Goal: Task Accomplishment & Management: Manage account settings

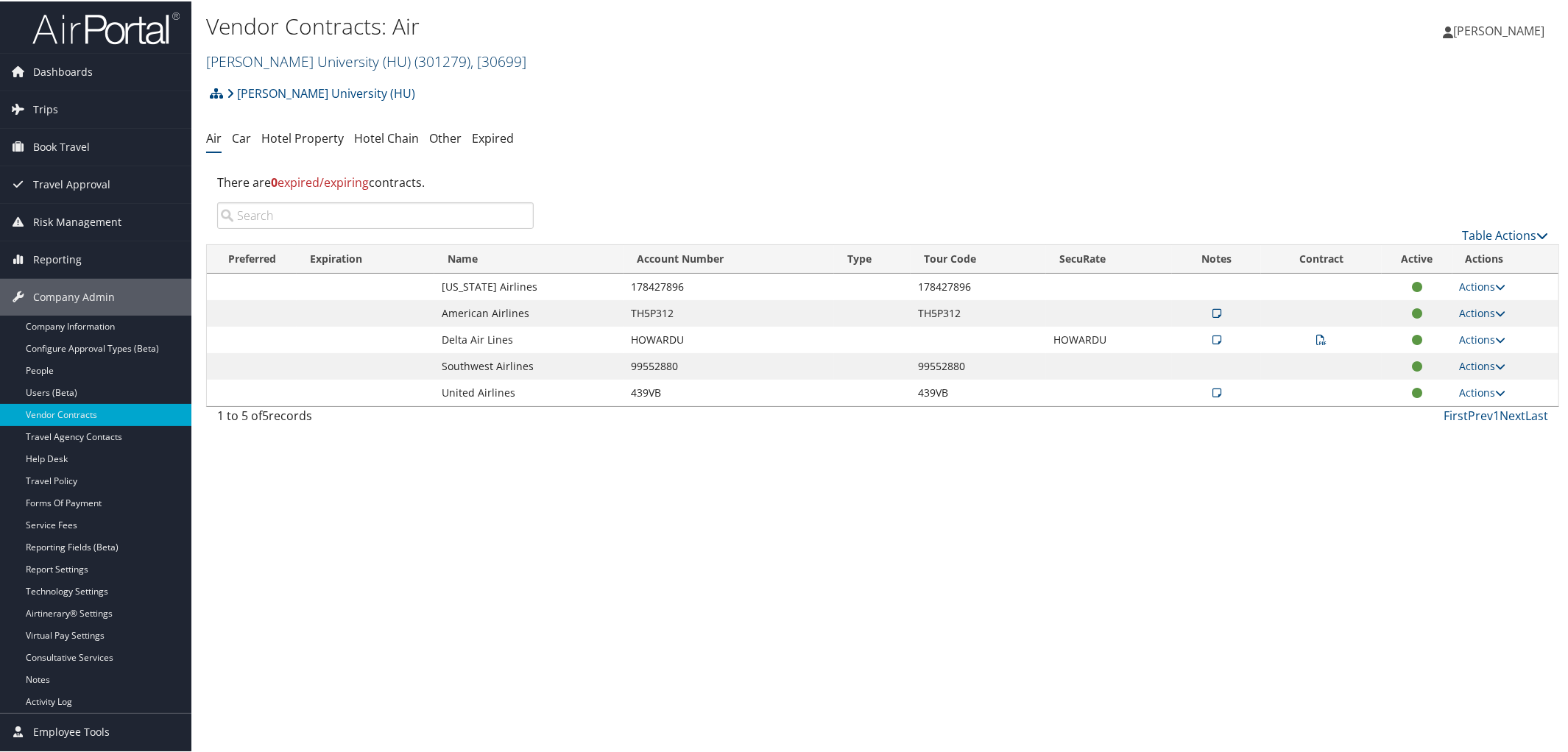
click at [301, 53] on link "Howard University (HU) ( 301279 ) , [ 30699 ]" at bounding box center [366, 60] width 320 height 20
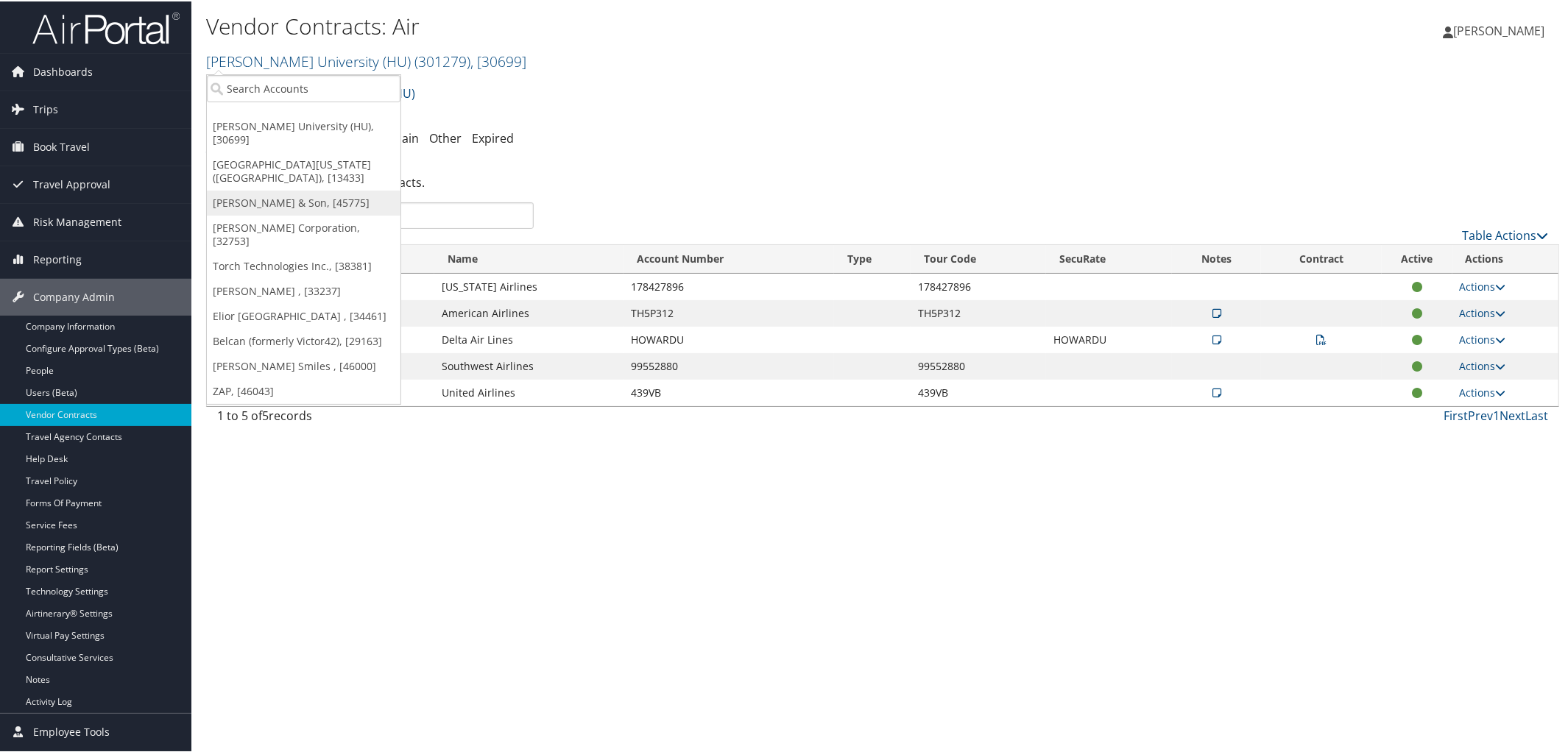
click at [283, 189] on link "[PERSON_NAME] & Son, [45775]" at bounding box center [304, 202] width 194 height 25
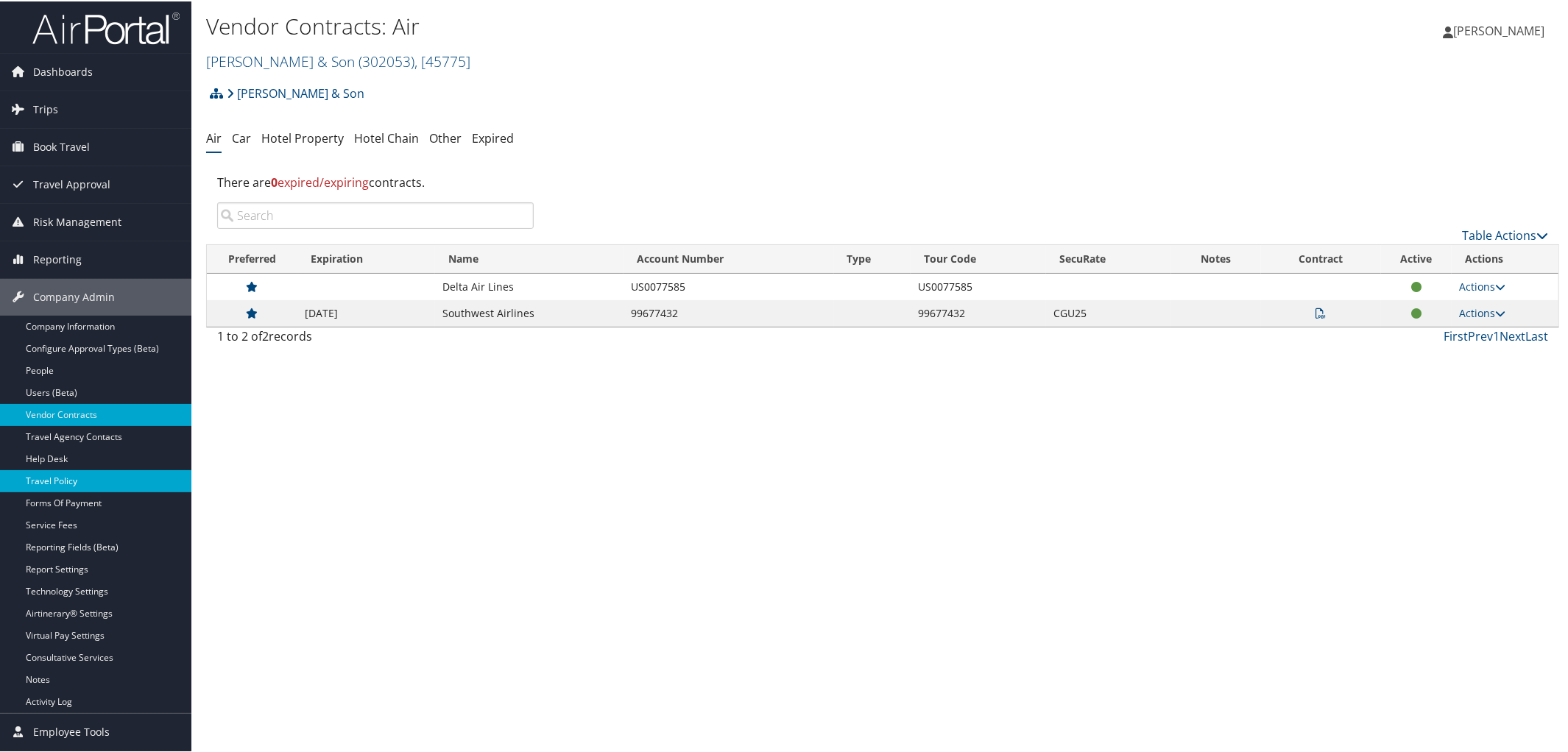
click at [77, 479] on link "Travel Policy" at bounding box center [96, 480] width 191 height 22
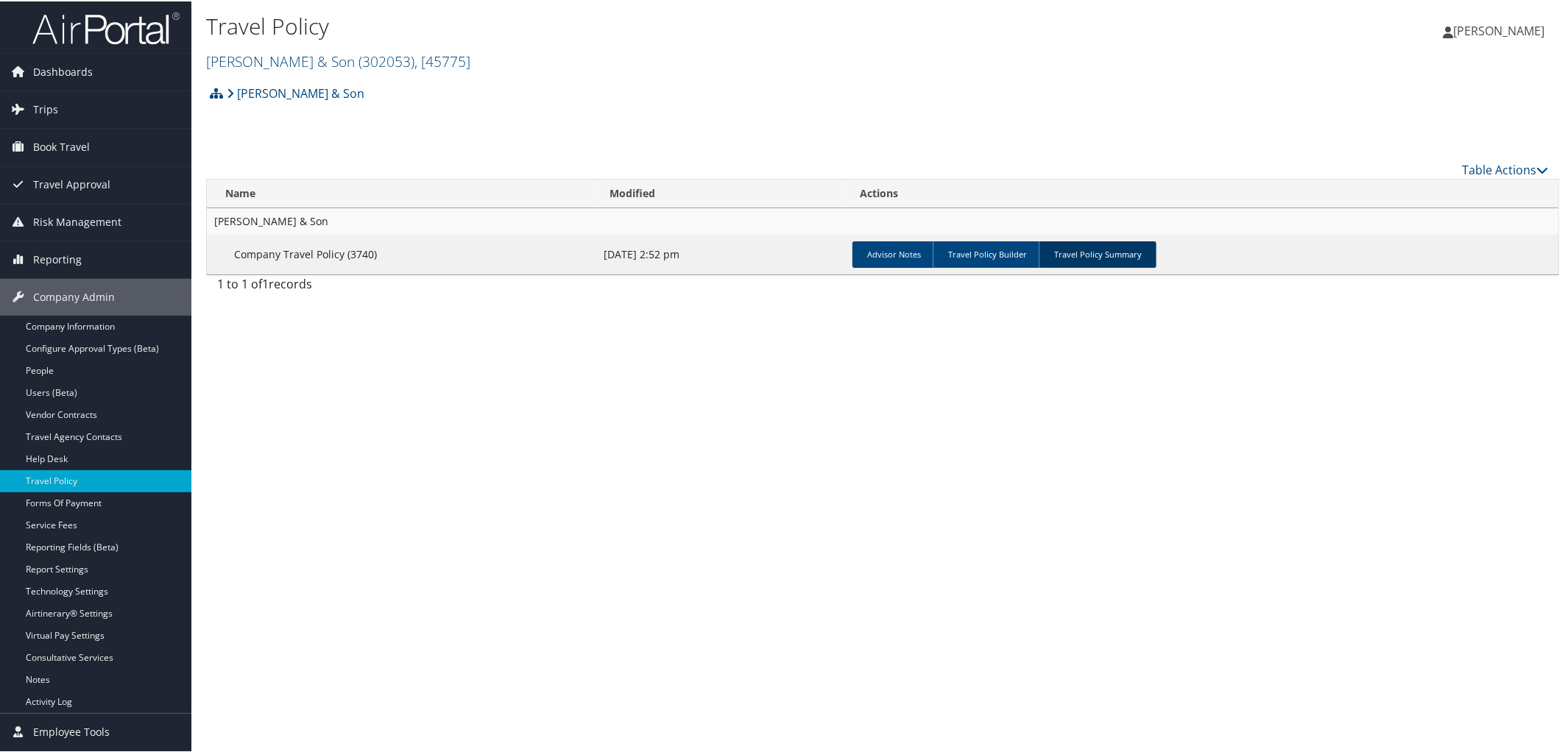
click at [1082, 240] on link "Travel Policy Summary" at bounding box center [1097, 253] width 117 height 27
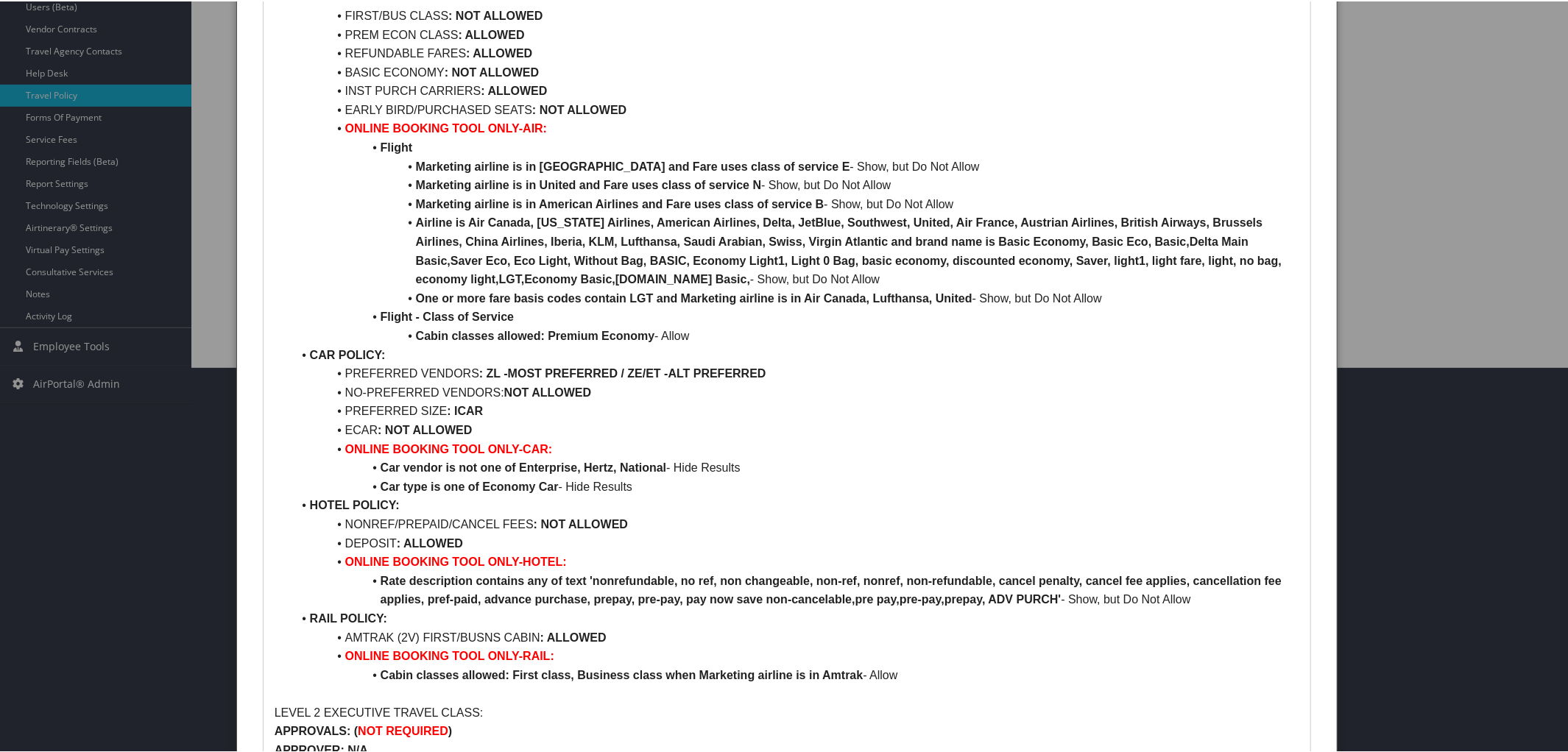
scroll to position [386, 0]
drag, startPoint x: 338, startPoint y: 424, endPoint x: 517, endPoint y: 427, distance: 179.0
click at [517, 427] on li "ECAR : NOT ALLOWED" at bounding box center [796, 428] width 1008 height 19
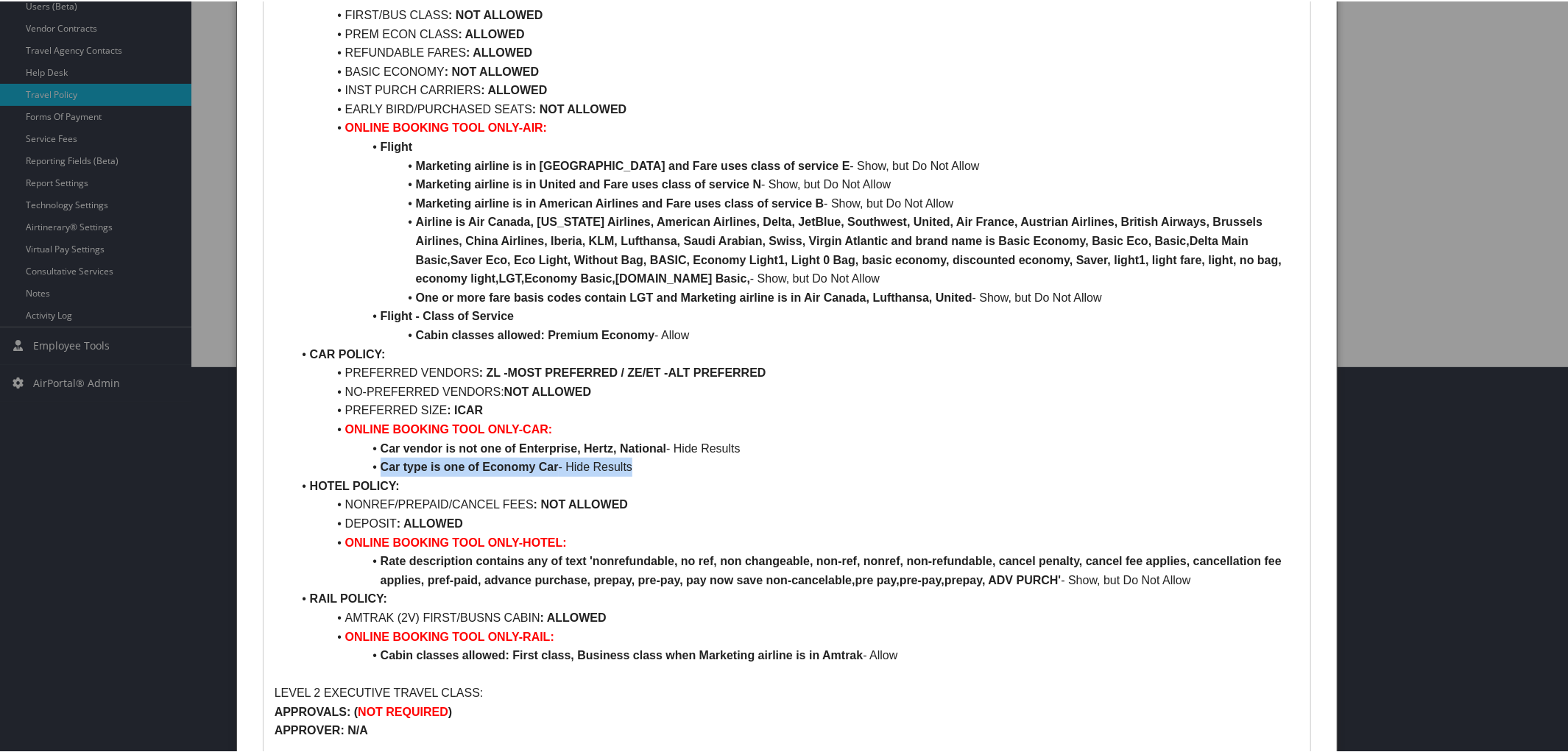
drag, startPoint x: 380, startPoint y: 464, endPoint x: 657, endPoint y: 469, distance: 277.0
click at [657, 469] on li "Car type is one of Economy Car - Hide Results" at bounding box center [796, 465] width 1008 height 19
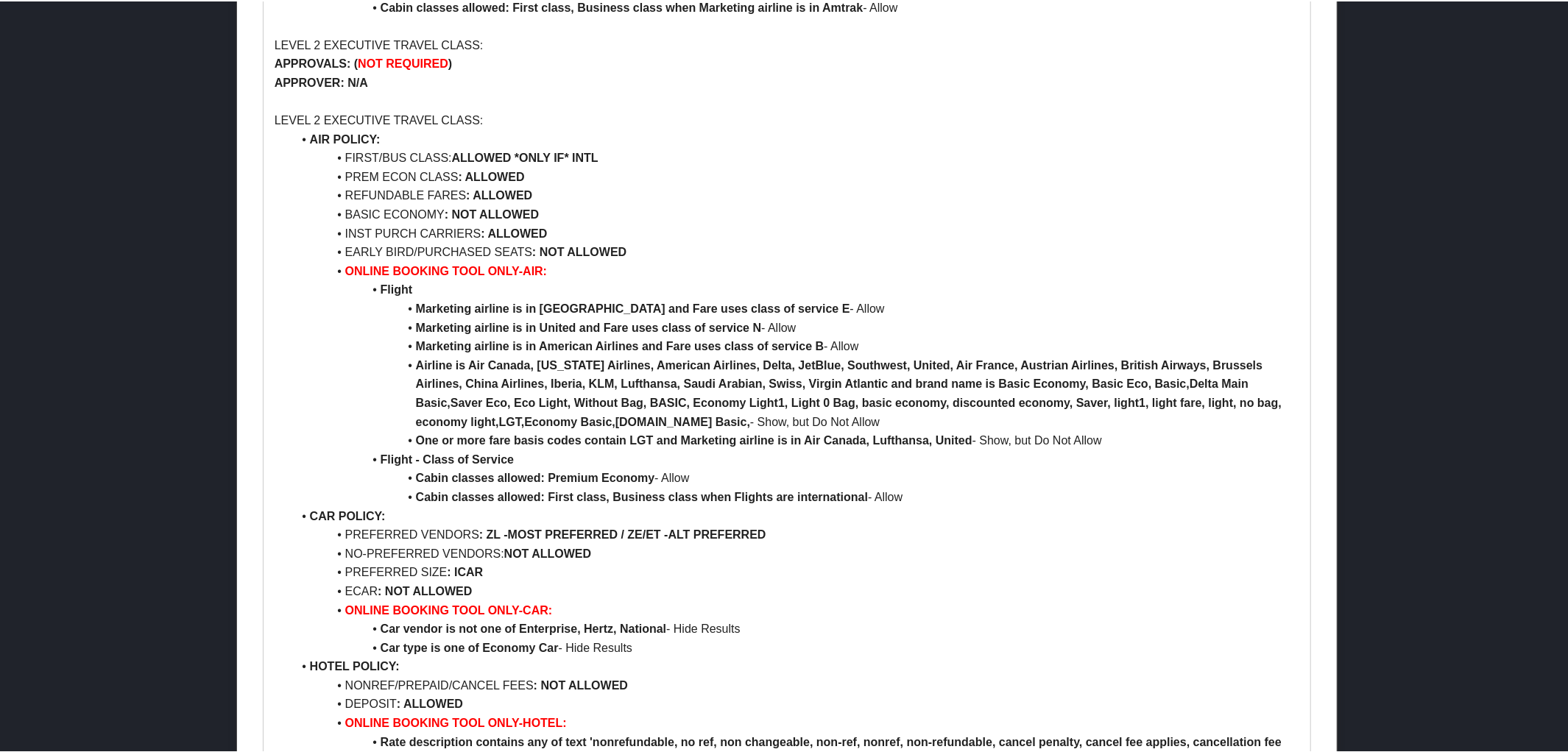
scroll to position [1134, 0]
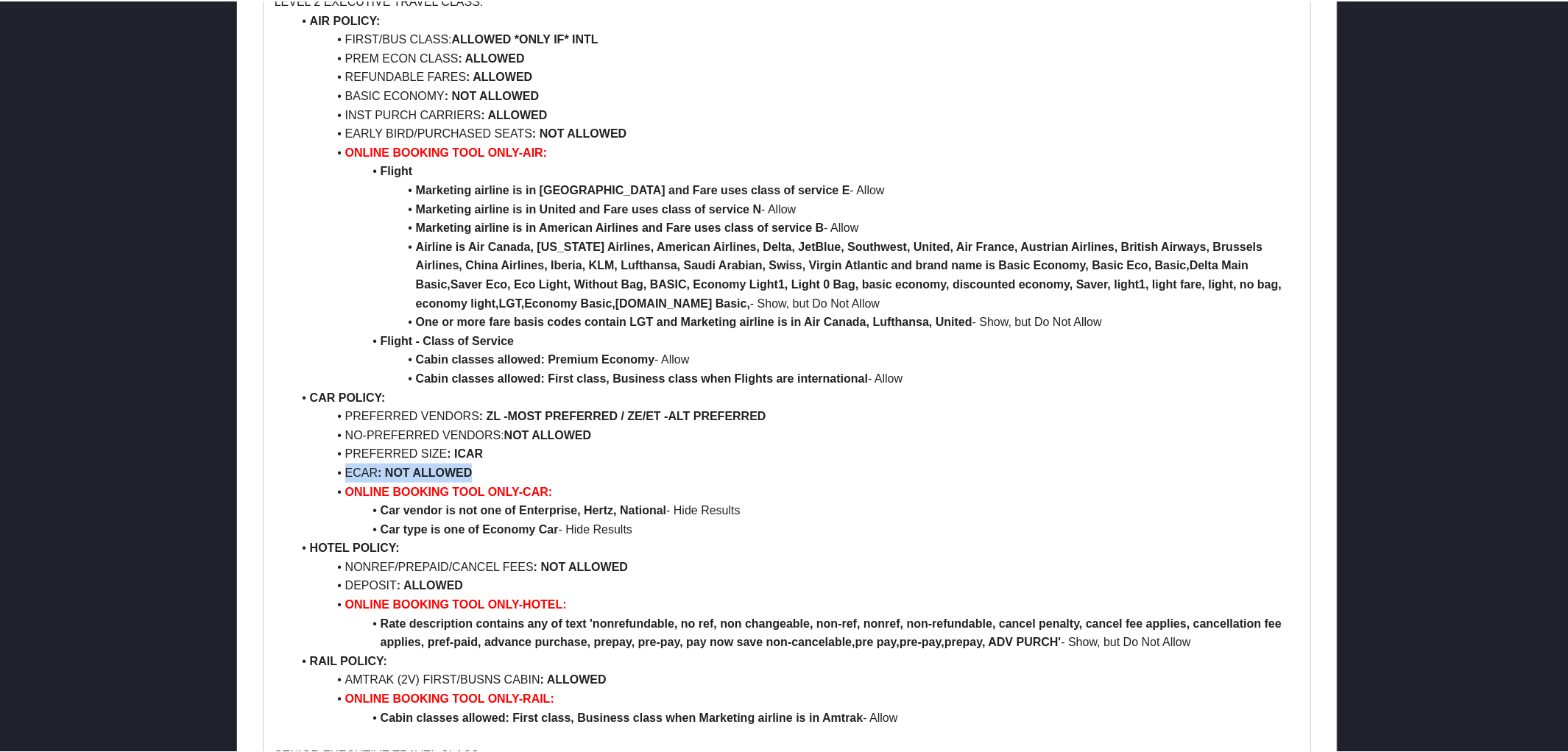
drag, startPoint x: 335, startPoint y: 473, endPoint x: 484, endPoint y: 468, distance: 149.1
click at [484, 468] on li "ECAR : NOT ALLOWED" at bounding box center [796, 471] width 1008 height 19
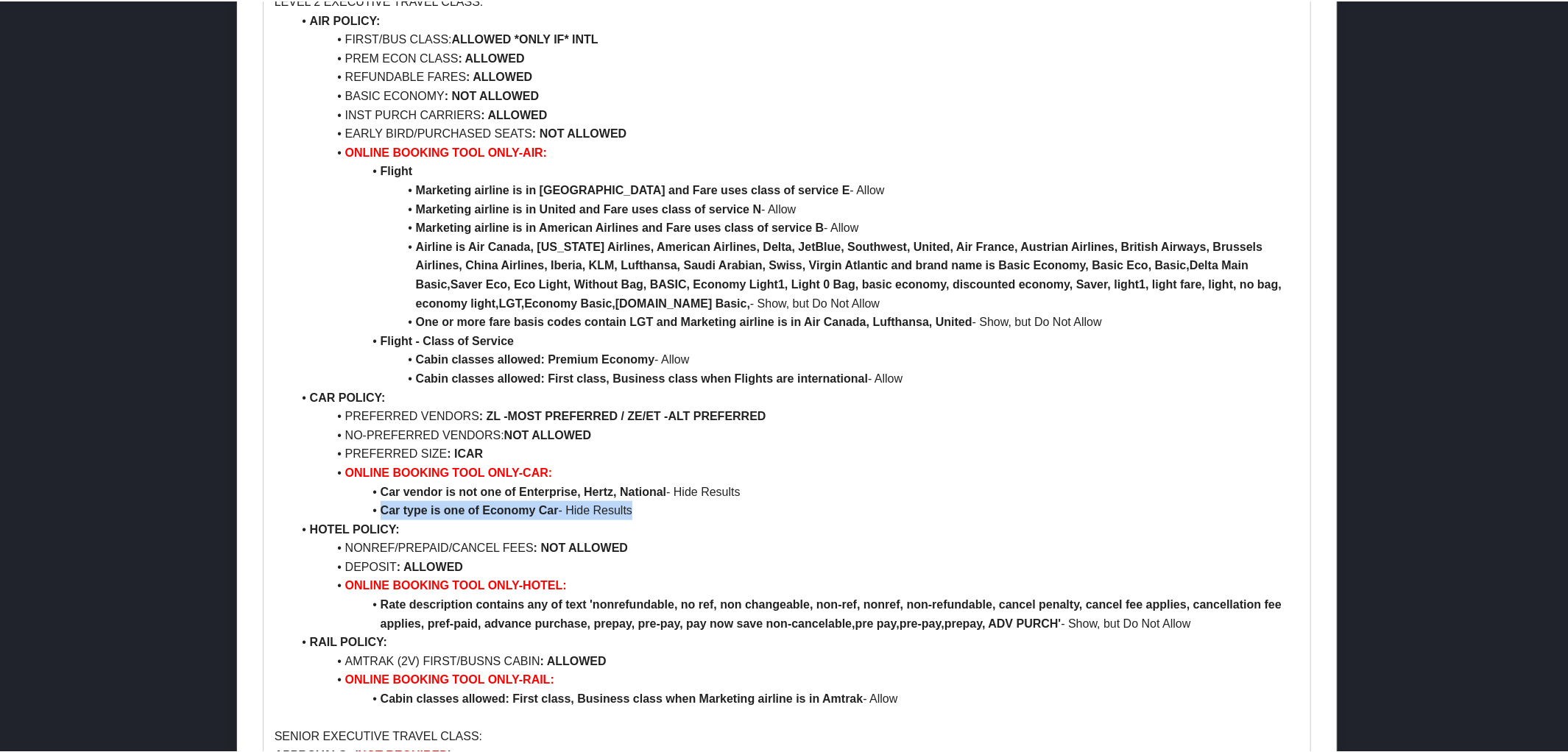
drag, startPoint x: 379, startPoint y: 511, endPoint x: 659, endPoint y: 513, distance: 280.0
click at [659, 513] on li "Car type is one of Economy Car - Hide Results" at bounding box center [796, 509] width 1008 height 19
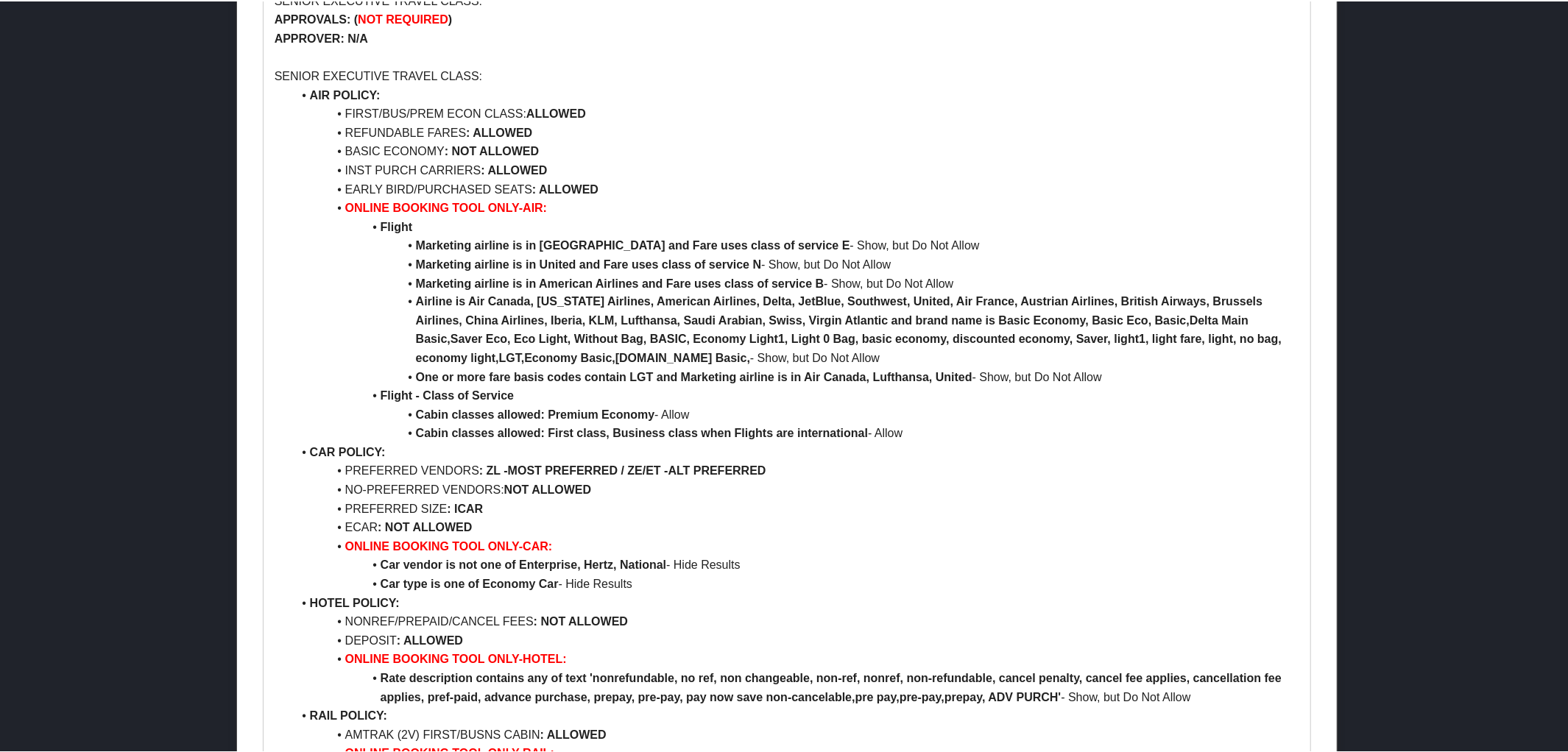
scroll to position [1858, 0]
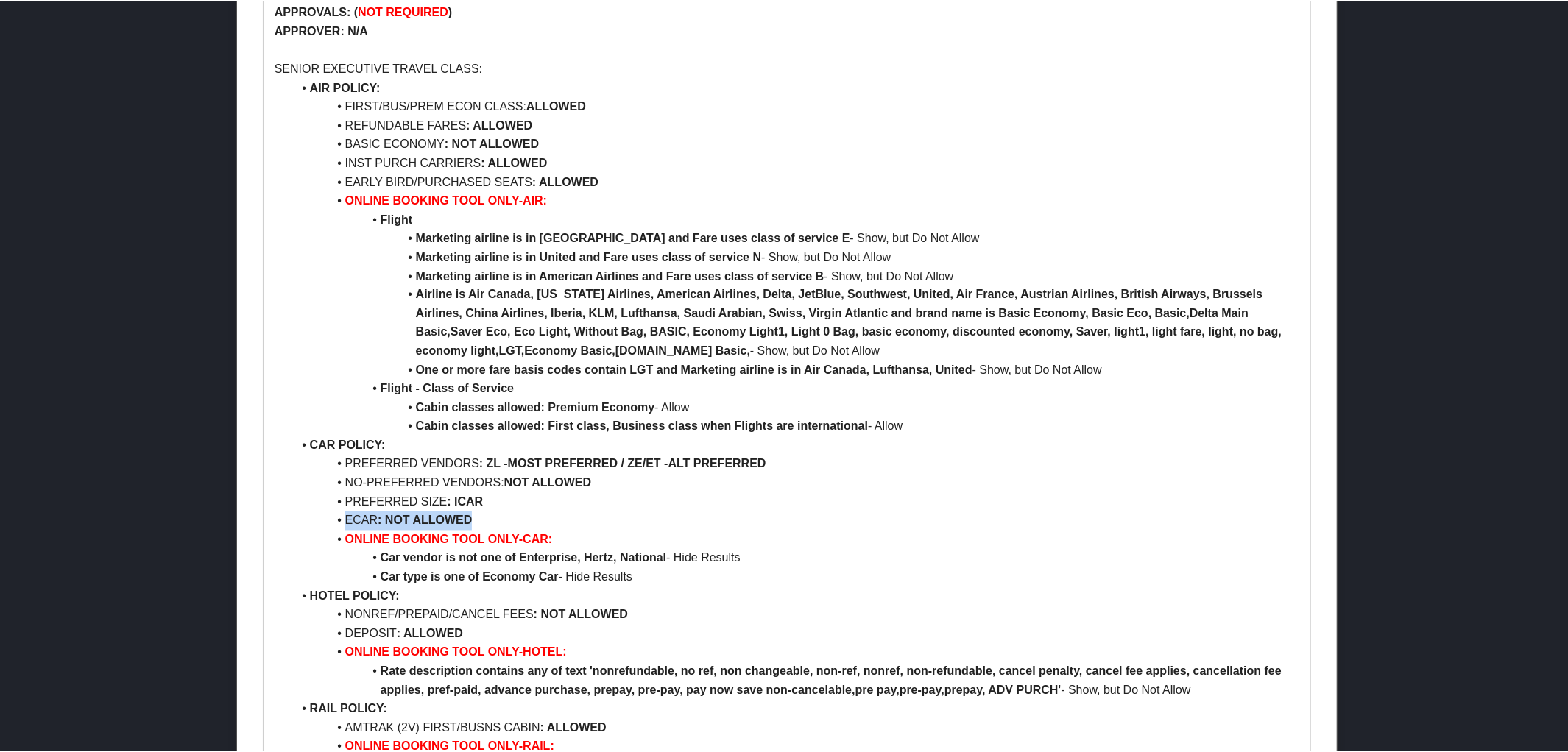
drag, startPoint x: 345, startPoint y: 514, endPoint x: 471, endPoint y: 512, distance: 126.0
click at [471, 512] on li "ECAR : NOT ALLOWED" at bounding box center [796, 519] width 1008 height 19
copy li "ECAR : NOT ALLOWED"
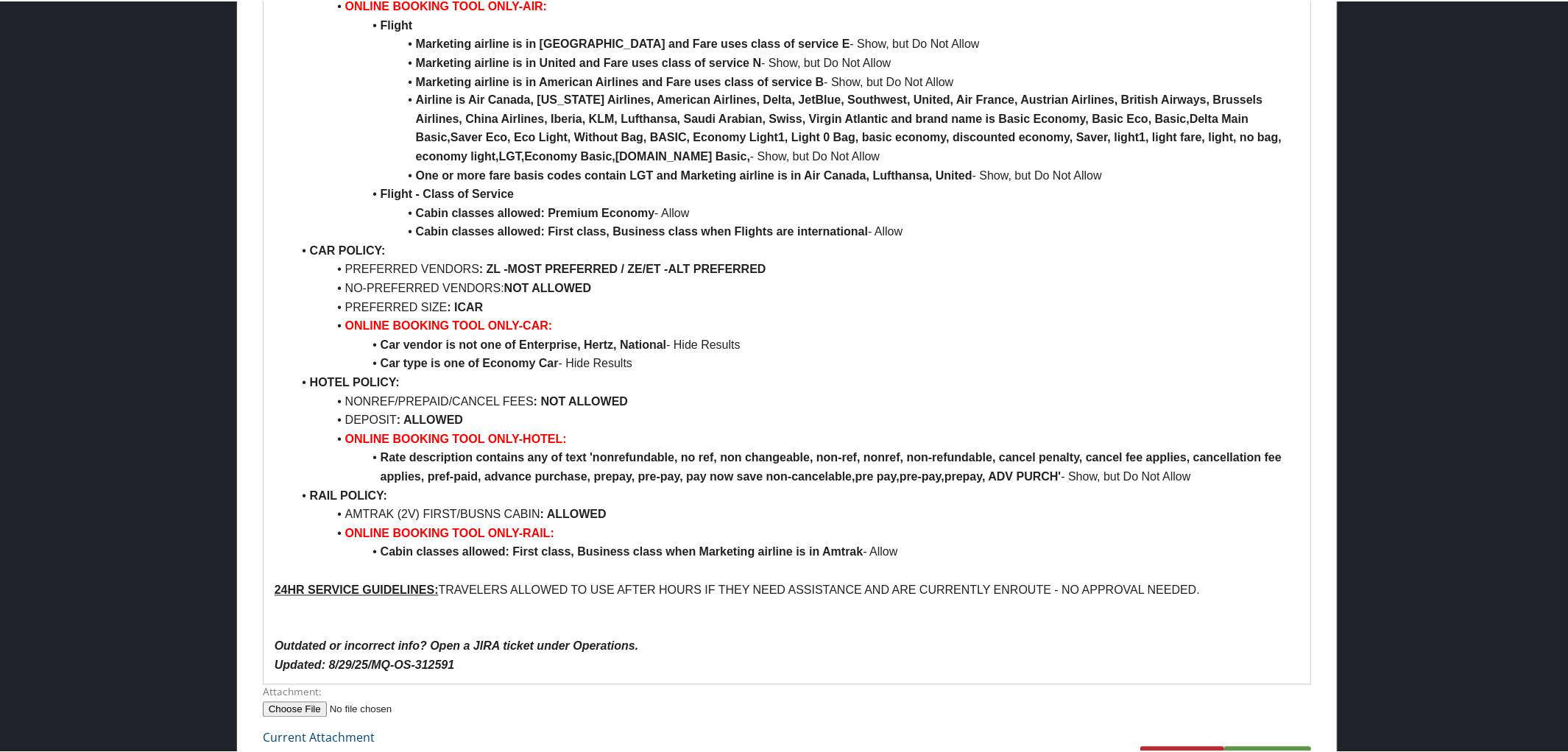
scroll to position [2061, 0]
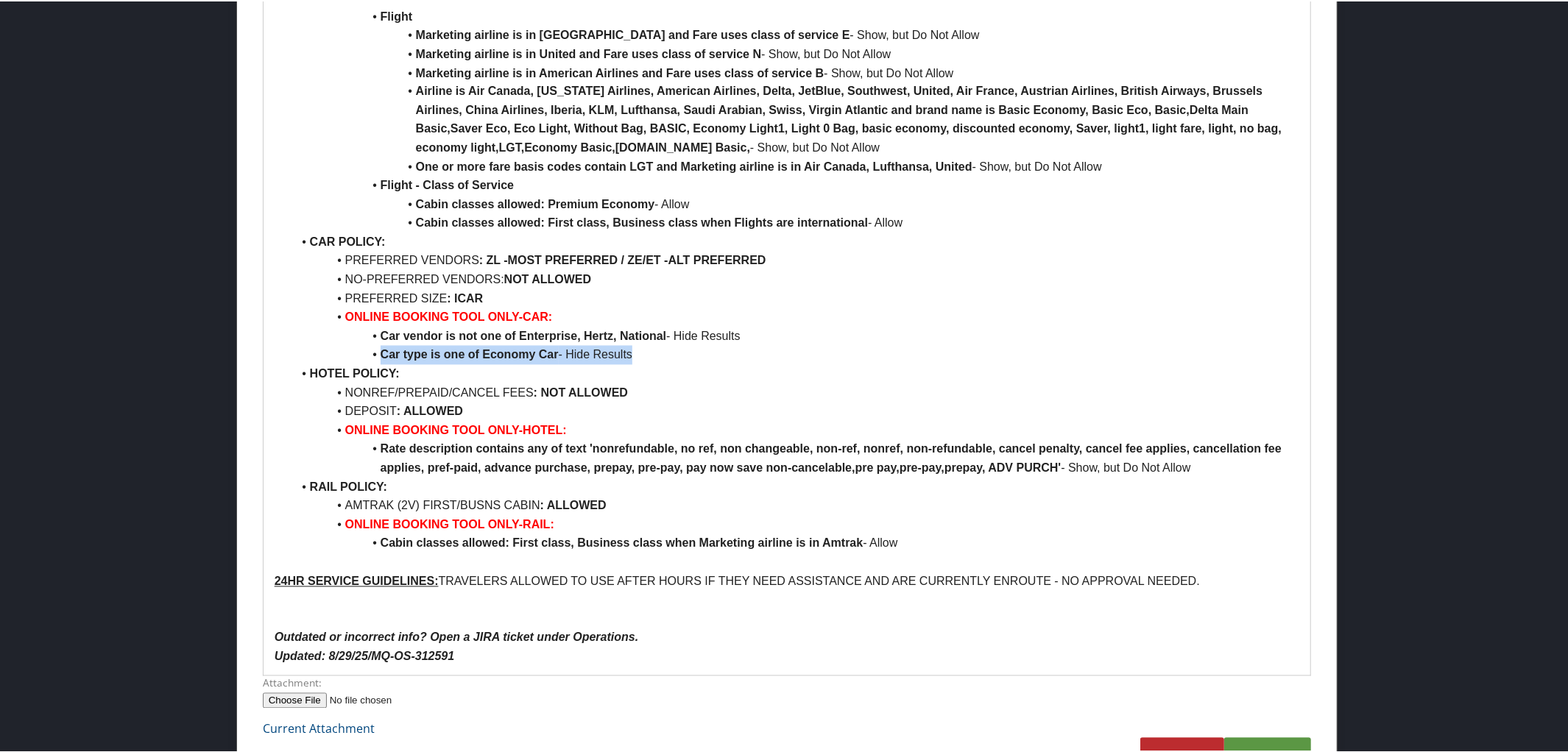
drag, startPoint x: 379, startPoint y: 354, endPoint x: 679, endPoint y: 354, distance: 300.0
click at [679, 354] on li "Car type is one of Economy Car - Hide Results" at bounding box center [796, 354] width 1008 height 19
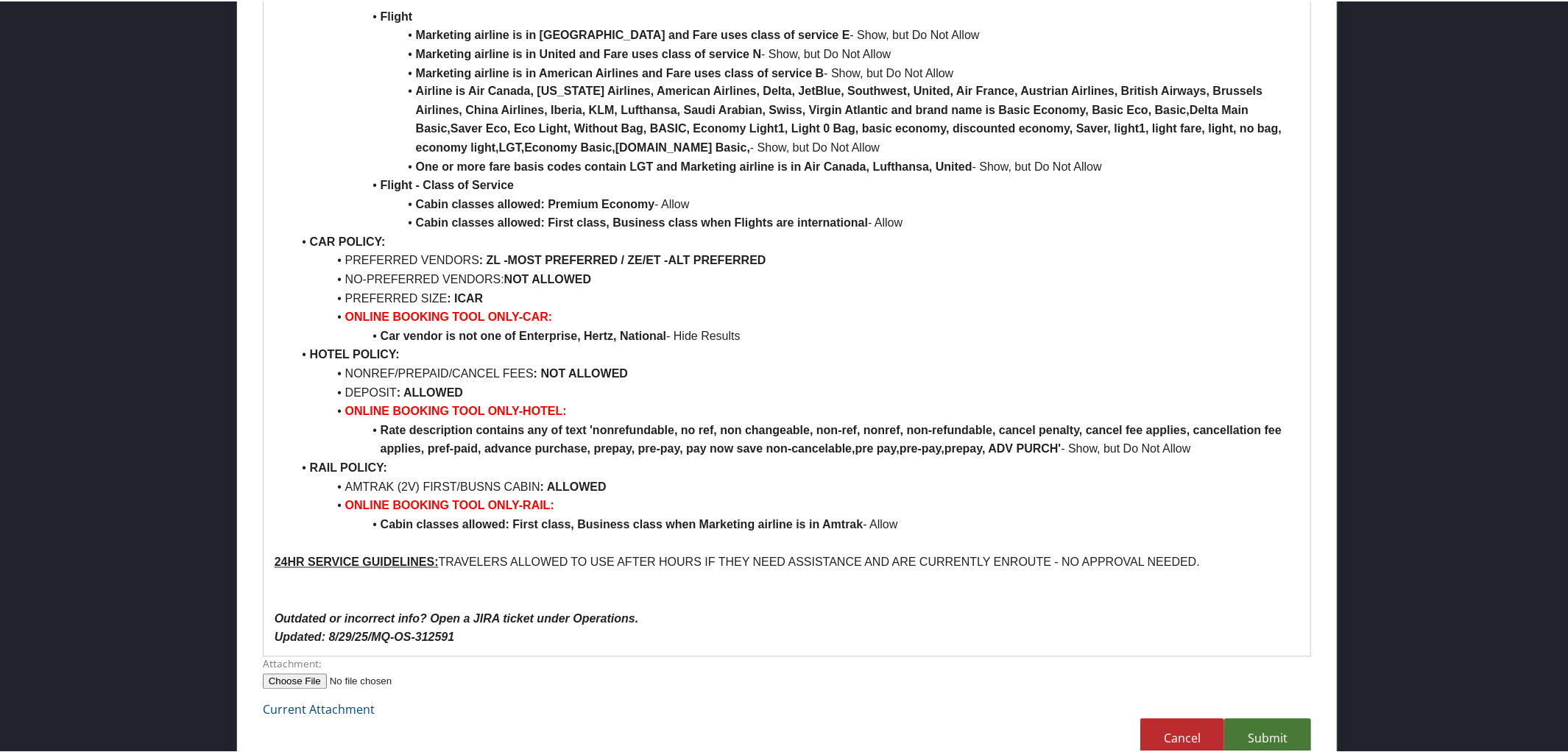
click at [1264, 729] on link "Submit" at bounding box center [1268, 738] width 87 height 40
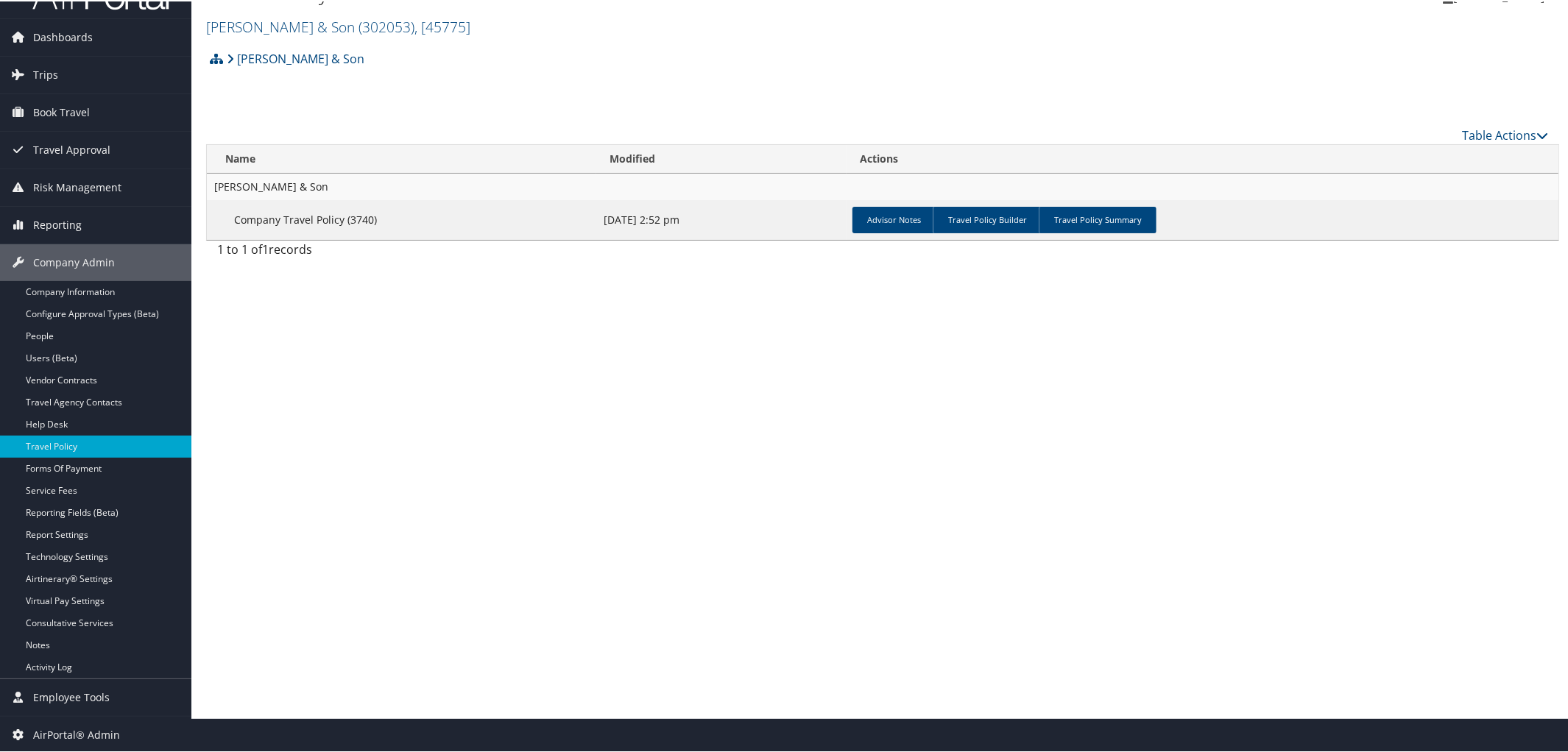
scroll to position [0, 0]
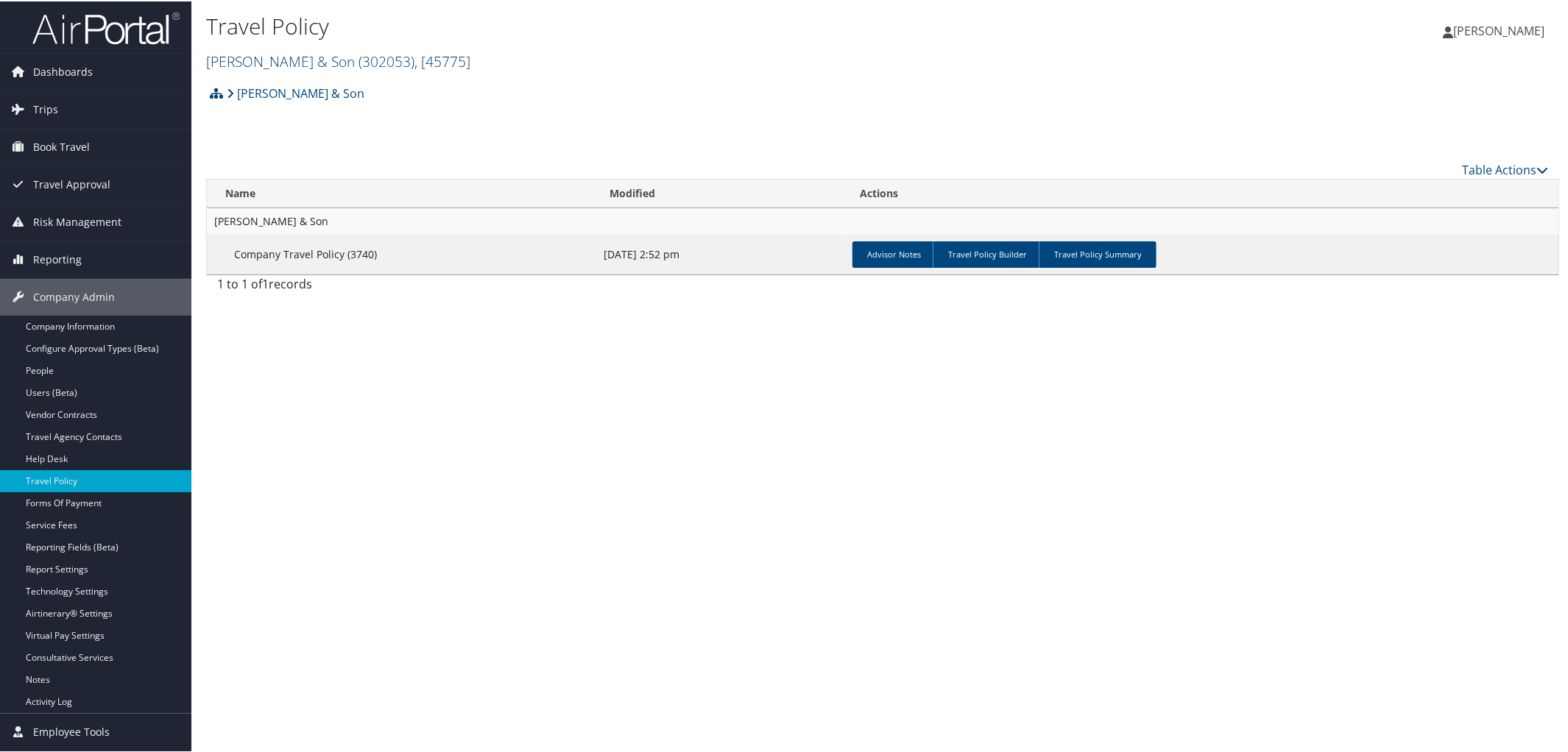
click at [321, 65] on link "CH Guenther & Son ( 302053 ) , [ 45775 ]" at bounding box center [338, 60] width 264 height 20
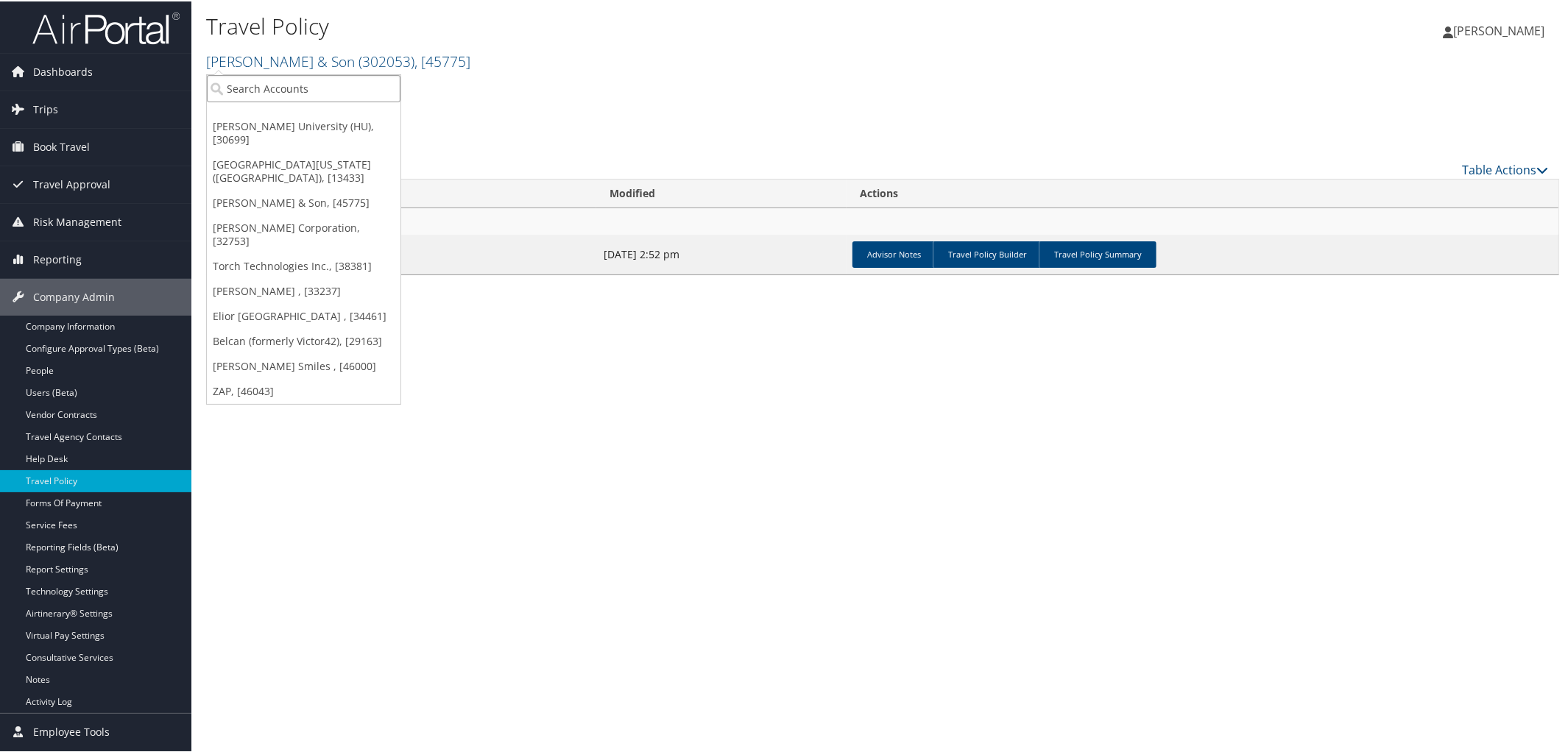
click at [322, 75] on input "search" at bounding box center [304, 87] width 194 height 27
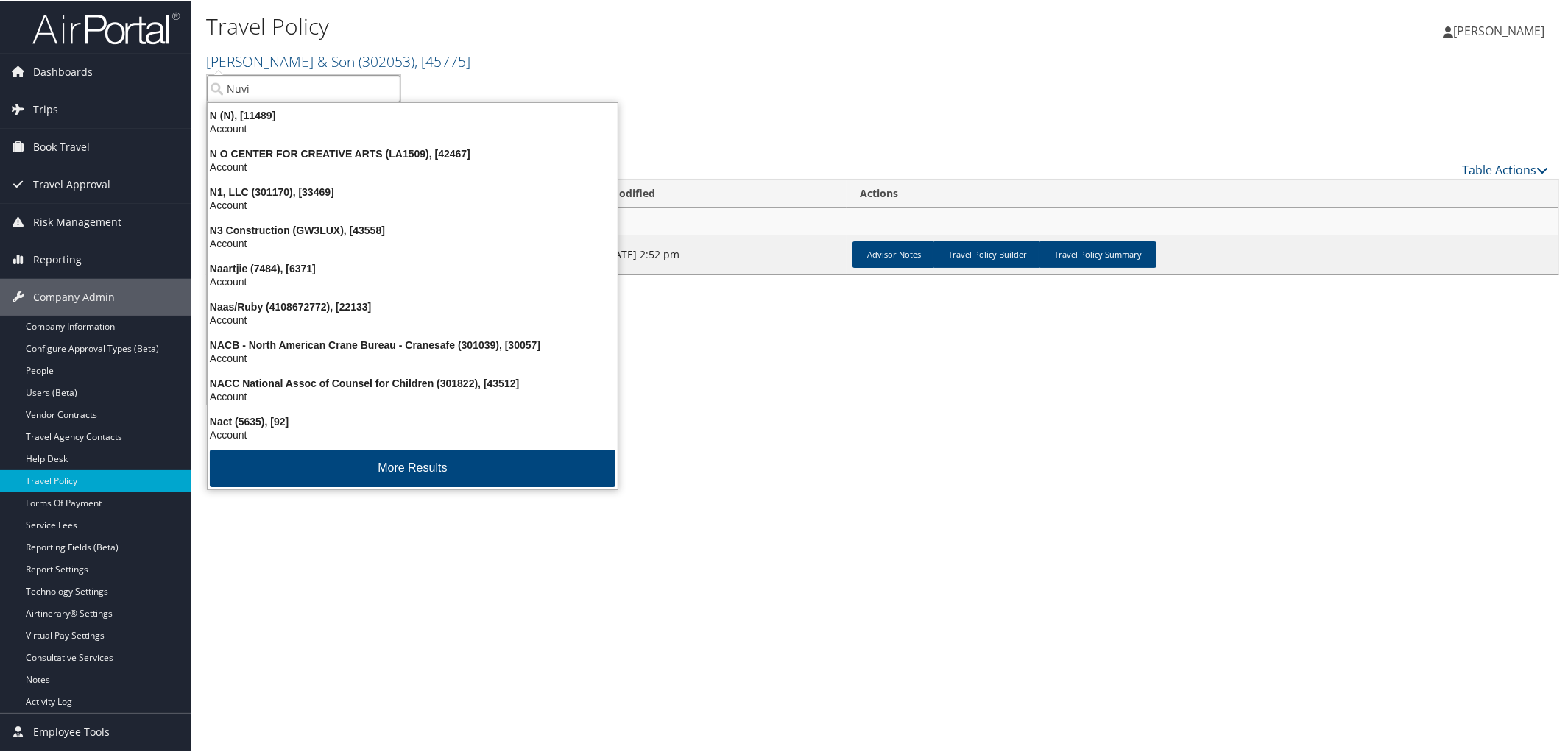
type input "Nuvia"
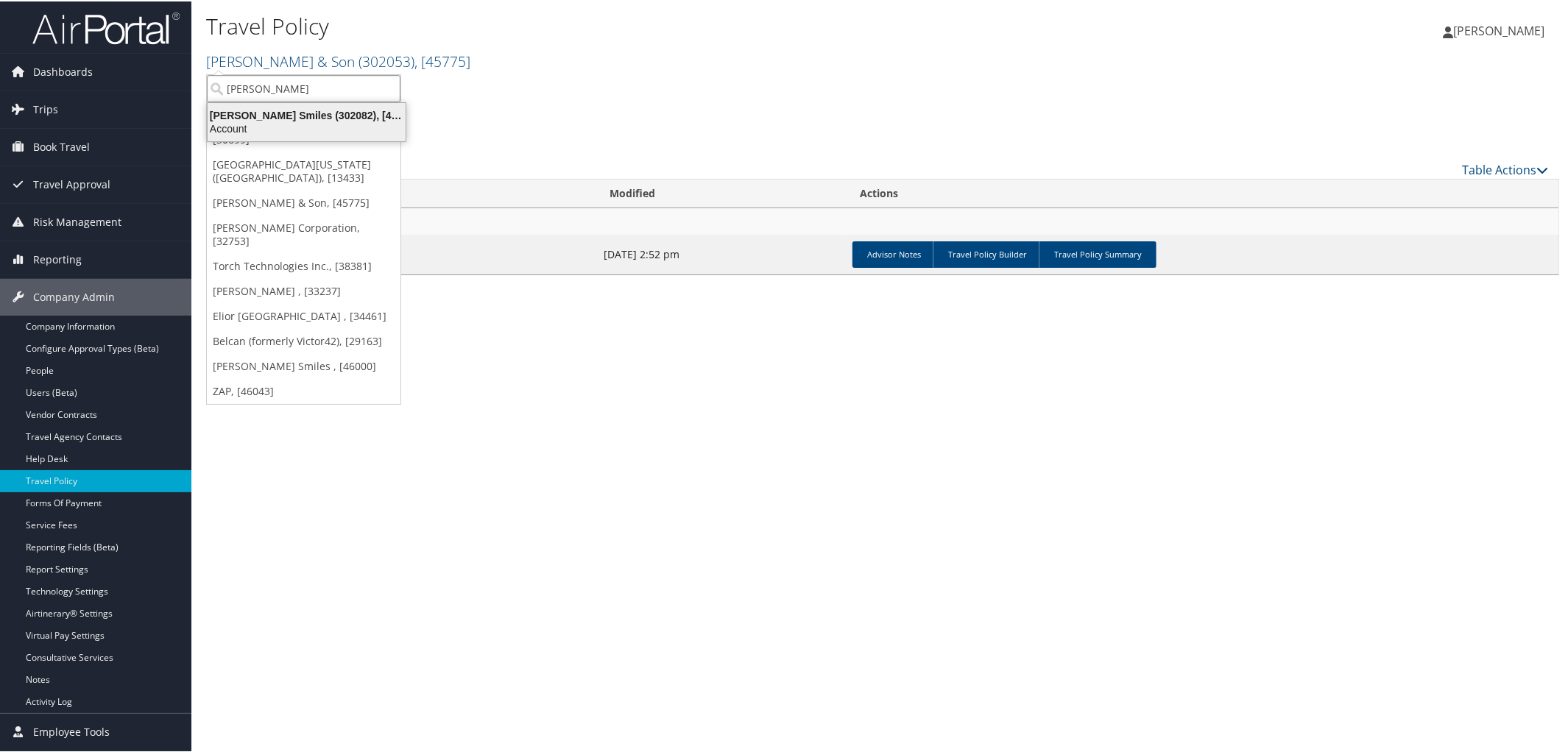
click at [330, 112] on div "Nuvia Smiles (302082), [46000]" at bounding box center [306, 114] width 215 height 13
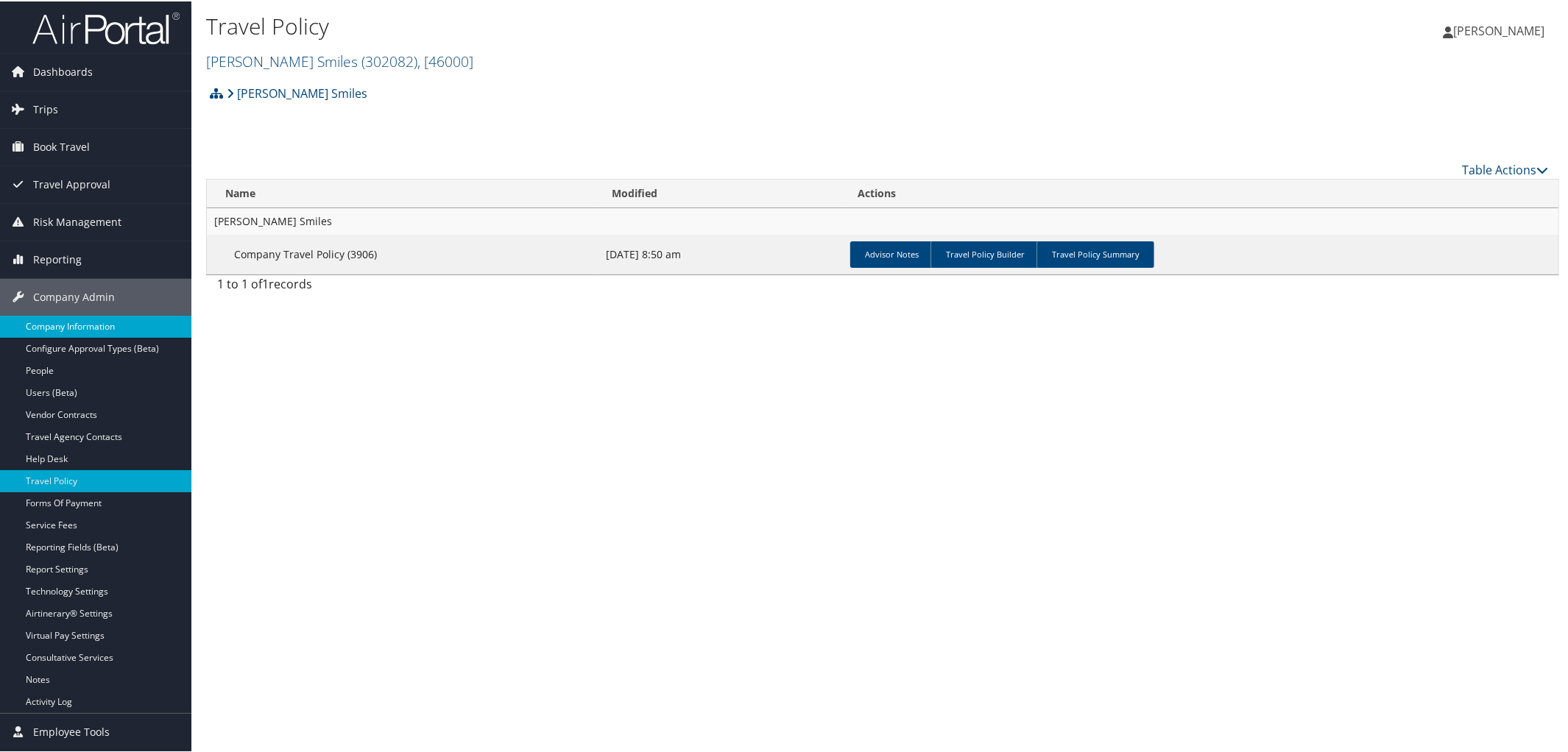
click at [67, 322] on link "Company Information" at bounding box center [96, 325] width 191 height 22
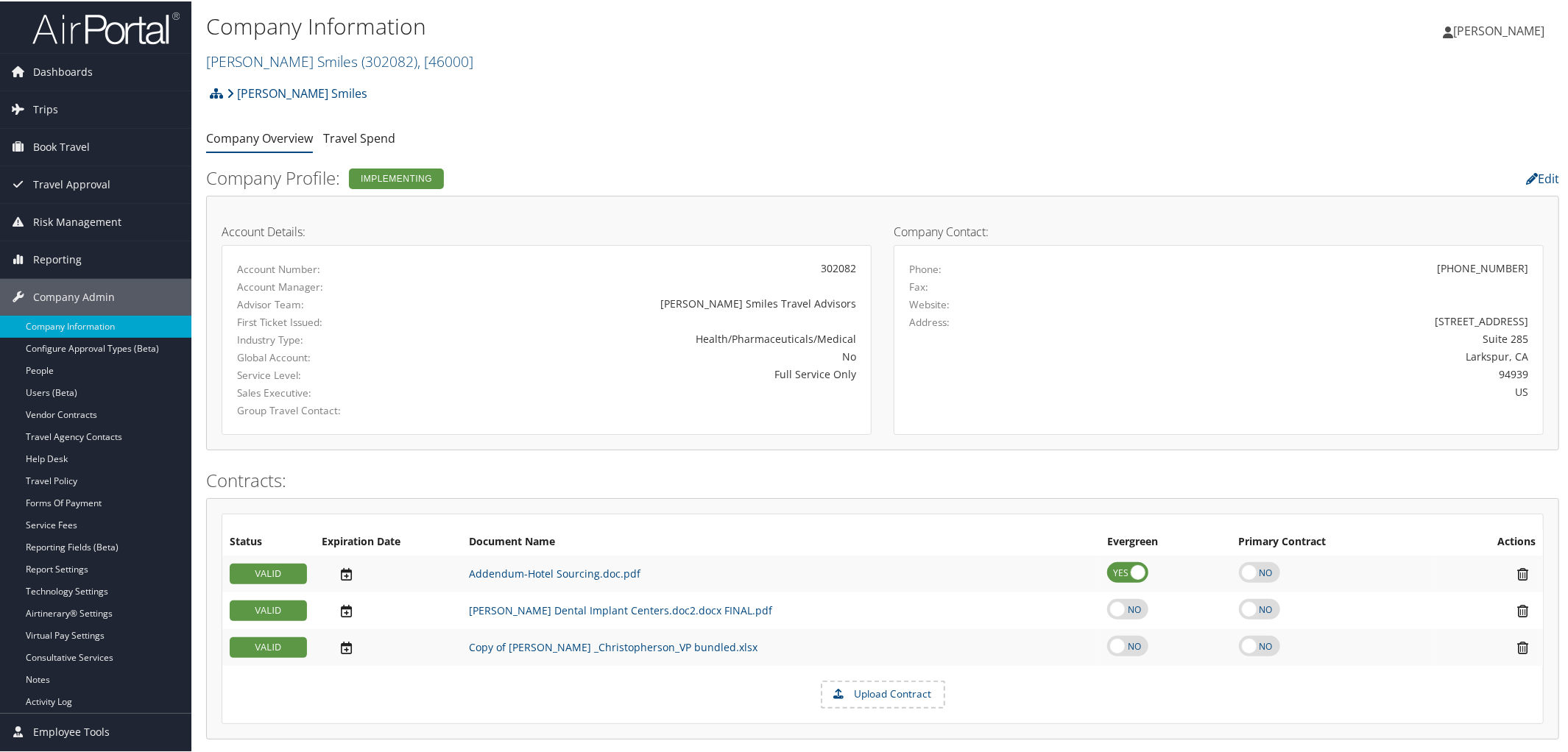
scroll to position [6, 0]
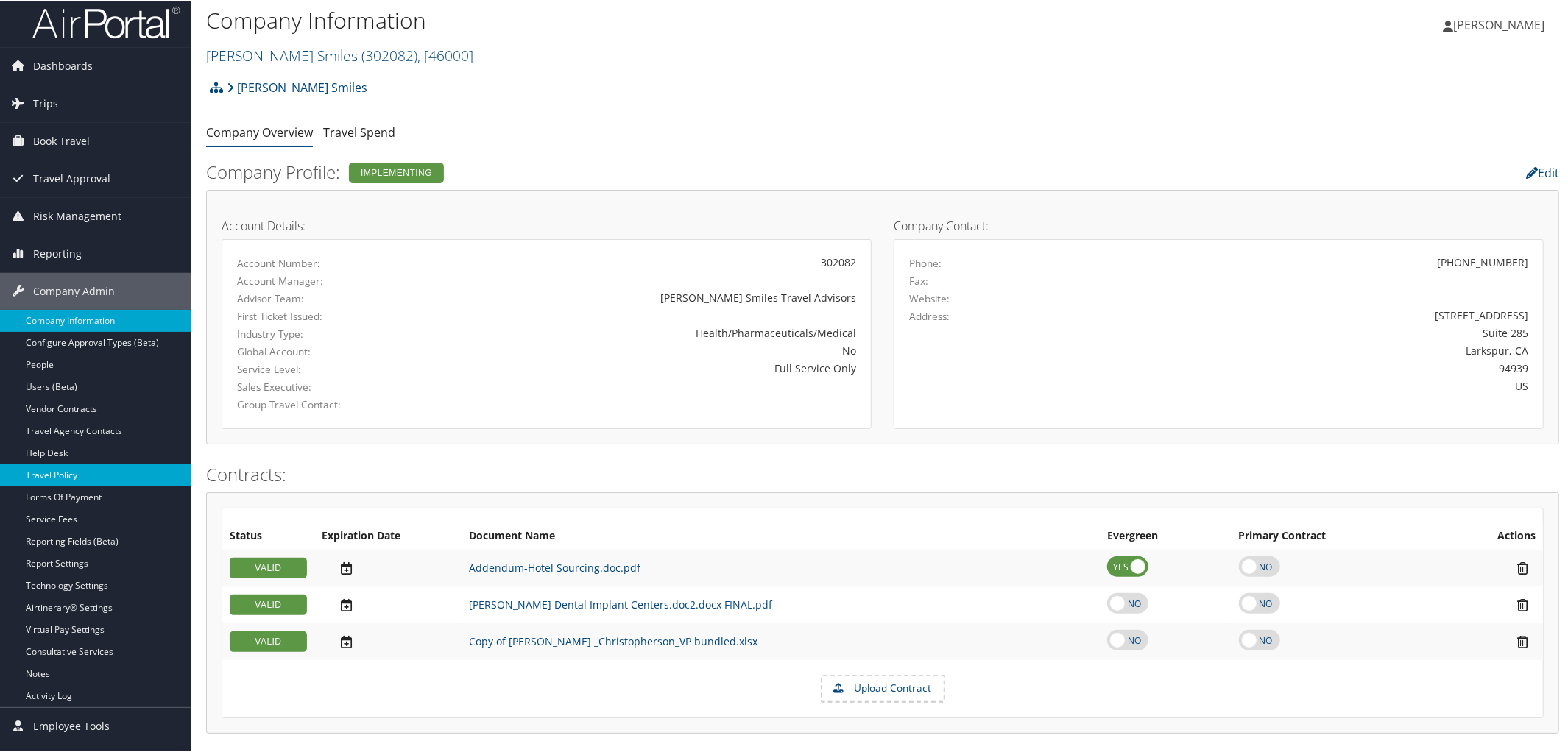
click at [63, 480] on link "Travel Policy" at bounding box center [96, 474] width 191 height 22
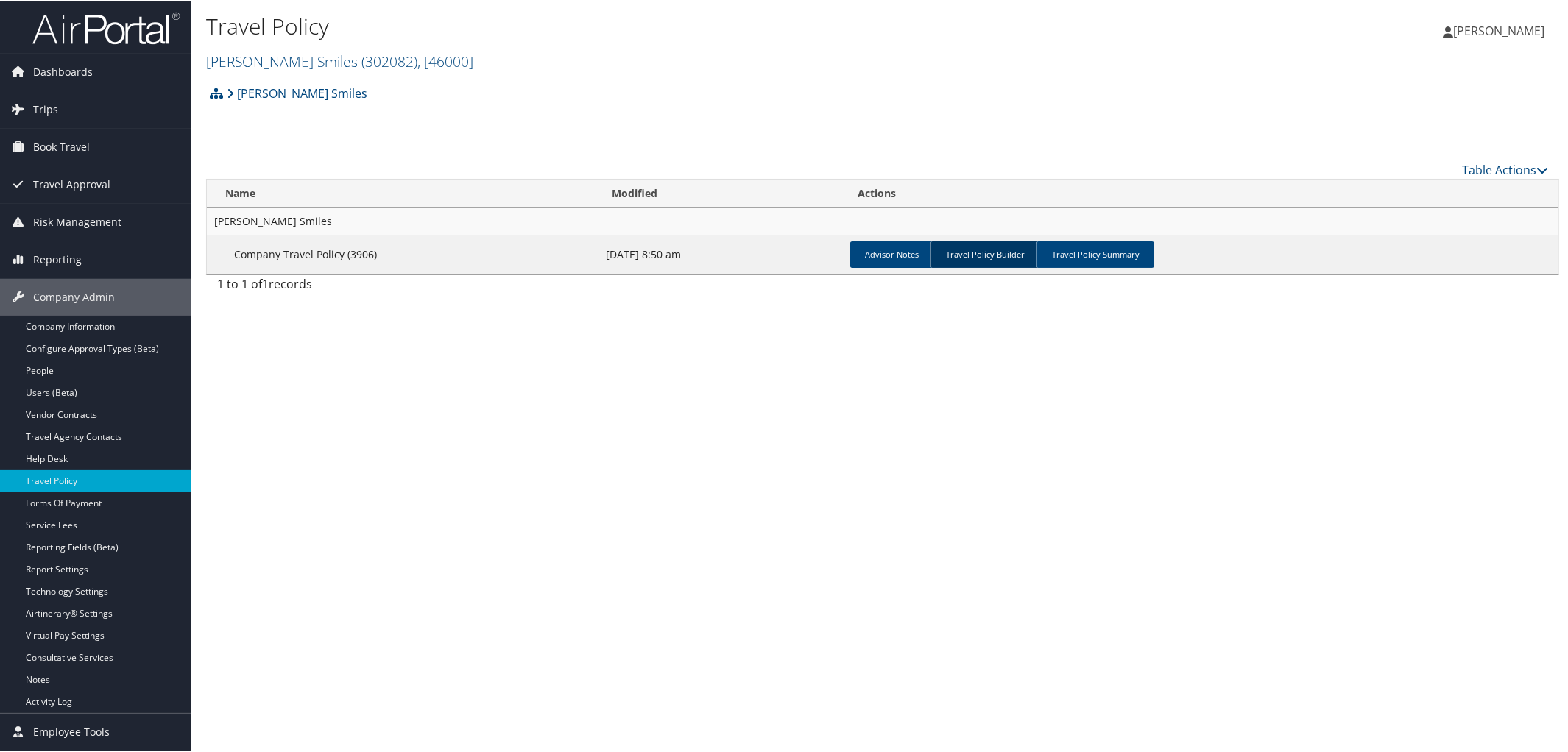
click at [968, 254] on link "Travel Policy Builder" at bounding box center [984, 253] width 109 height 27
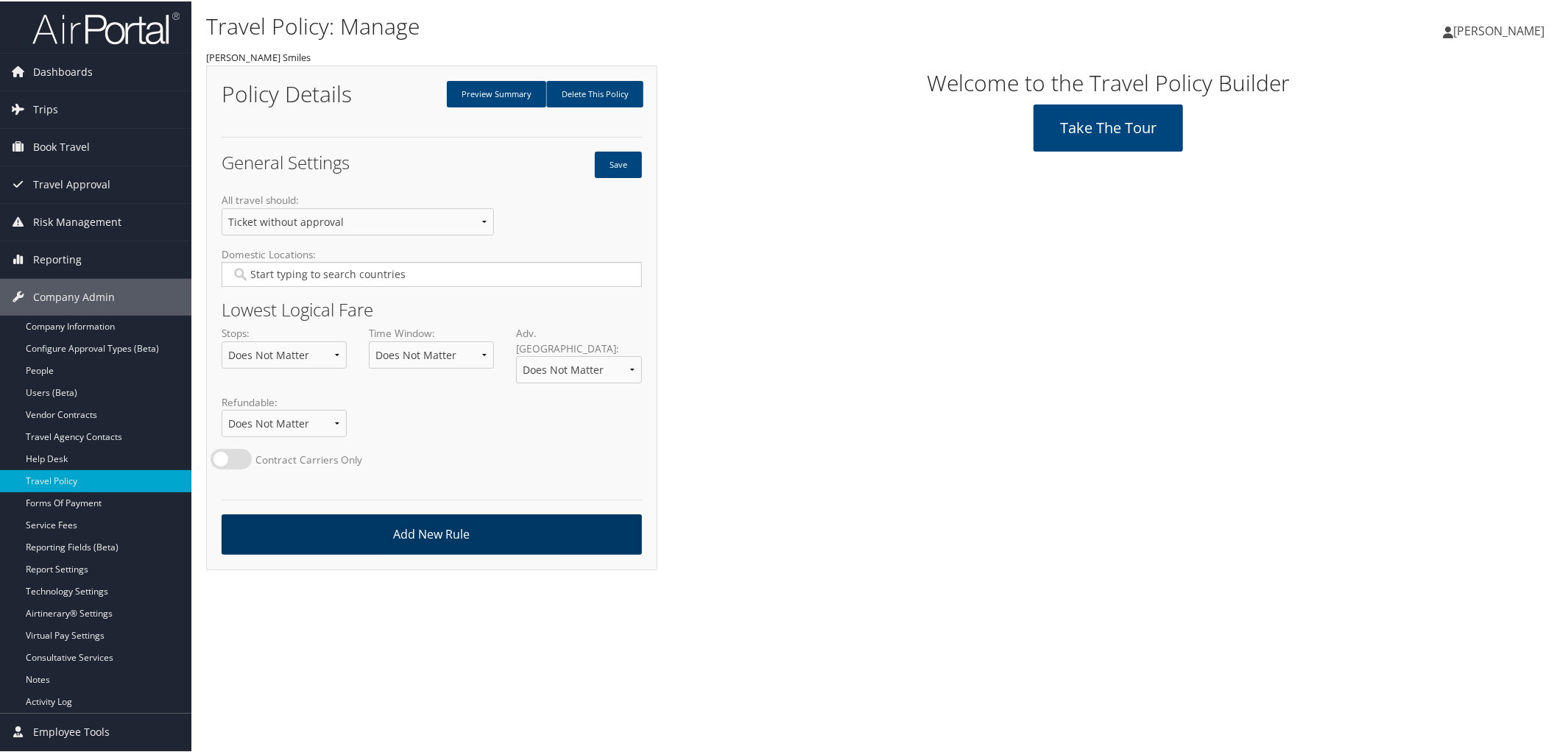
click at [476, 526] on link "Add New Rule" at bounding box center [431, 533] width 420 height 40
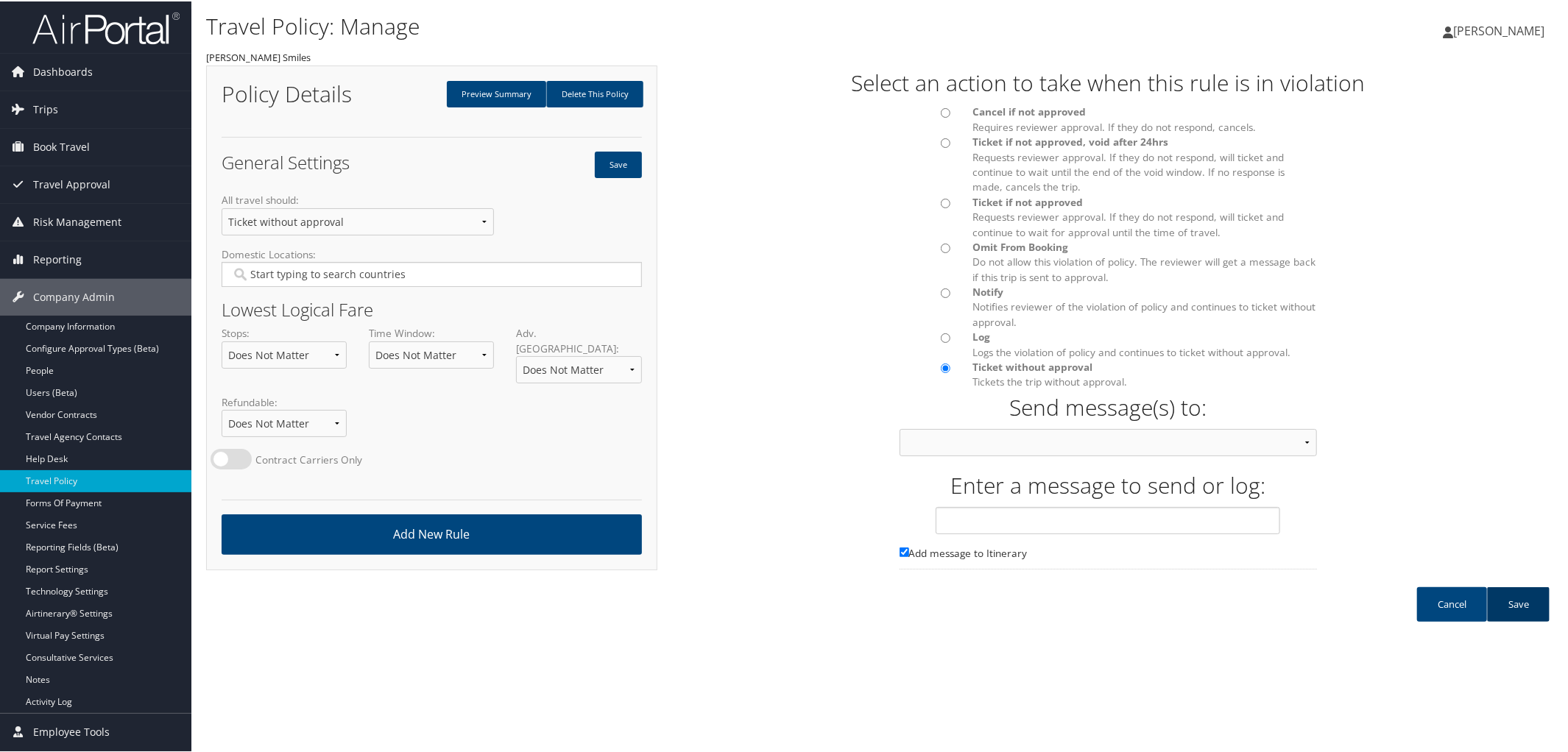
click at [1508, 599] on link "Save" at bounding box center [1518, 603] width 63 height 34
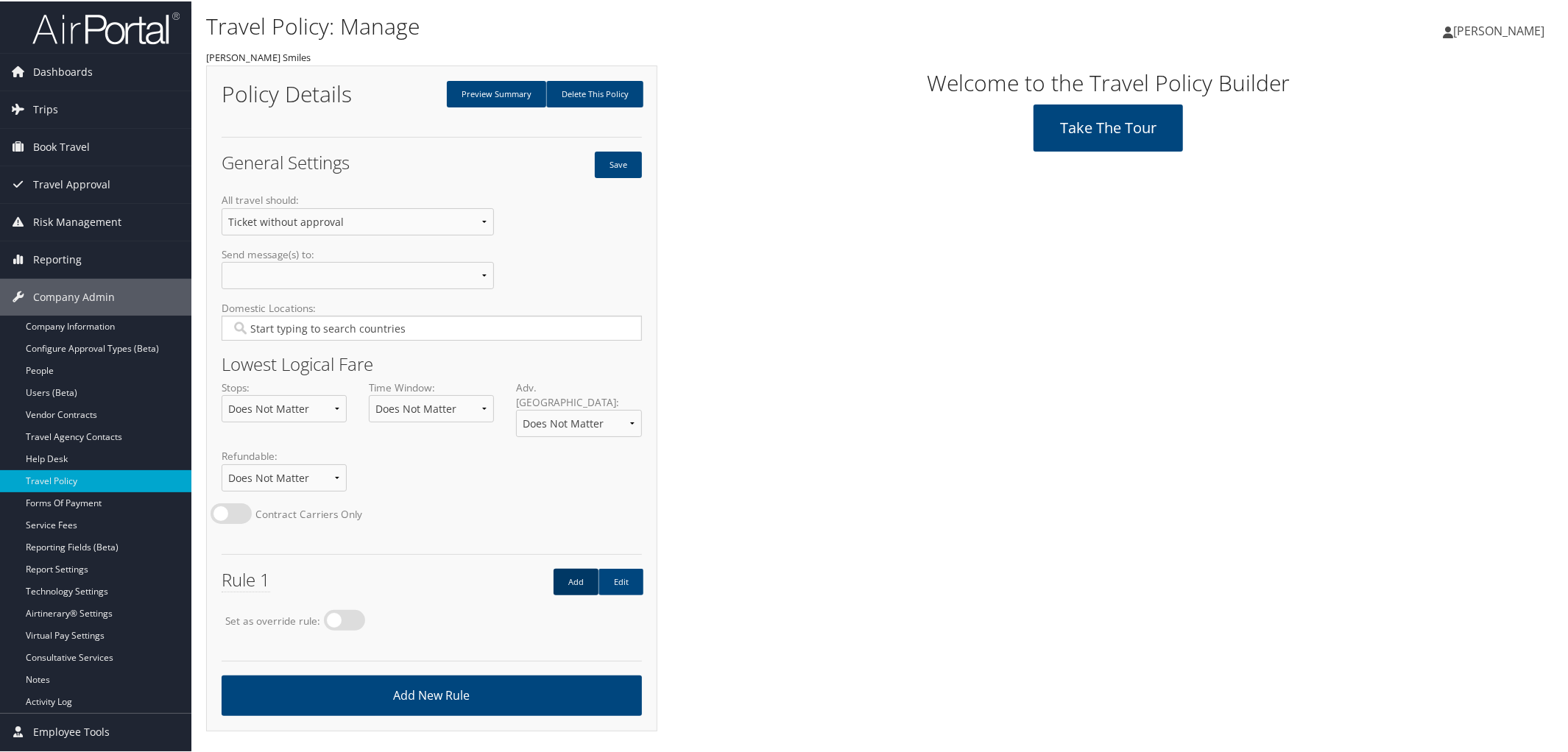
click at [573, 568] on link "Add" at bounding box center [576, 581] width 45 height 27
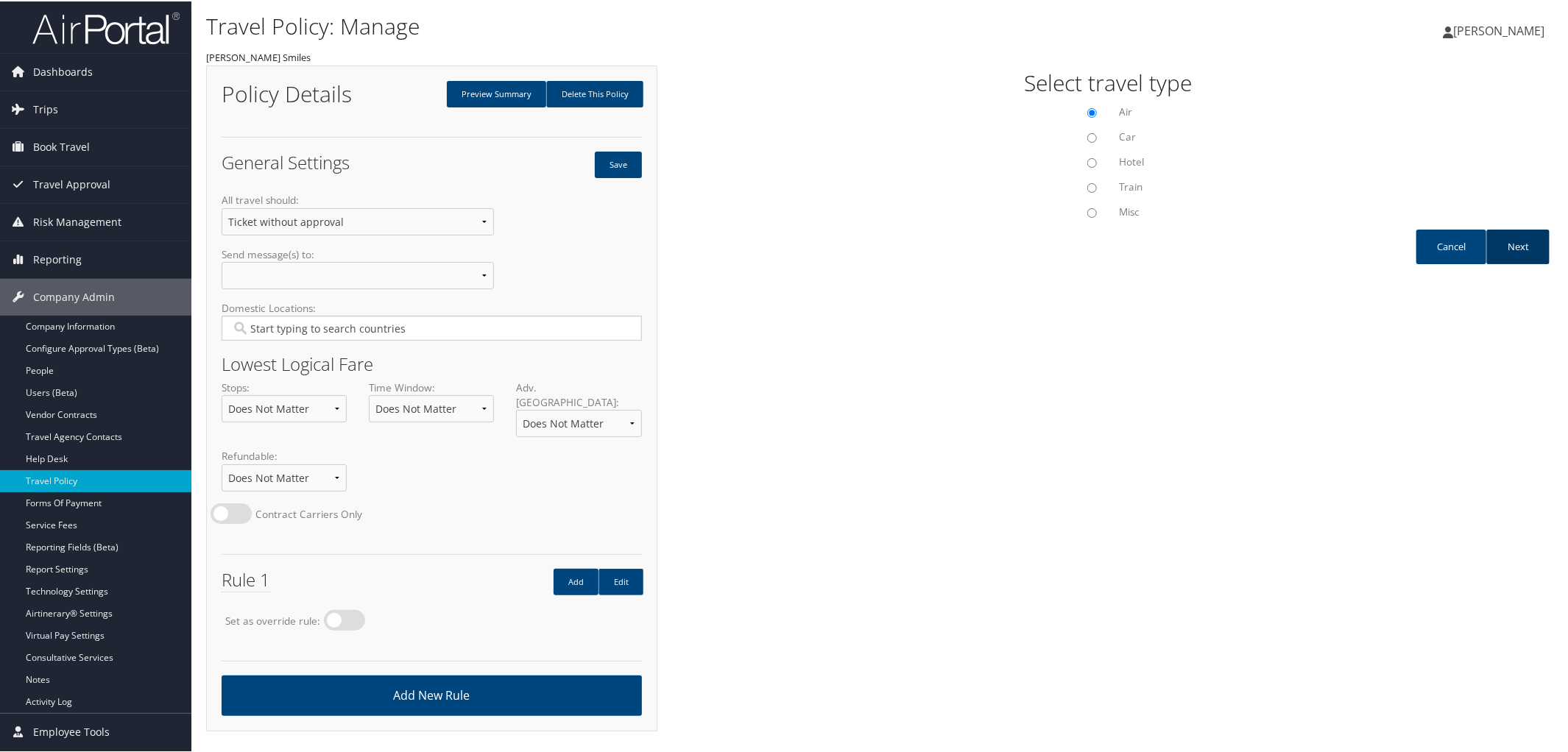
click at [1508, 238] on link "Next" at bounding box center [1517, 245] width 63 height 34
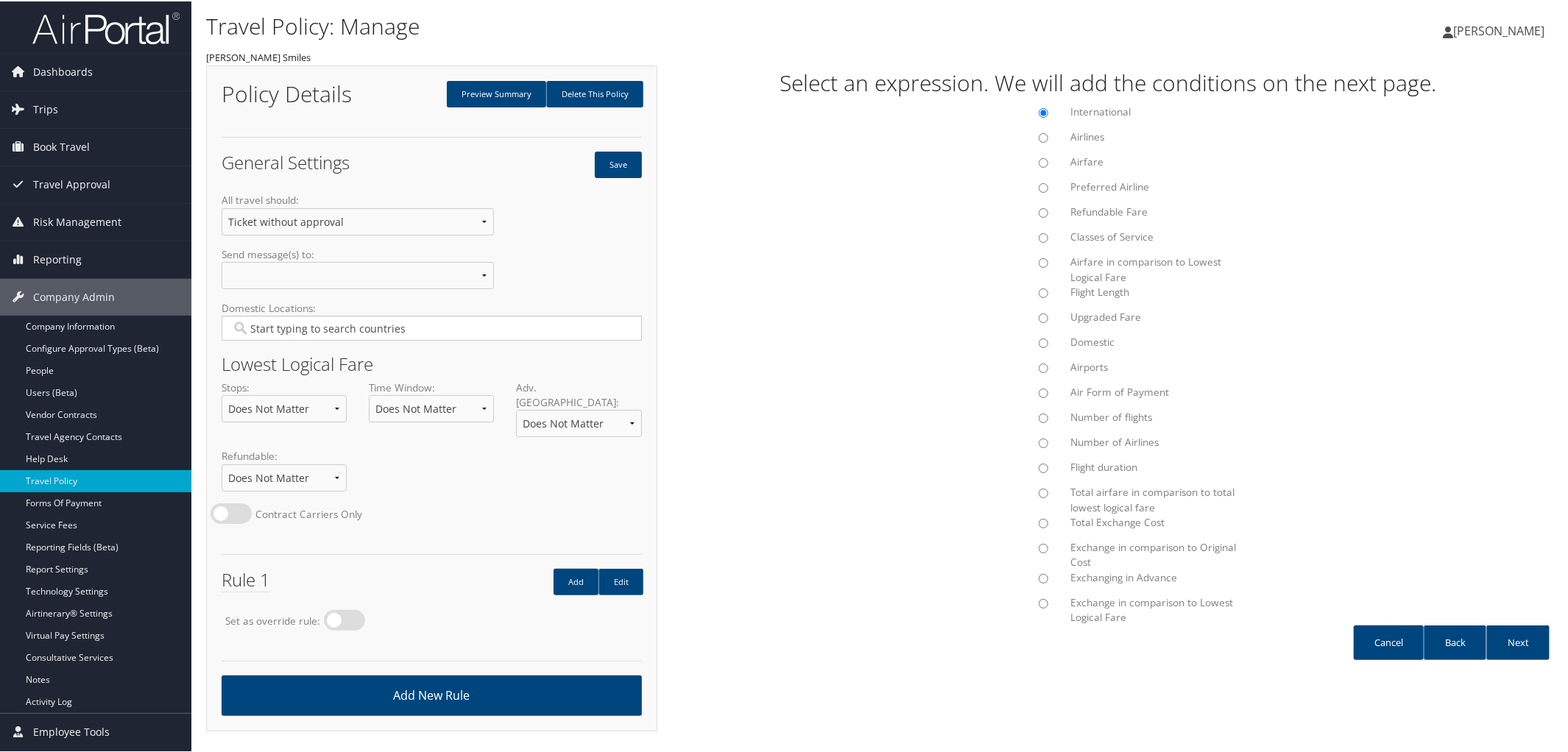
scroll to position [34, 0]
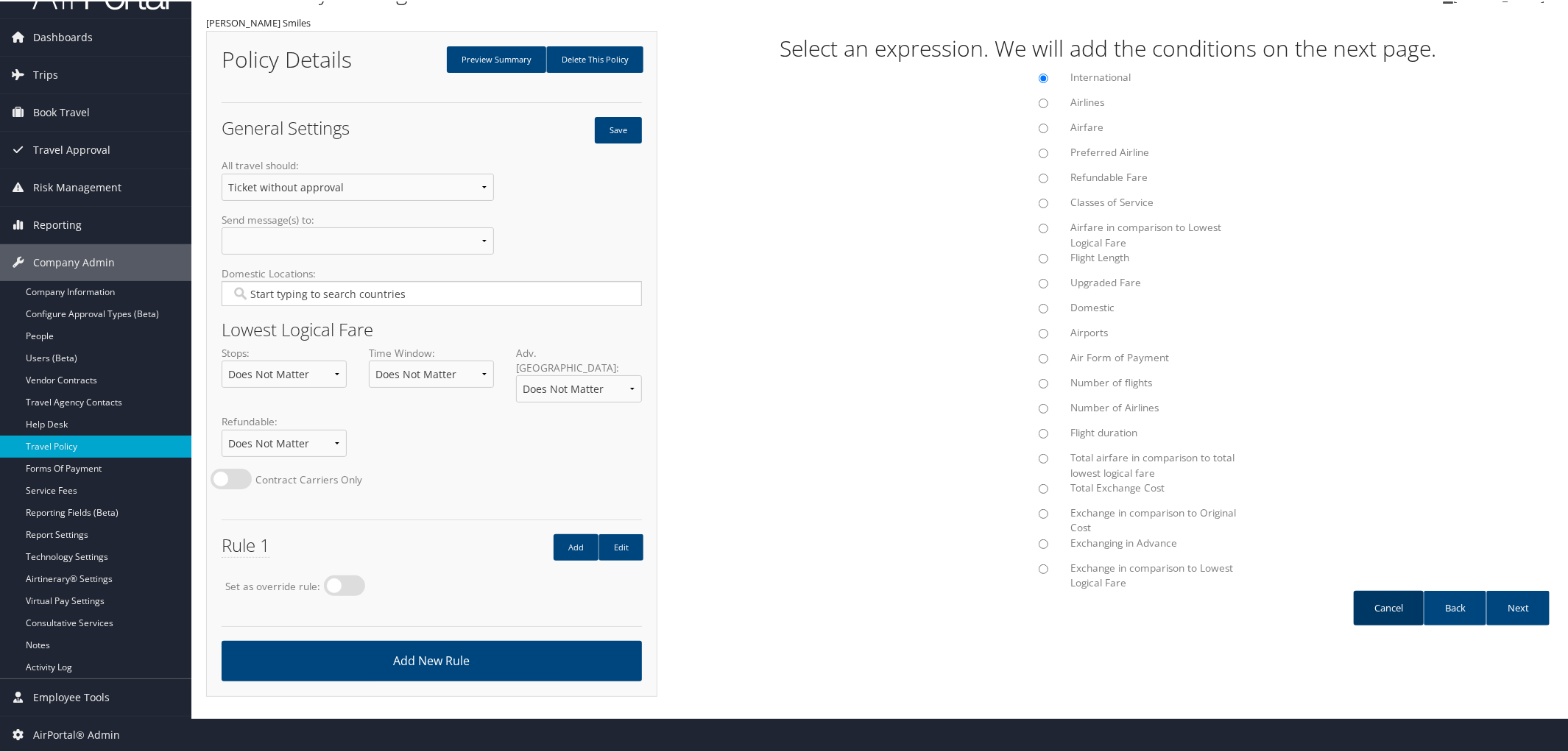
click at [1368, 598] on link "Cancel" at bounding box center [1388, 606] width 70 height 34
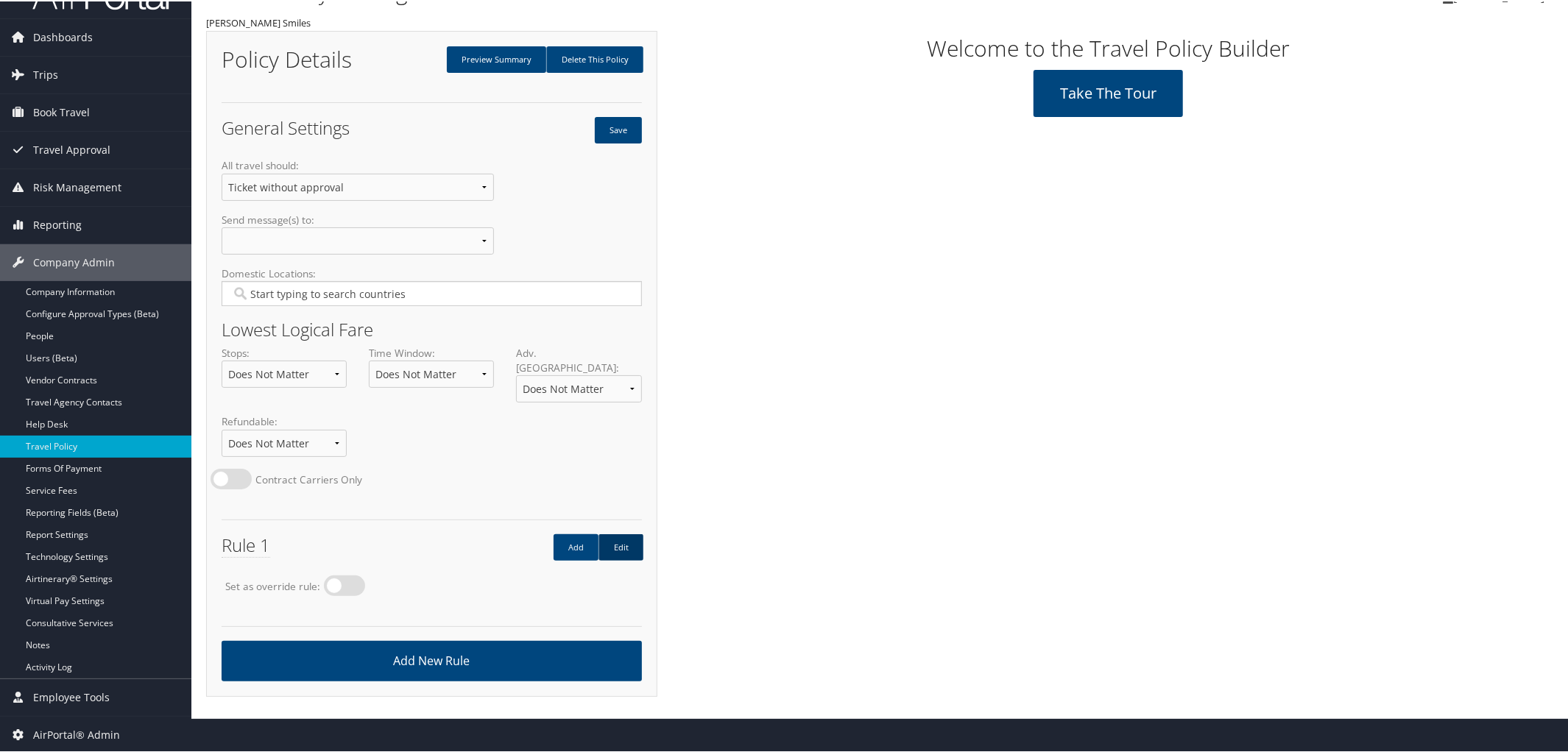
click at [626, 532] on link "Edit" at bounding box center [621, 546] width 45 height 27
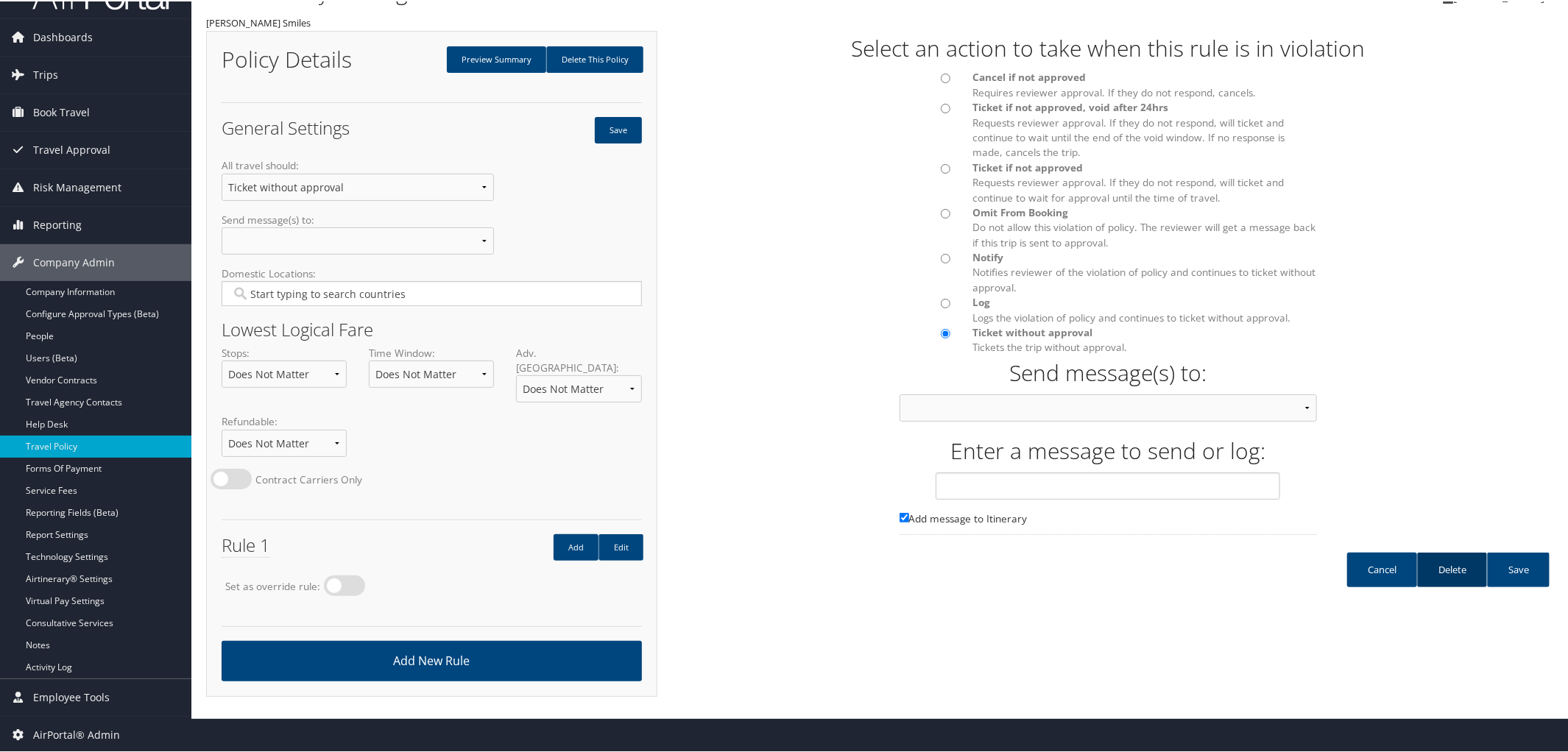
click at [1465, 571] on link "Delete" at bounding box center [1451, 568] width 70 height 34
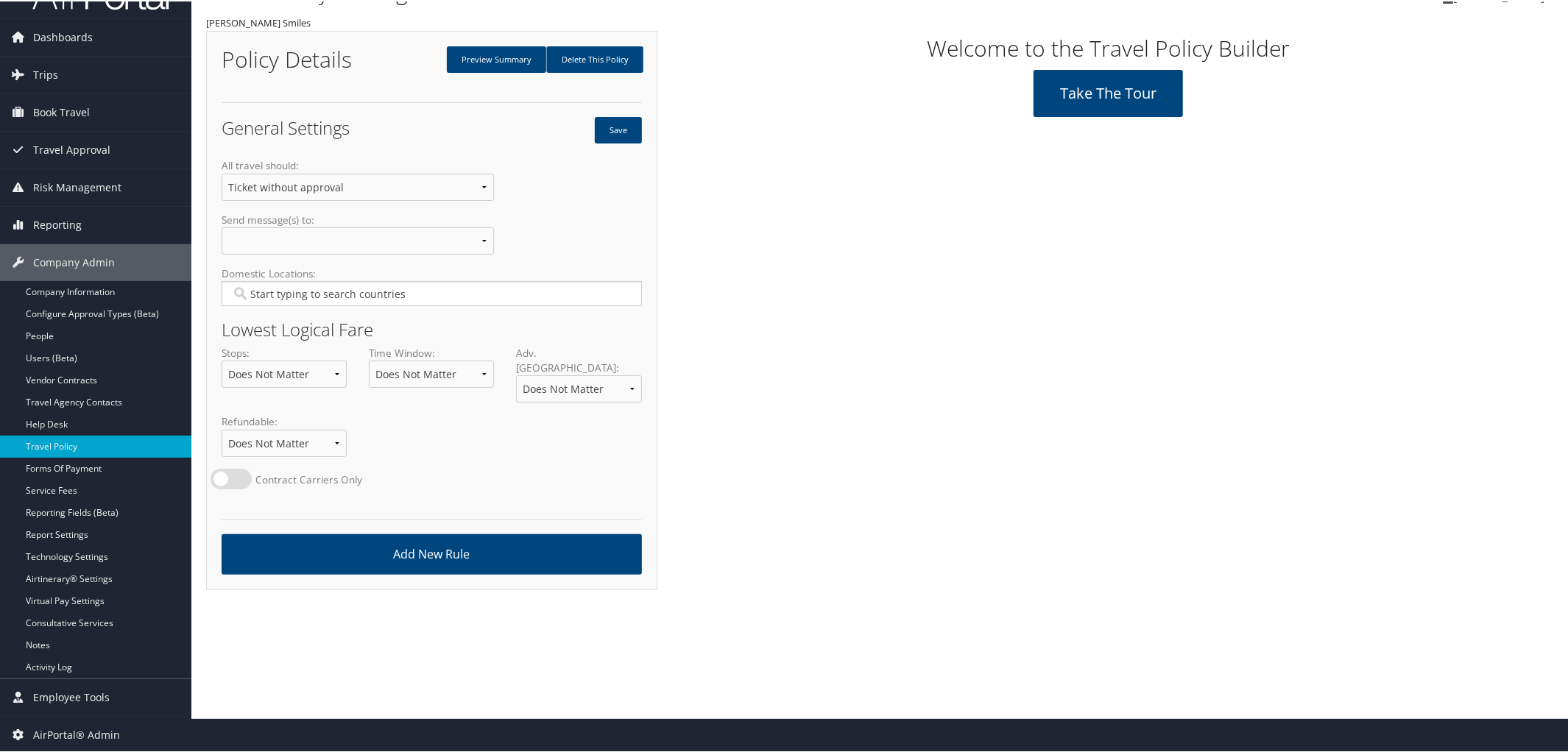
scroll to position [0, 0]
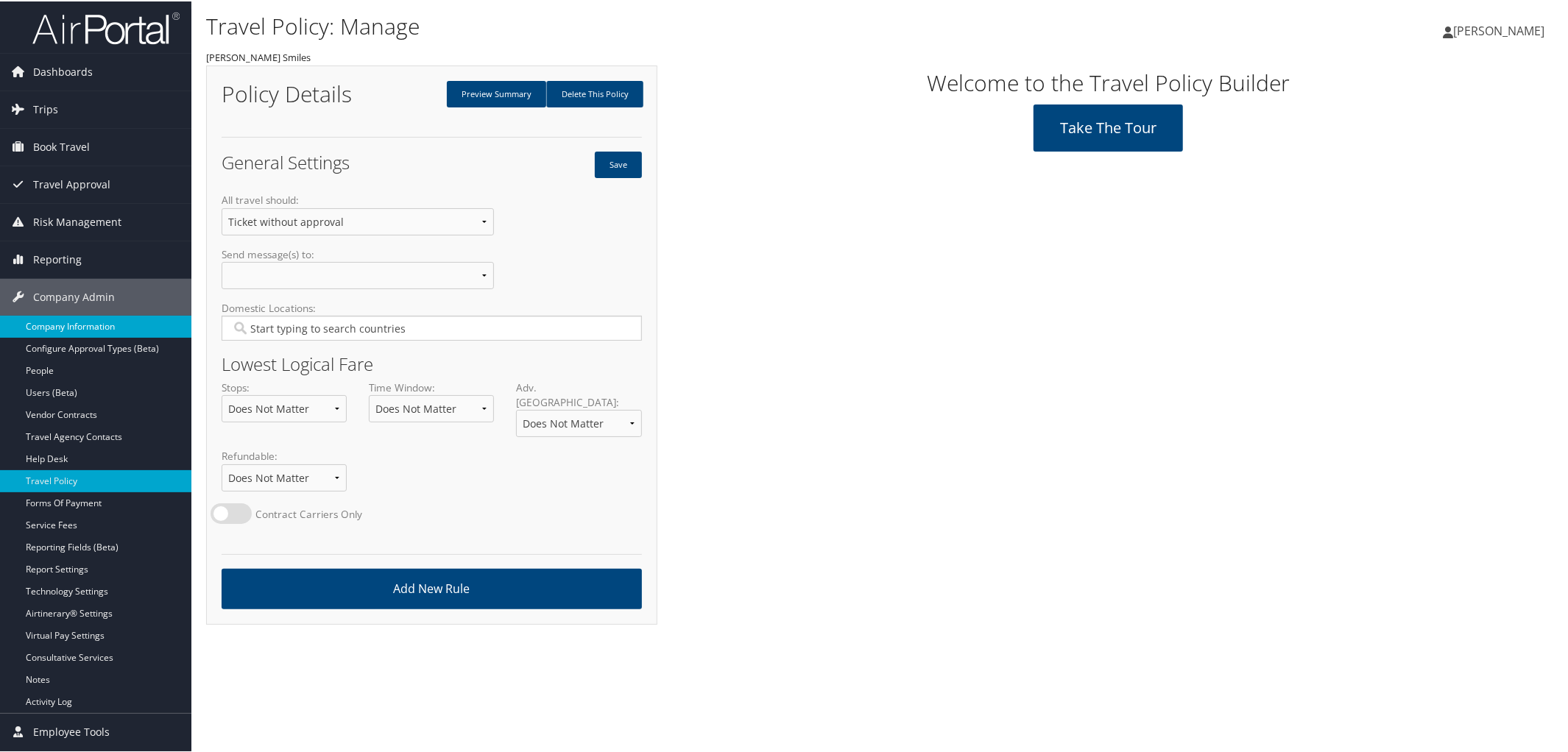
click at [79, 322] on link "Company Information" at bounding box center [96, 325] width 191 height 22
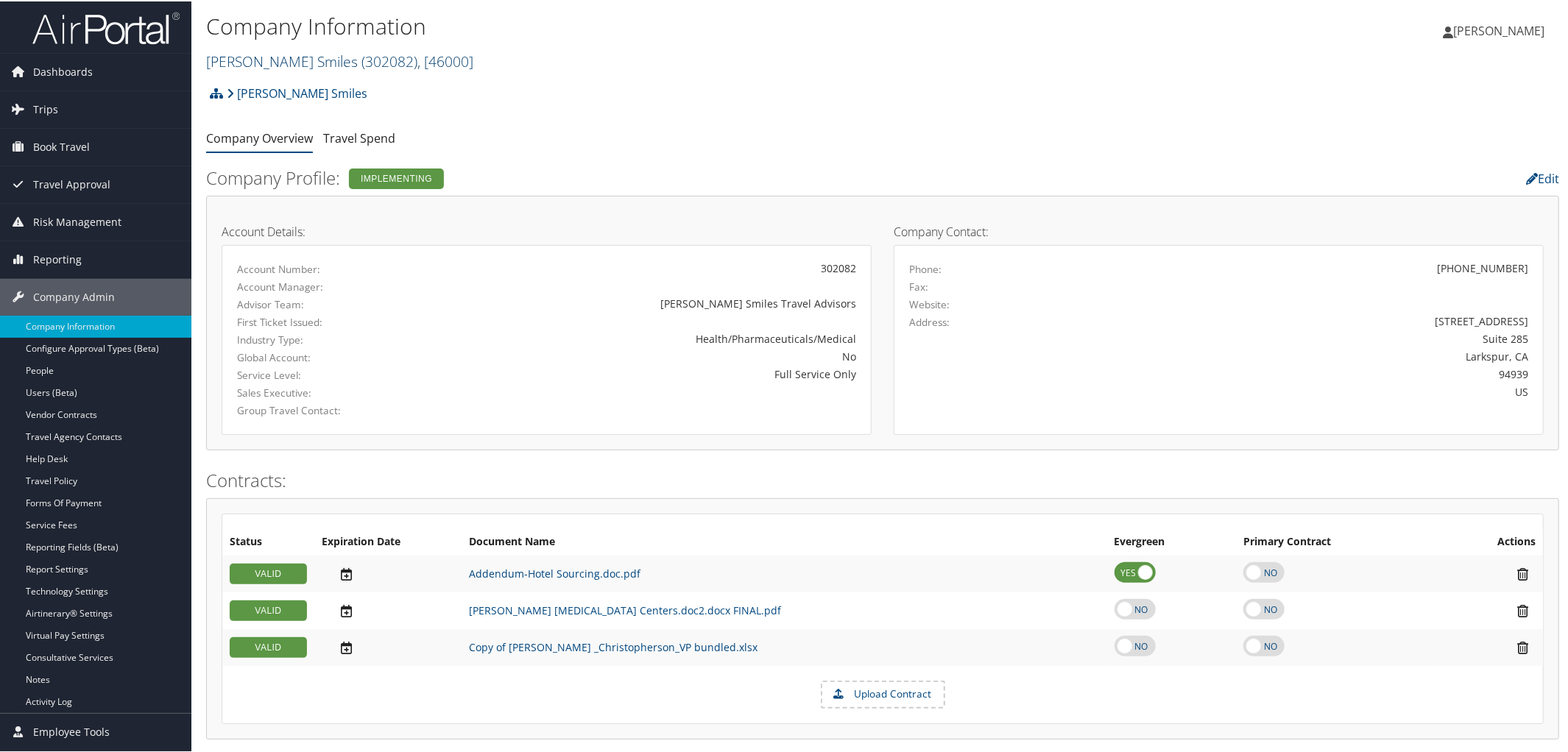
click at [361, 54] on span "( 302082 )" at bounding box center [389, 60] width 56 height 20
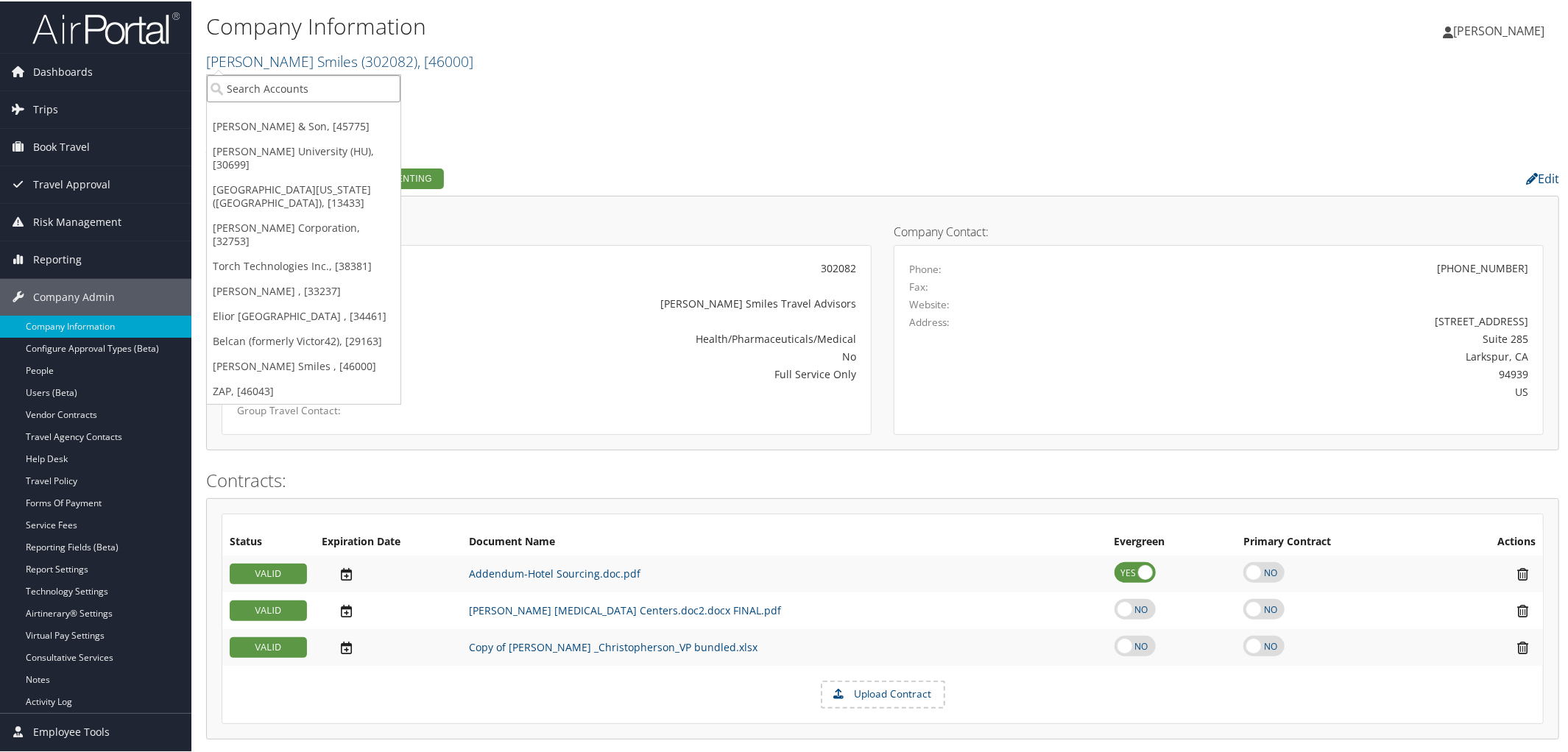
click at [307, 94] on input "search" at bounding box center [304, 87] width 194 height 27
type input "301677"
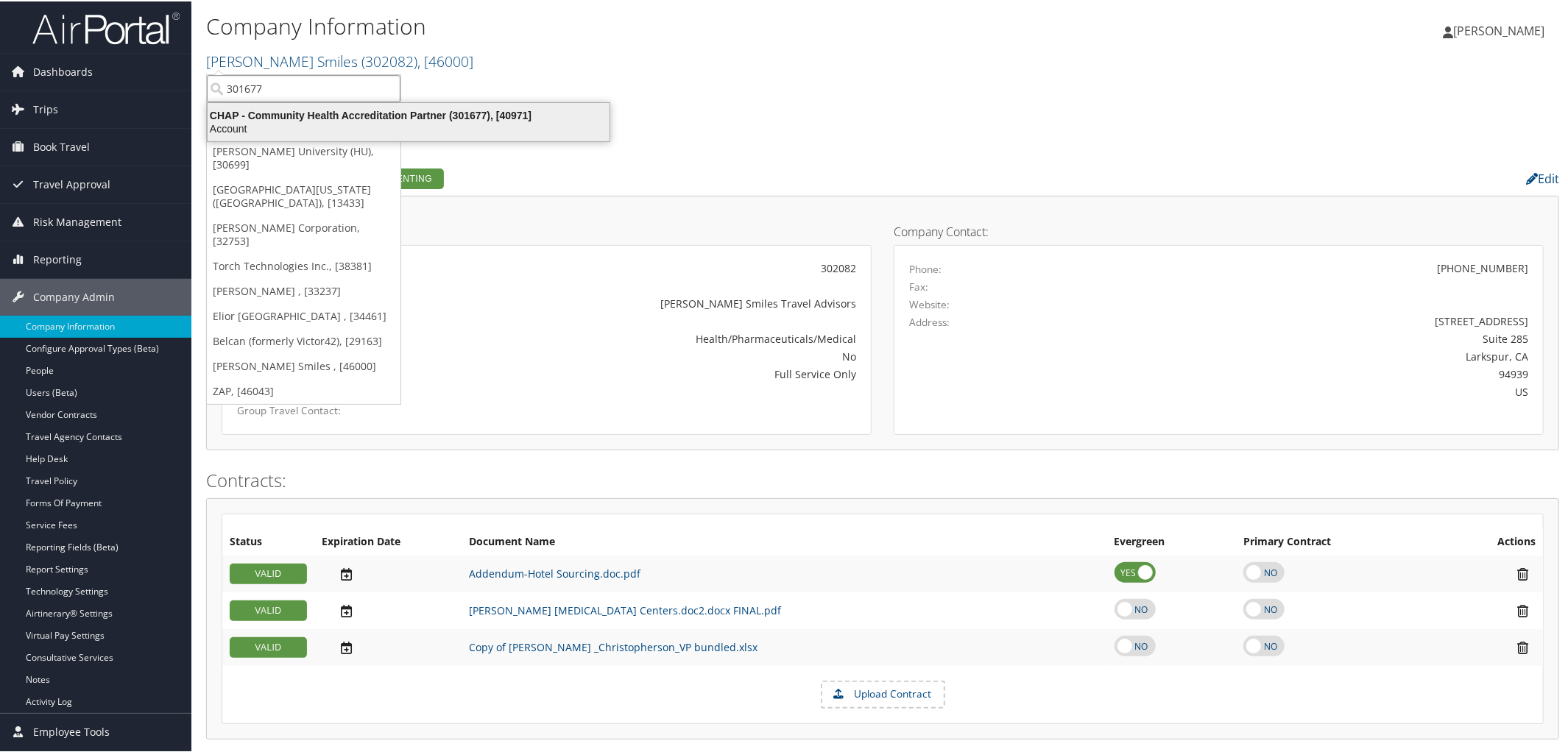
click at [310, 123] on div "Account" at bounding box center [408, 127] width 419 height 13
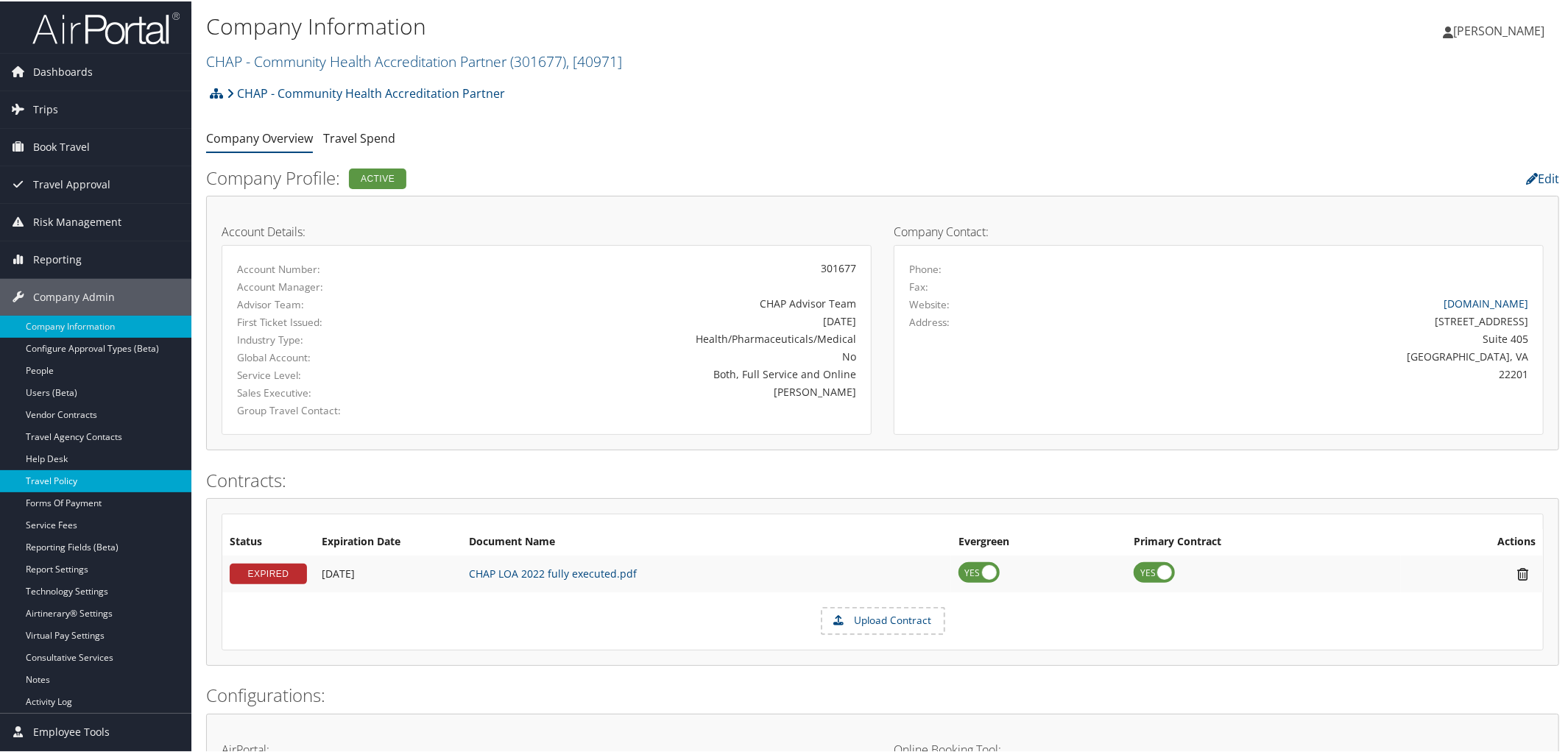
click at [52, 480] on link "Travel Policy" at bounding box center [96, 480] width 191 height 22
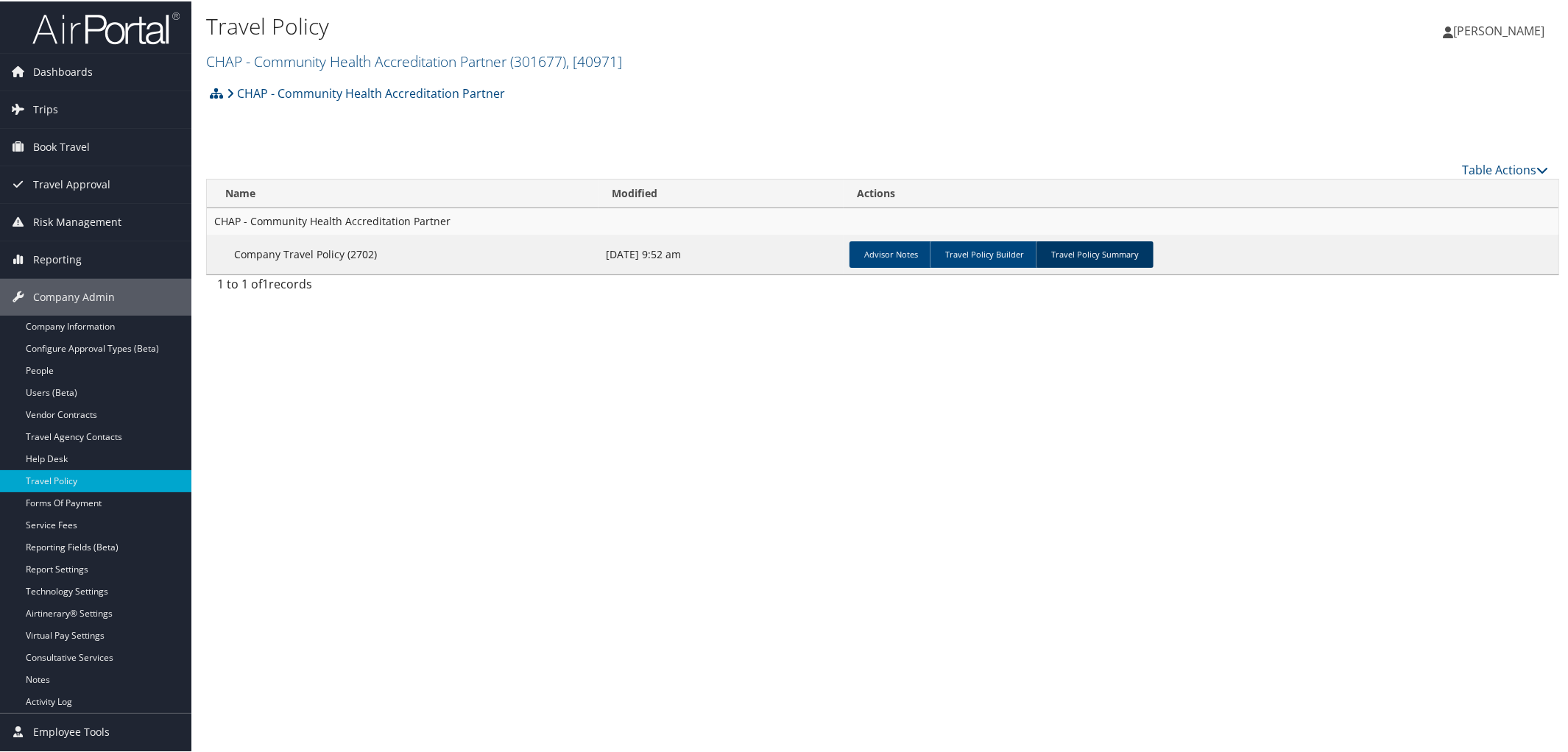
click at [1103, 250] on link "Travel Policy Summary" at bounding box center [1094, 253] width 117 height 27
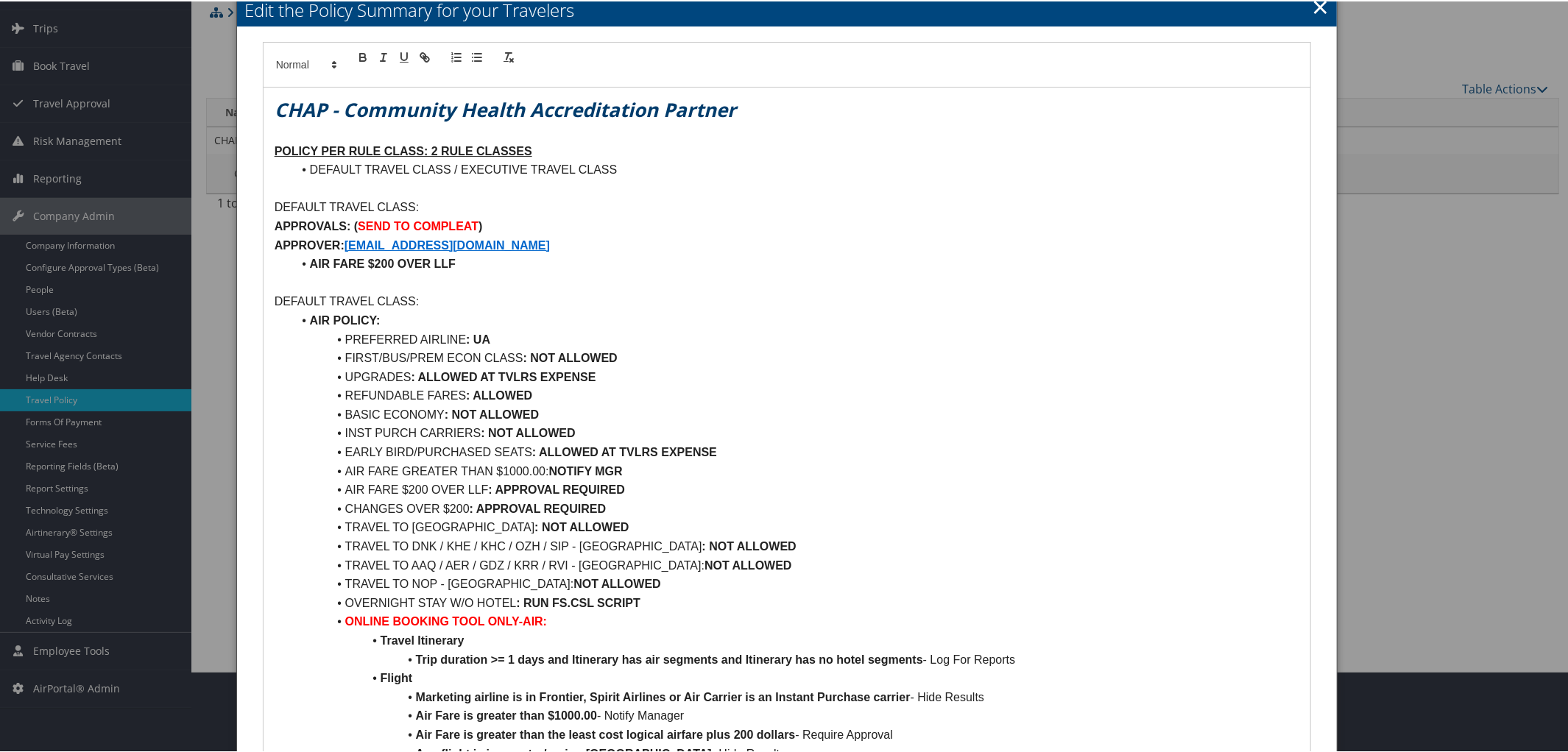
scroll to position [64, 0]
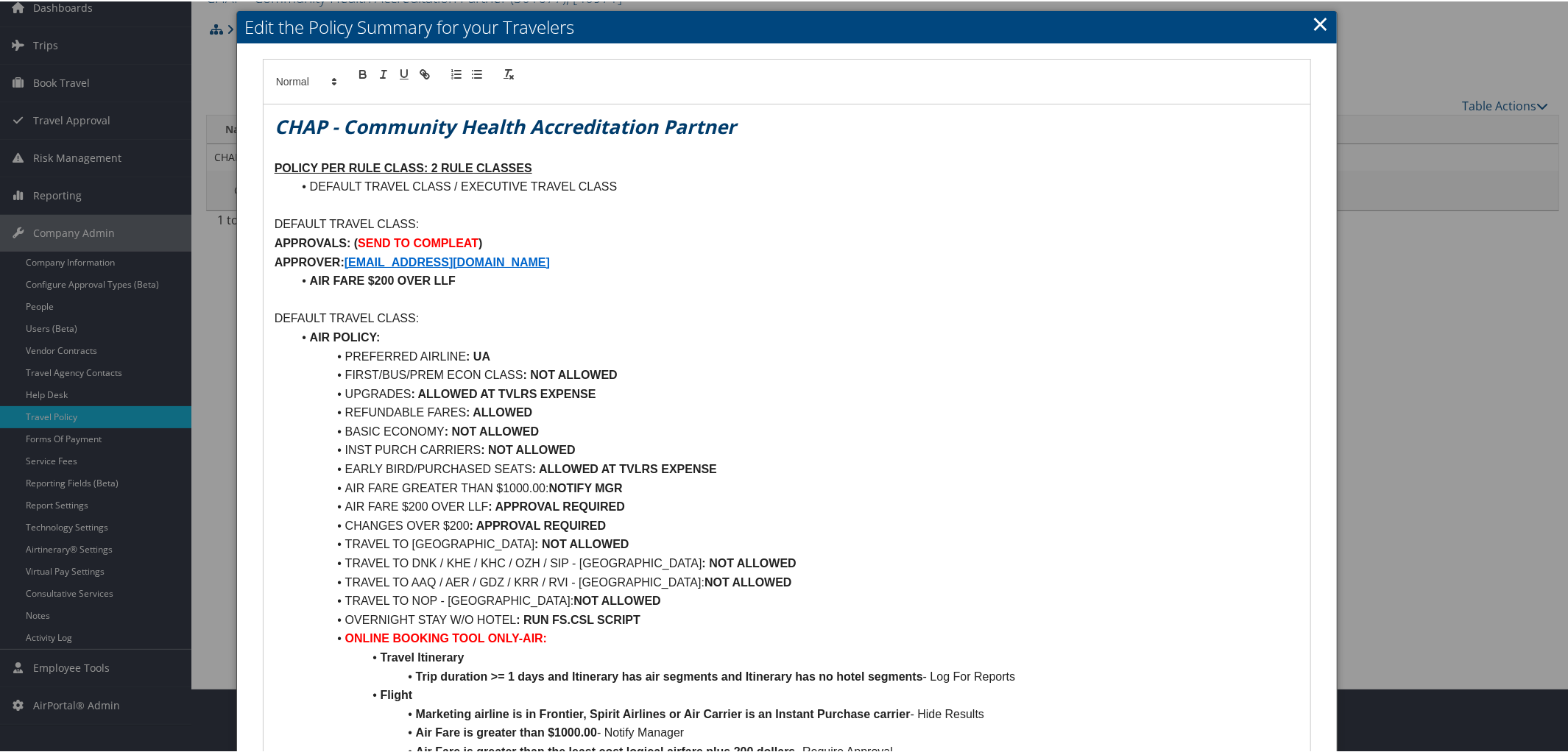
click at [1316, 24] on link "×" at bounding box center [1320, 22] width 17 height 29
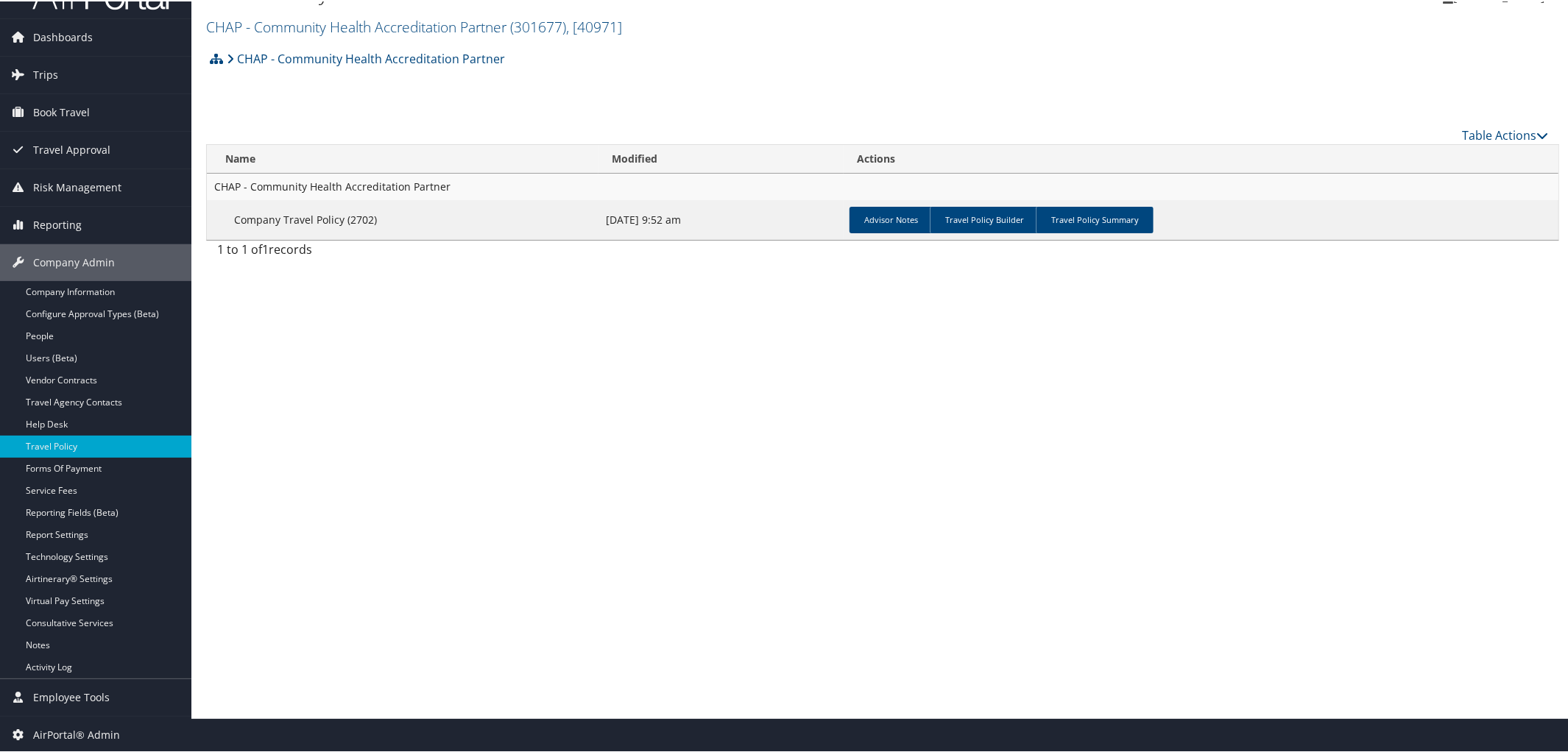
scroll to position [0, 0]
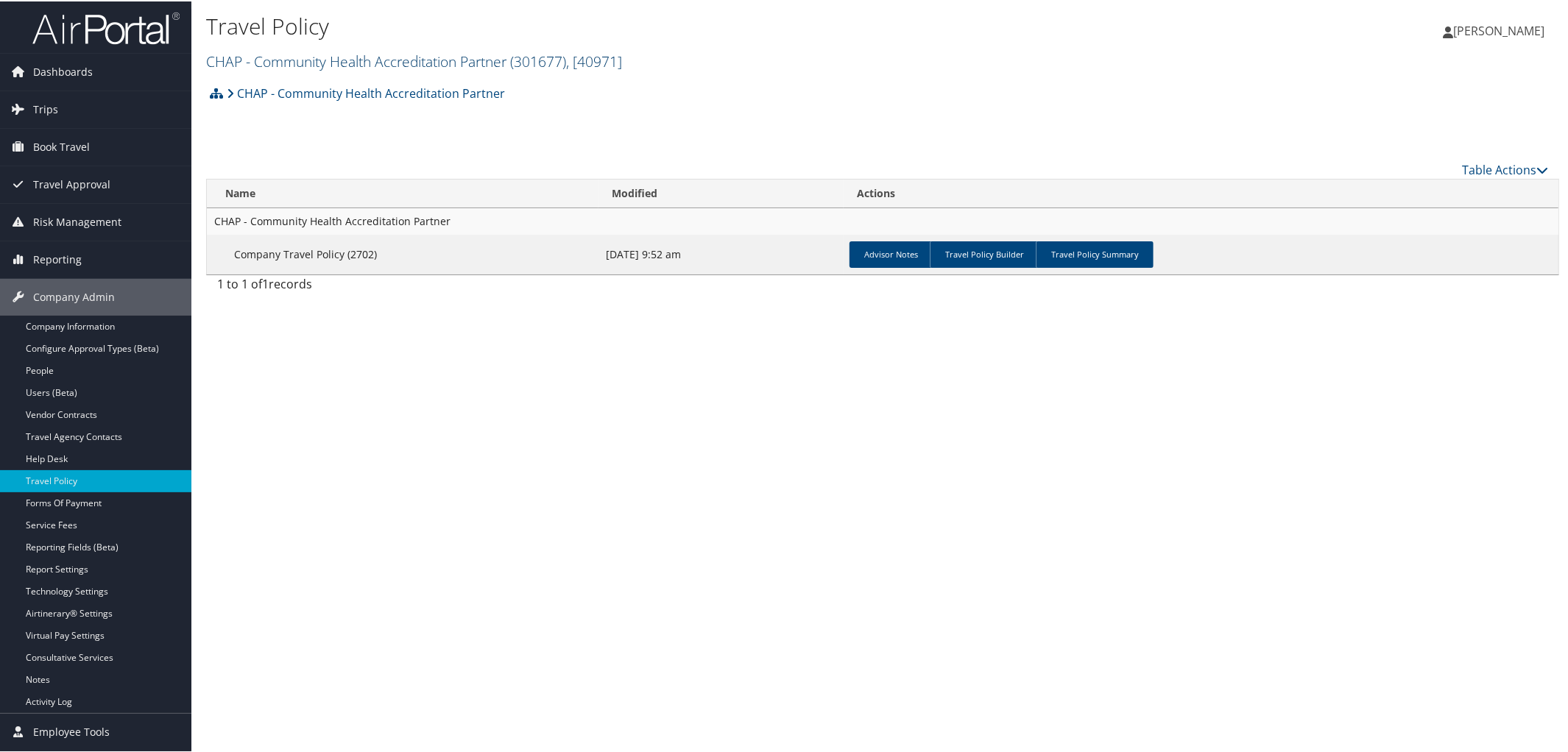
click at [387, 51] on link "CHAP - Community Health Accreditation Partner ( 301677 ) , [ 40971 ]" at bounding box center [414, 60] width 416 height 20
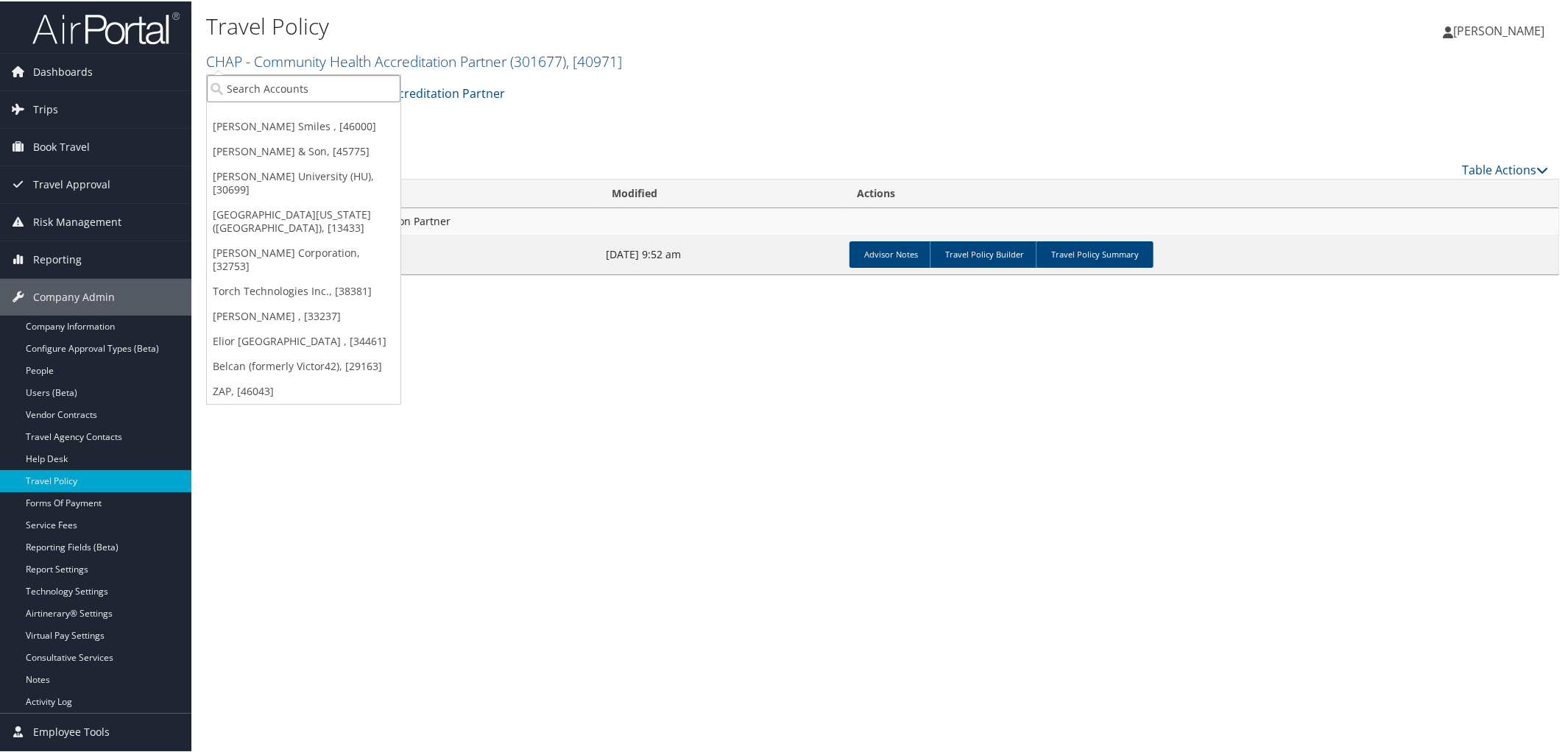
click at [360, 81] on input "search" at bounding box center [304, 87] width 194 height 27
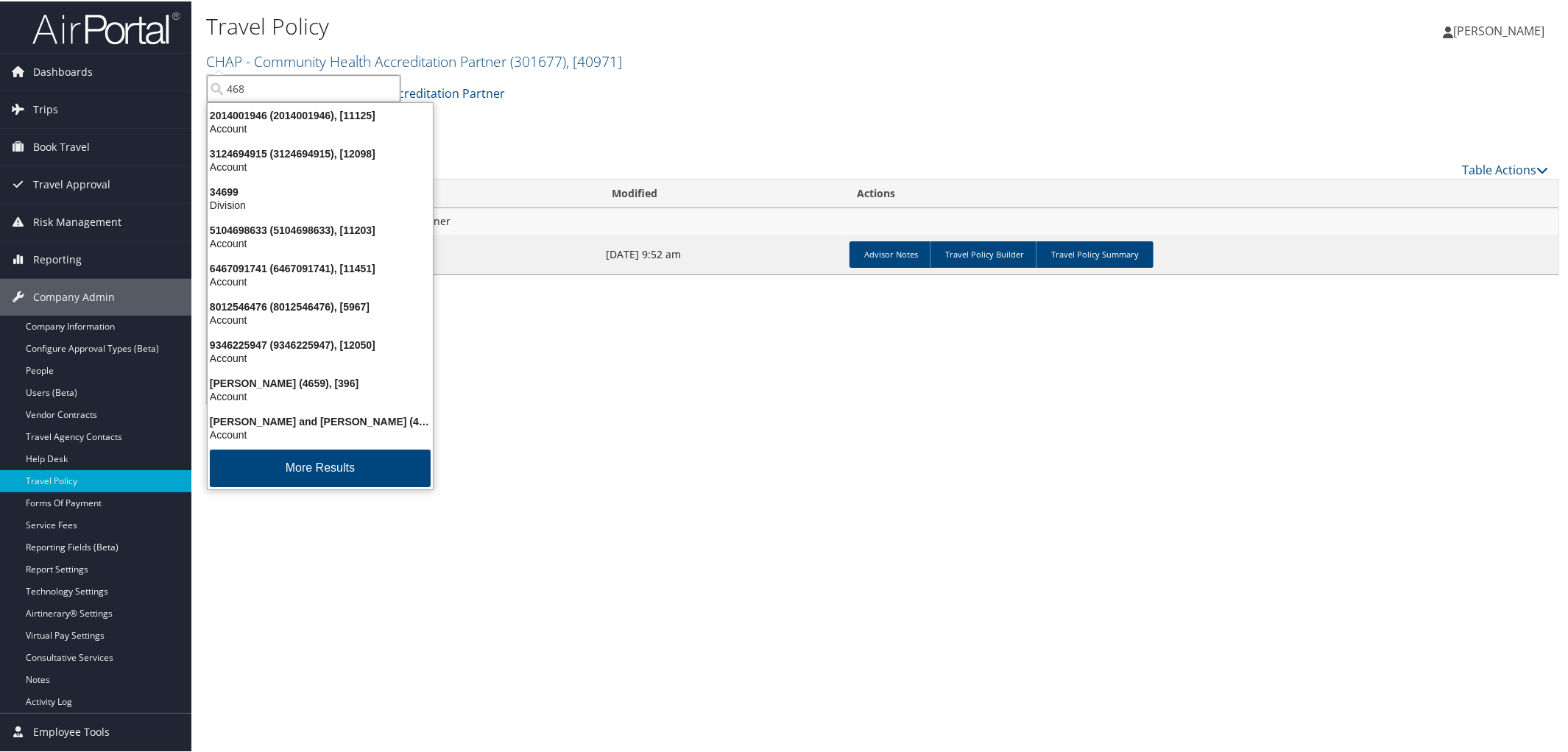
type input "4689"
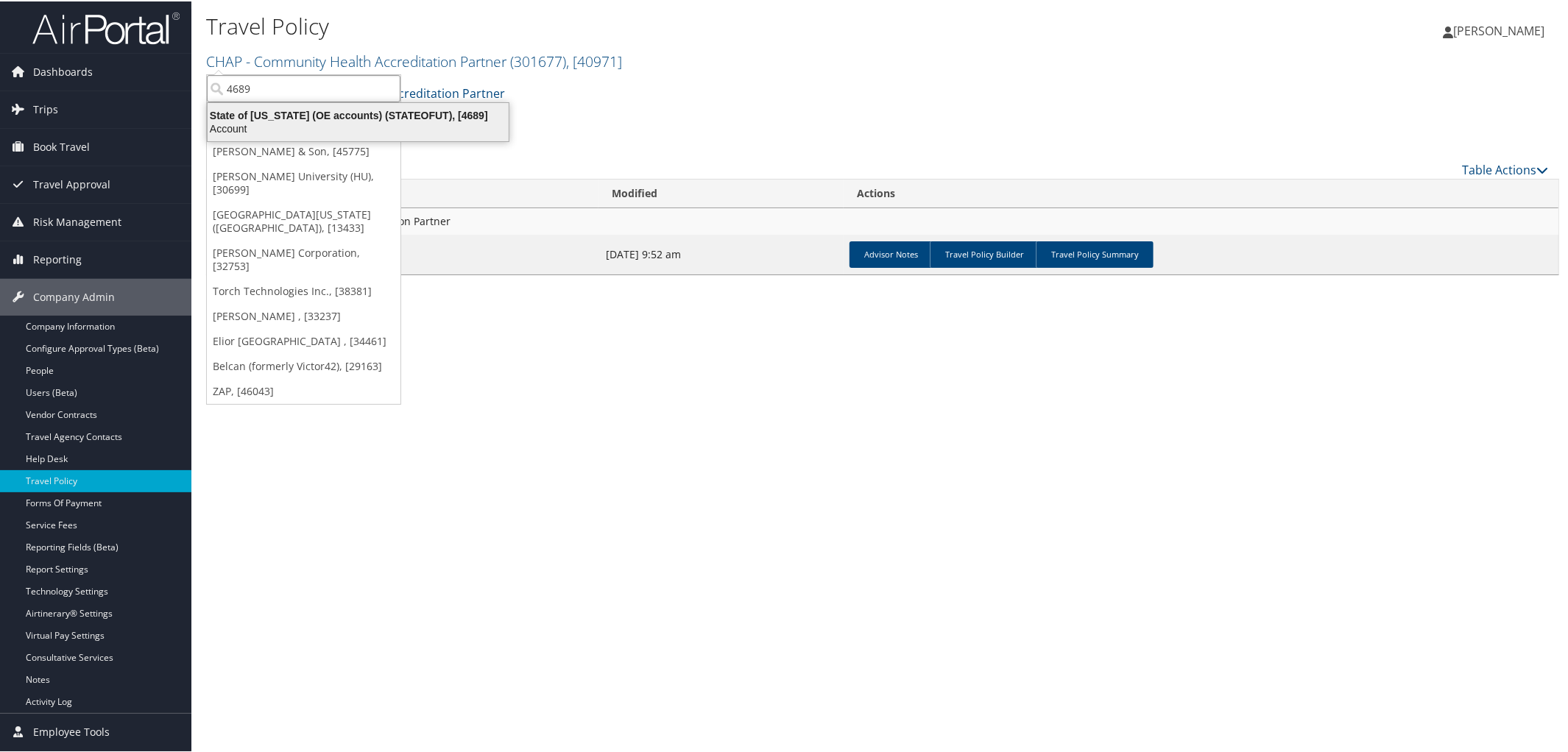
click at [343, 113] on div "State of Utah (OE accounts) (STATEOFUT), [4689]" at bounding box center [358, 114] width 319 height 13
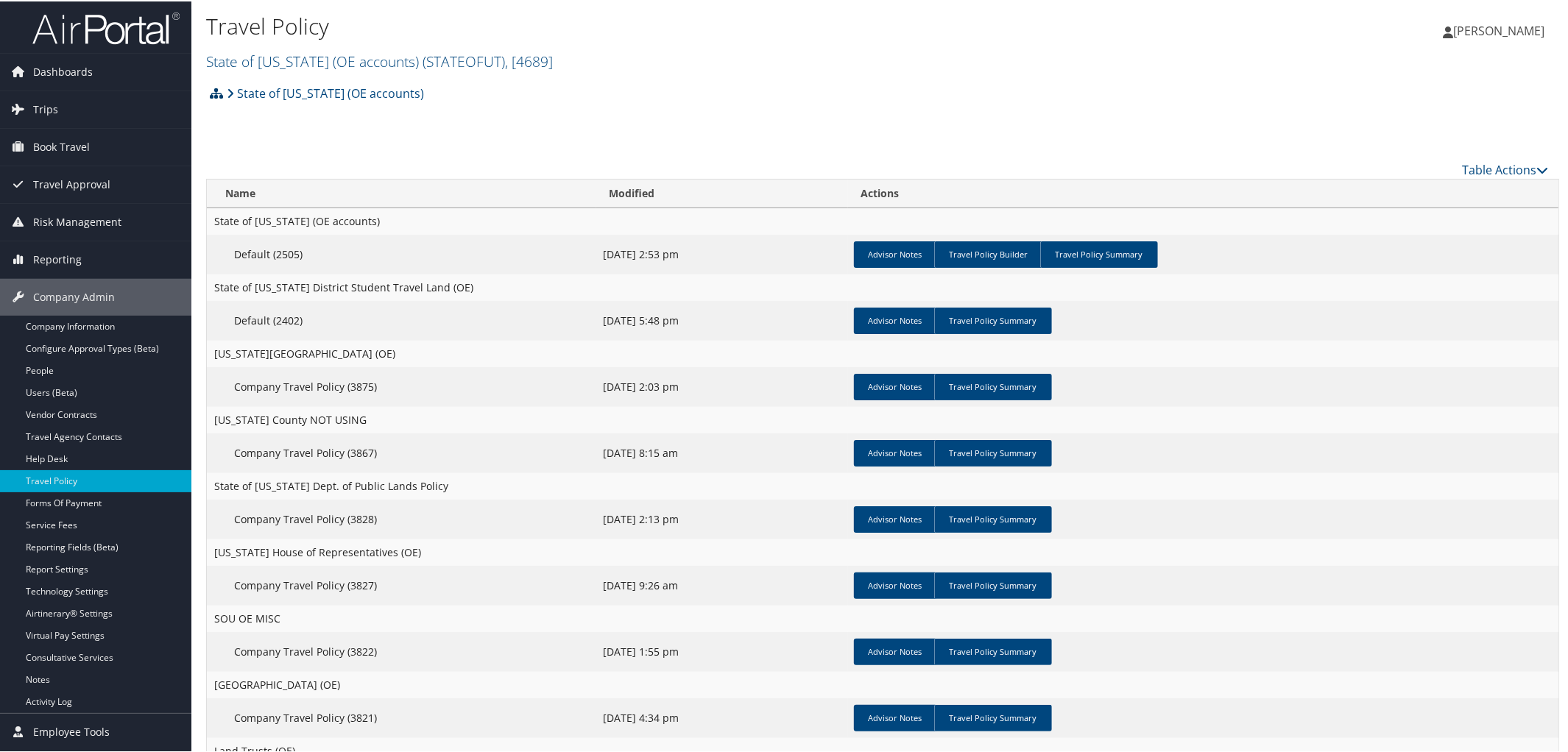
click at [221, 90] on icon at bounding box center [216, 92] width 13 height 12
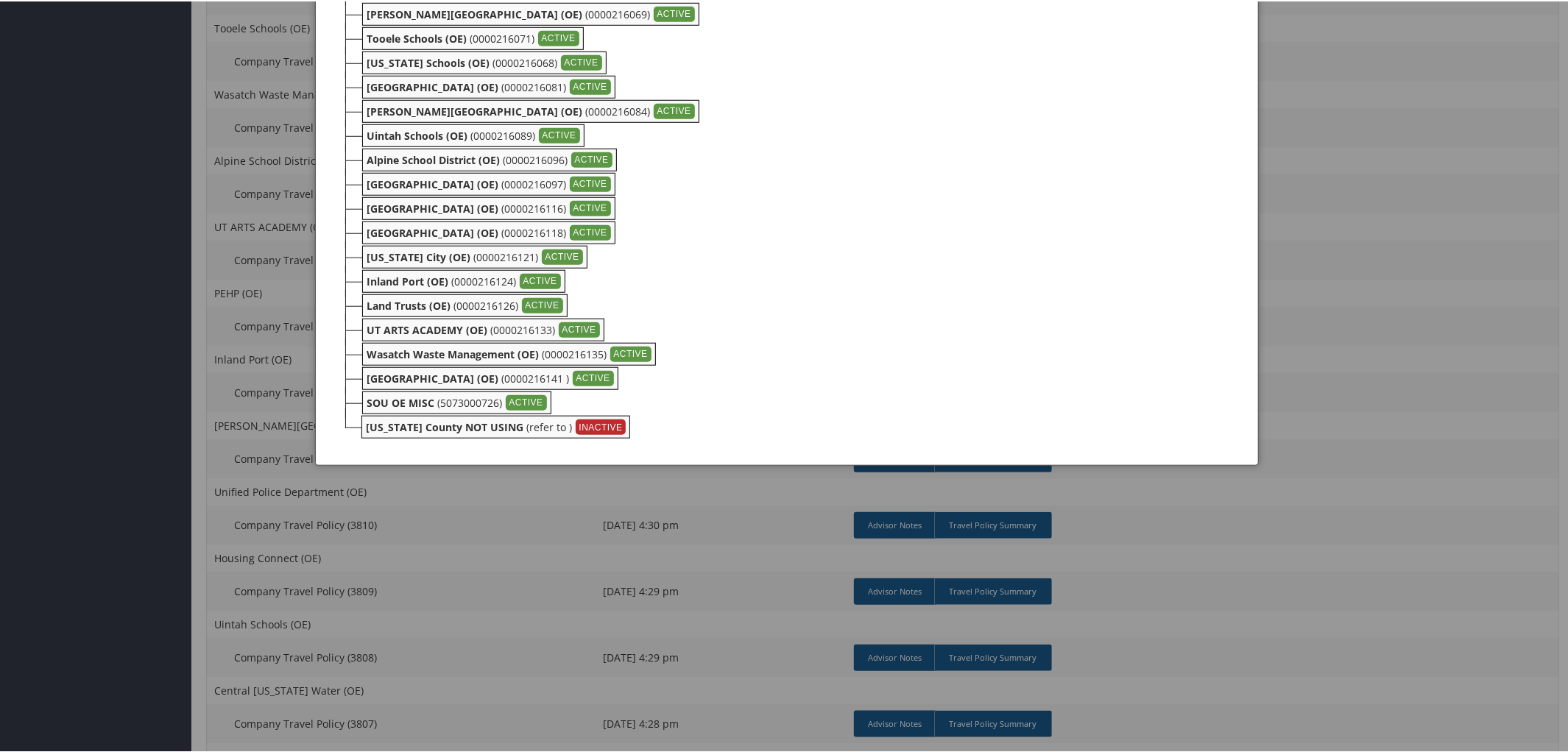
scroll to position [911, 0]
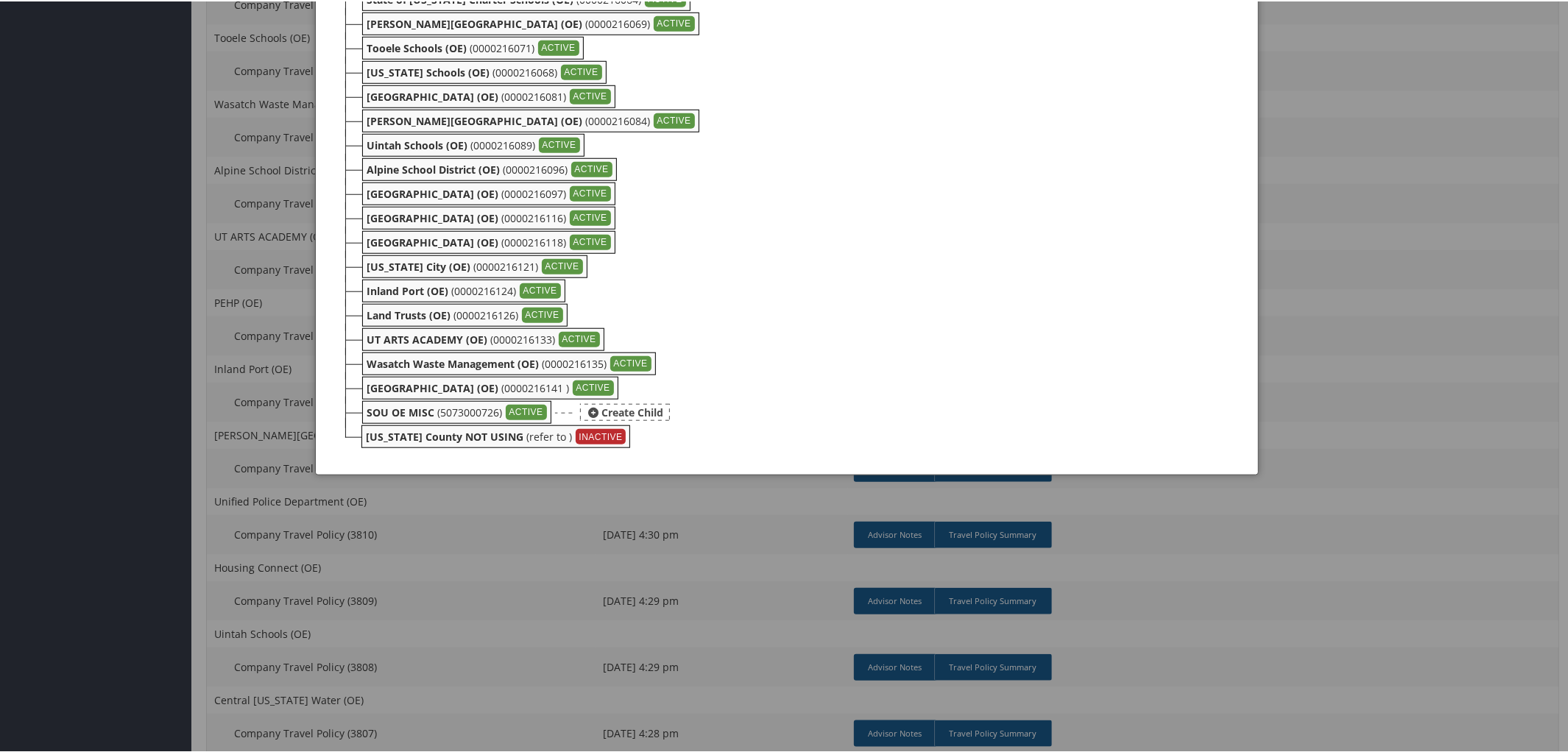
click at [527, 400] on div "SOU OE MISC (5073000726) ACTIVE" at bounding box center [457, 411] width 190 height 23
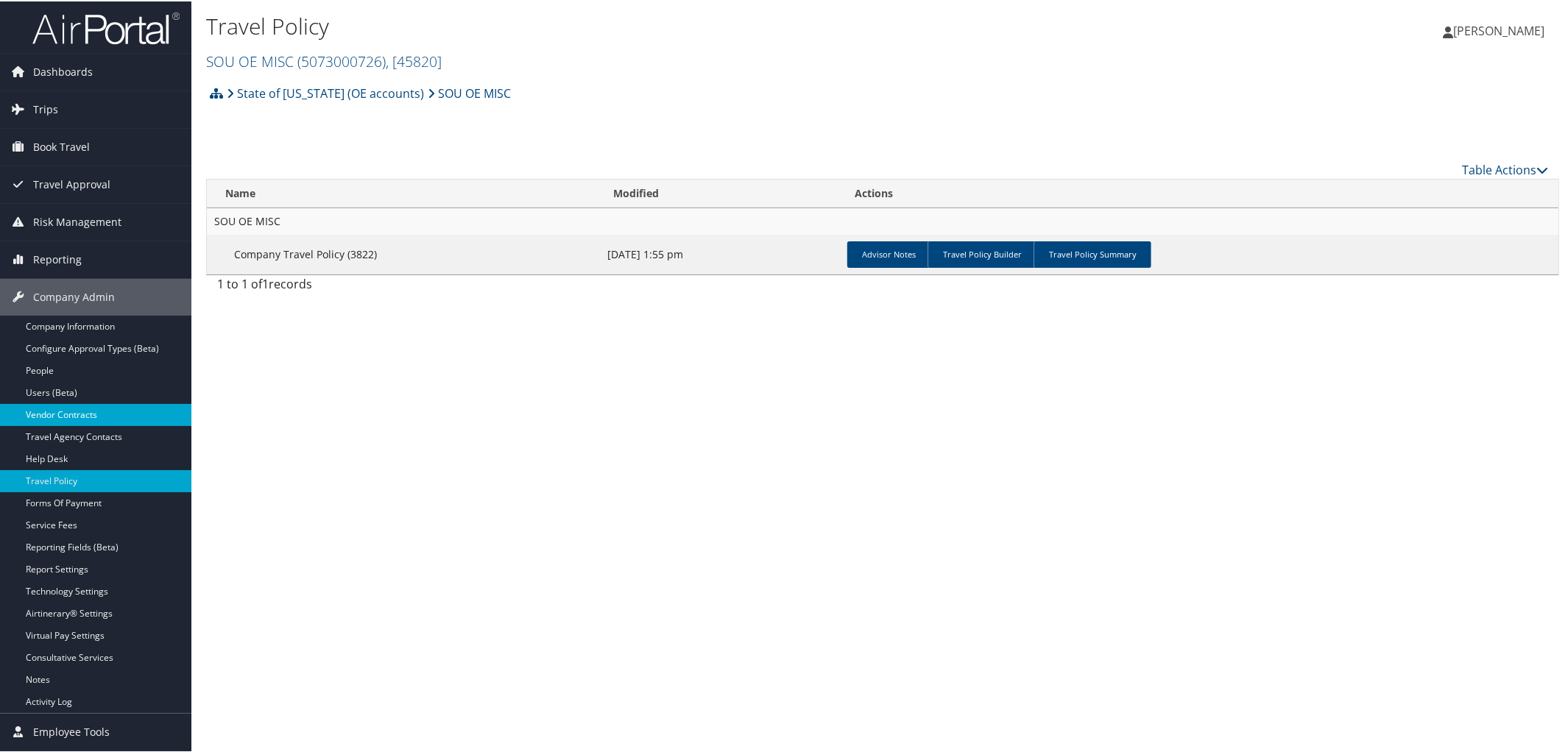
click at [149, 406] on link "Vendor Contracts" at bounding box center [96, 413] width 191 height 22
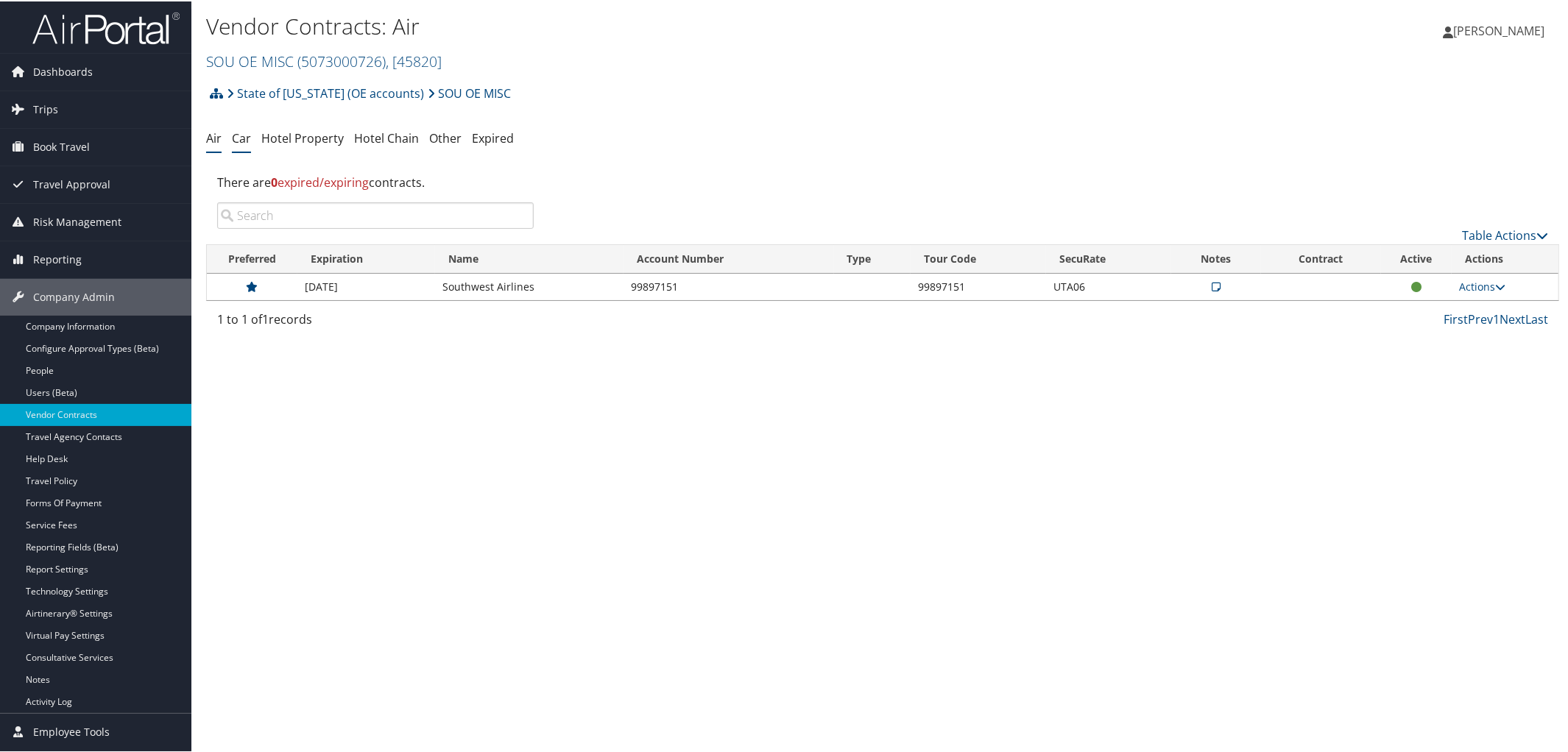
click at [244, 143] on link "Car" at bounding box center [241, 137] width 19 height 16
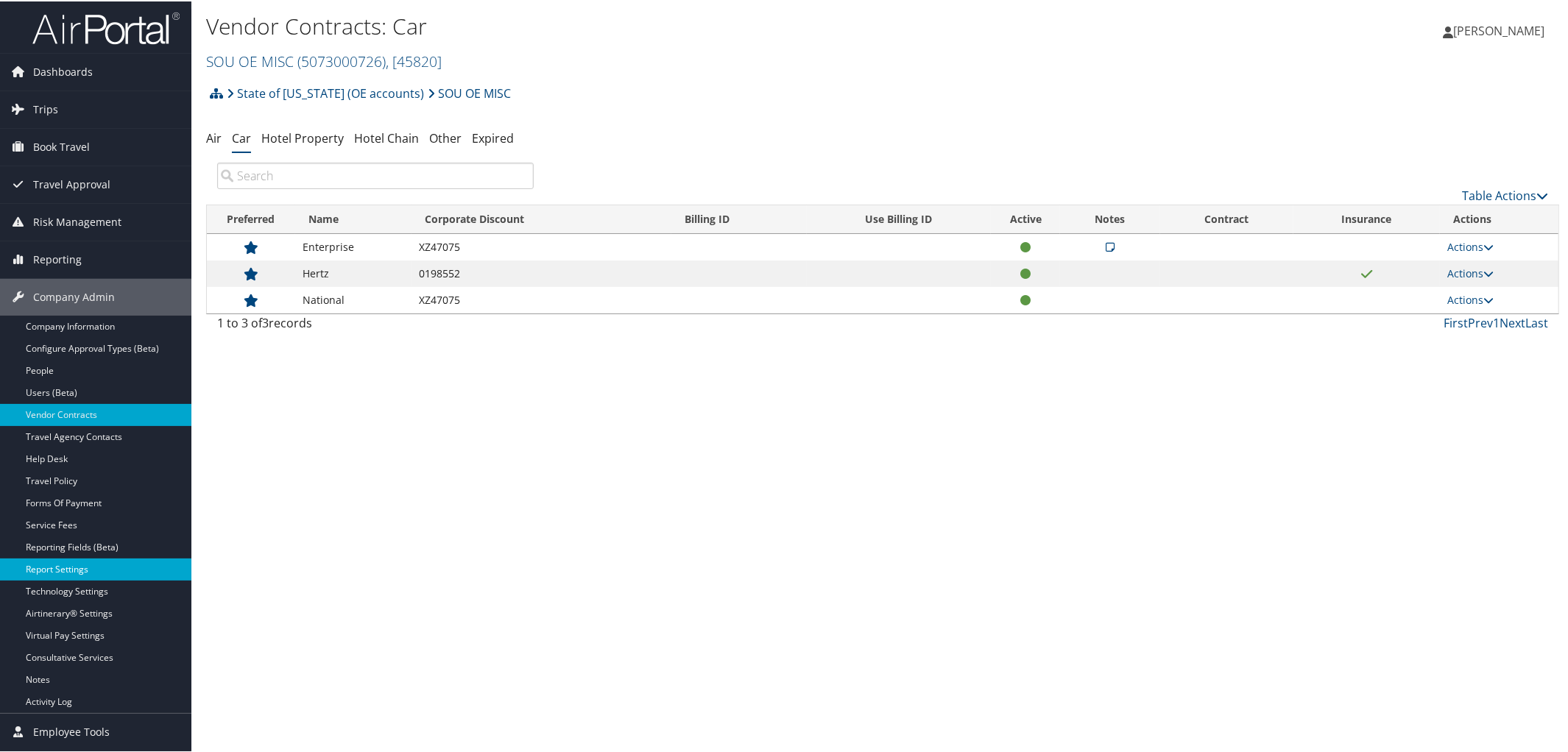
click at [97, 568] on link "Report Settings" at bounding box center [96, 568] width 191 height 22
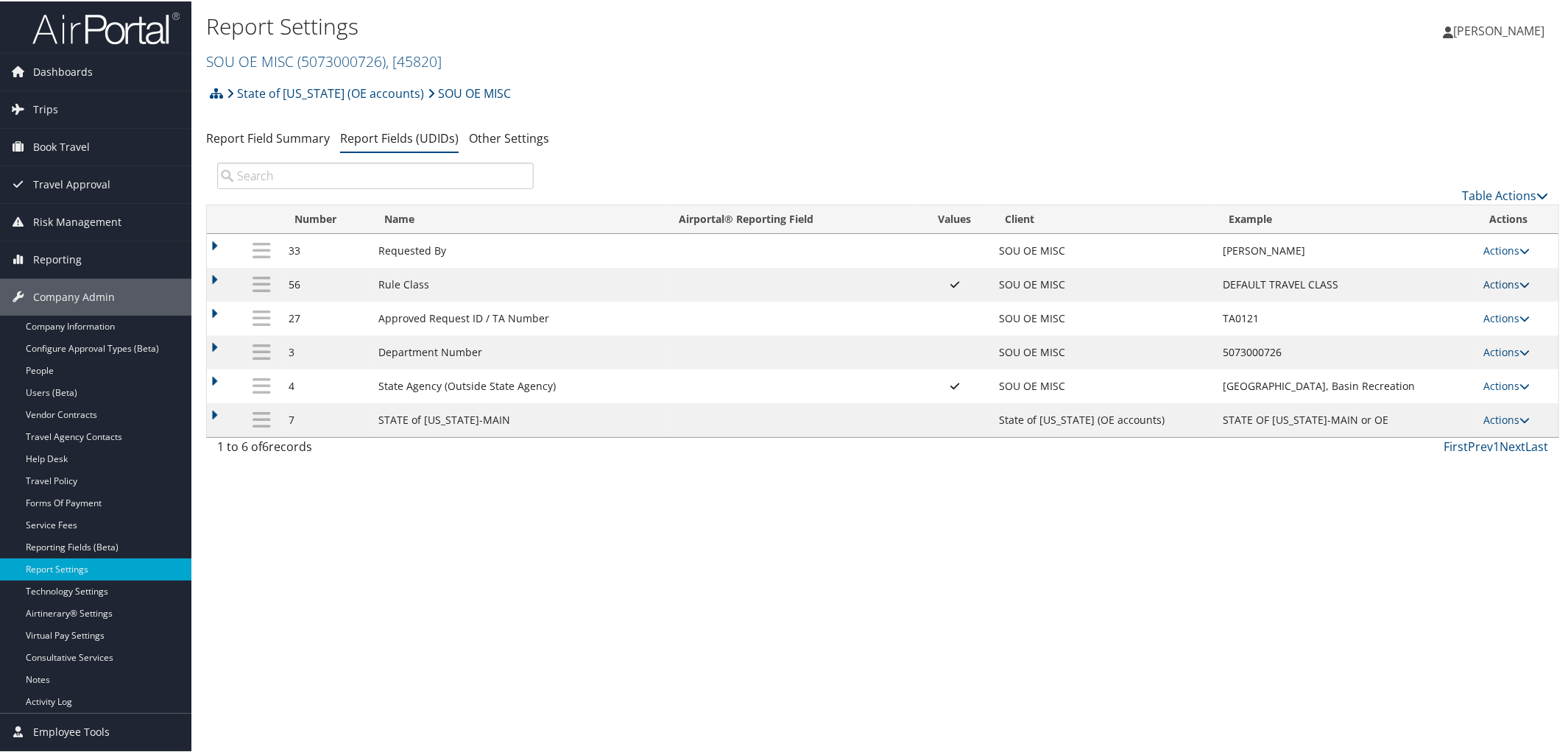
click at [1519, 282] on icon at bounding box center [1524, 283] width 10 height 10
click at [1446, 304] on link "Update Report Field Values" at bounding box center [1444, 307] width 159 height 25
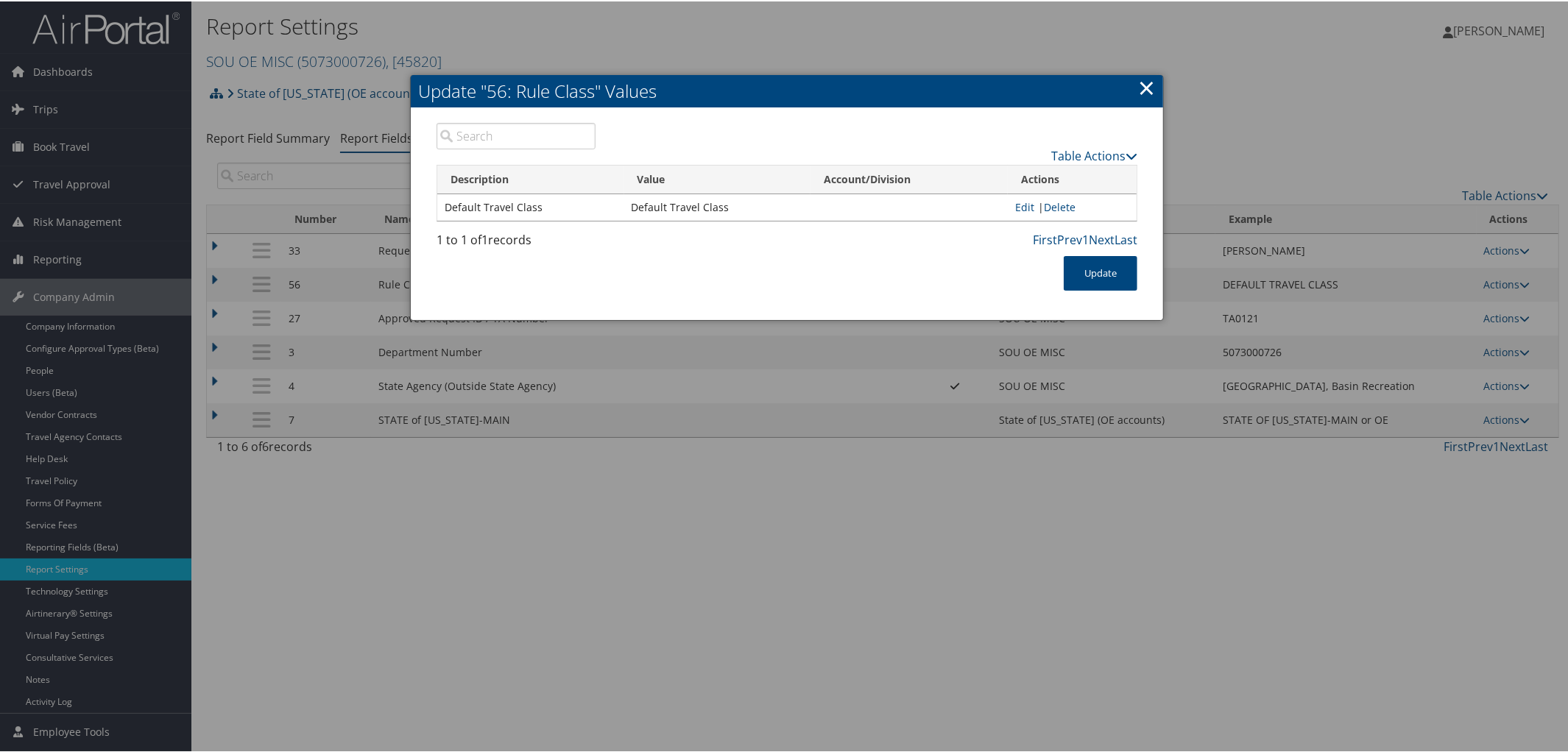
click at [1142, 81] on link "×" at bounding box center [1146, 86] width 17 height 29
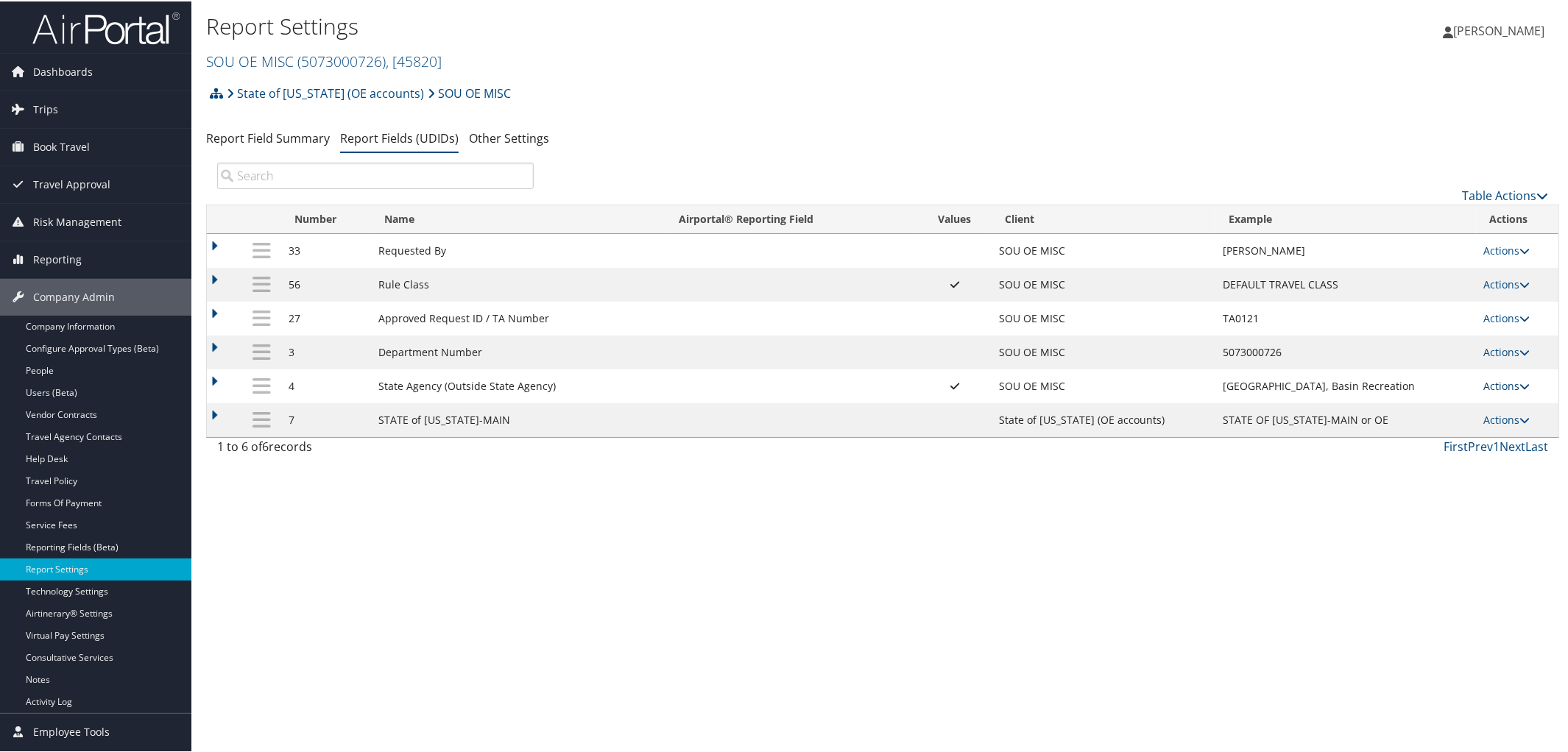
click at [1523, 388] on td "Actions Update Report Field Values Upload Report Field Values Edit Delete" at bounding box center [1517, 385] width 81 height 34
click at [1523, 388] on icon at bounding box center [1524, 385] width 10 height 10
click at [1426, 407] on link "Update Report Field Values" at bounding box center [1444, 411] width 159 height 25
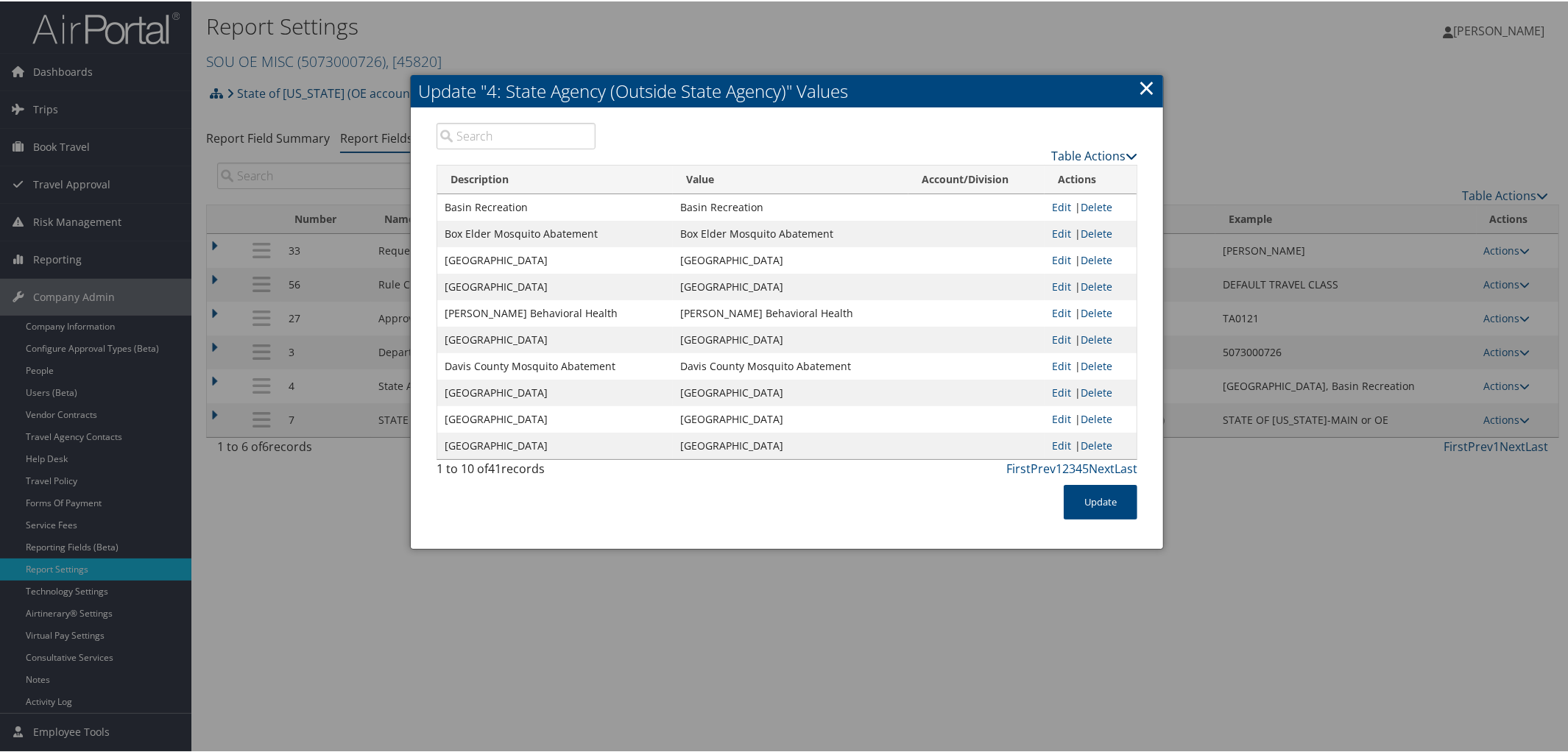
click at [1130, 156] on icon at bounding box center [1131, 154] width 12 height 12
click at [1005, 220] on link "Page Length" at bounding box center [1036, 226] width 194 height 25
click at [979, 227] on link "50" at bounding box center [1036, 228] width 194 height 25
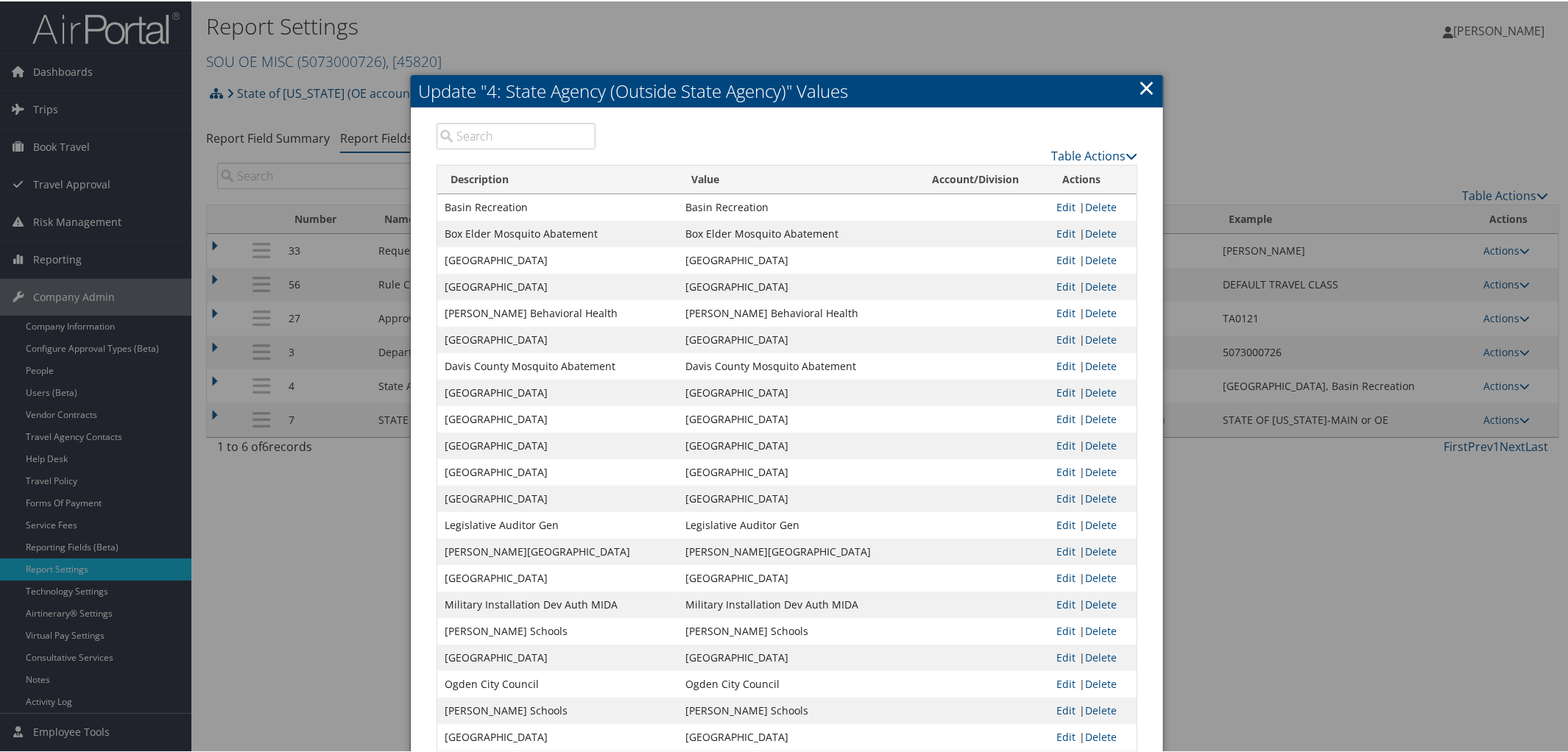
click at [1144, 80] on link "×" at bounding box center [1146, 86] width 17 height 29
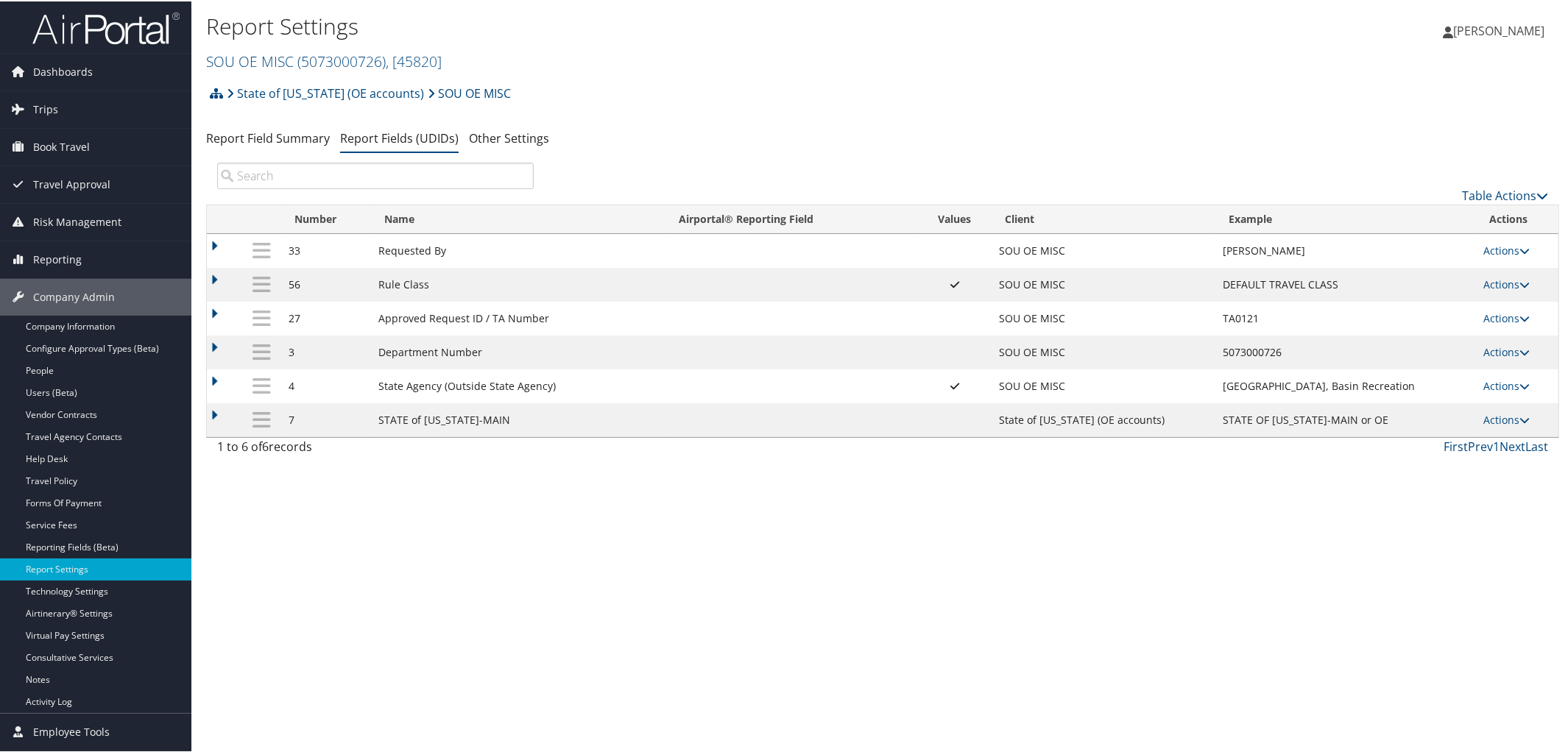
click at [314, 49] on h2 "SOU OE MISC ( 5073000726 ) , [ 45820 ]" at bounding box center [657, 59] width 901 height 25
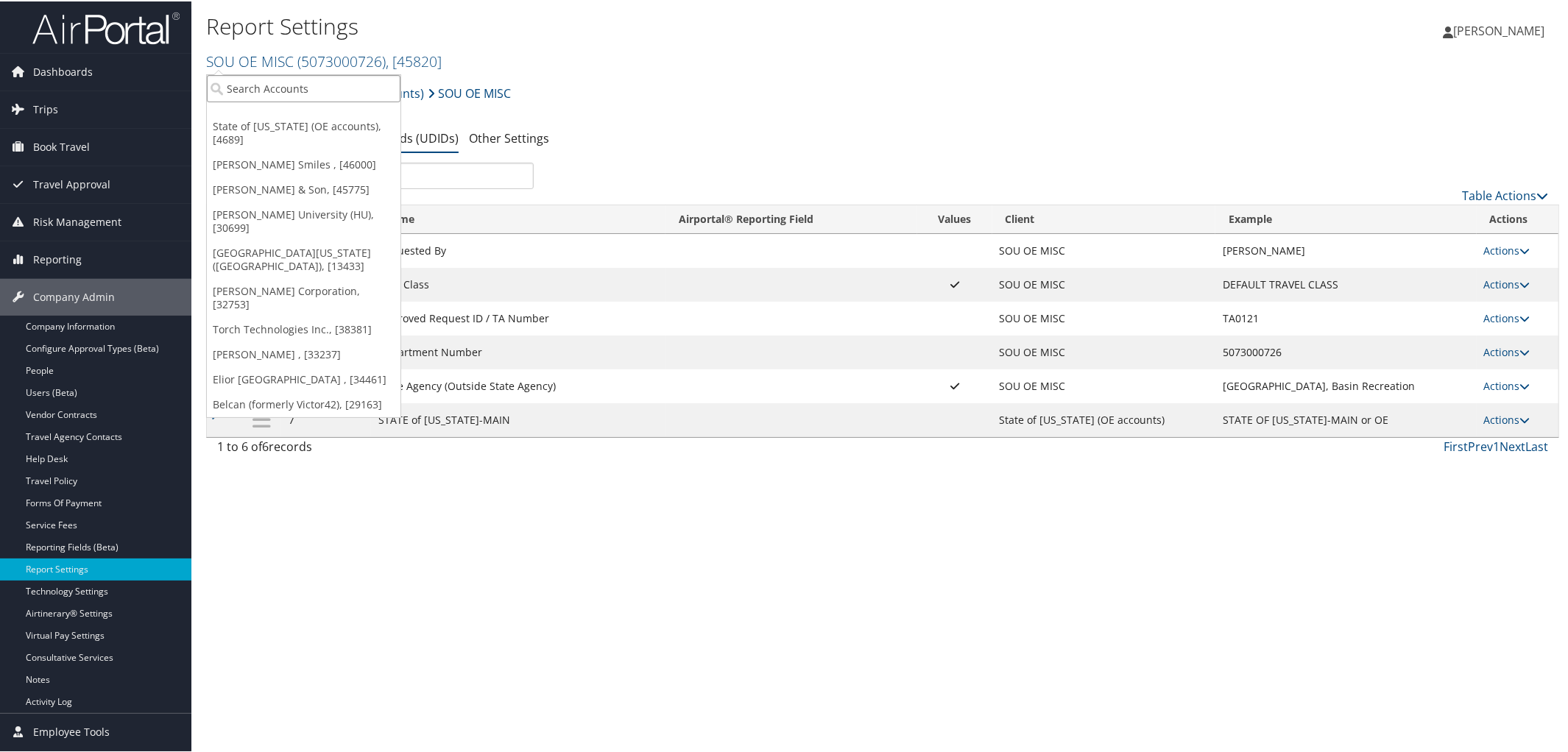
click at [286, 96] on input "search" at bounding box center [304, 87] width 194 height 27
click at [288, 277] on link "Frasier Corporation, [32753]" at bounding box center [304, 297] width 194 height 39
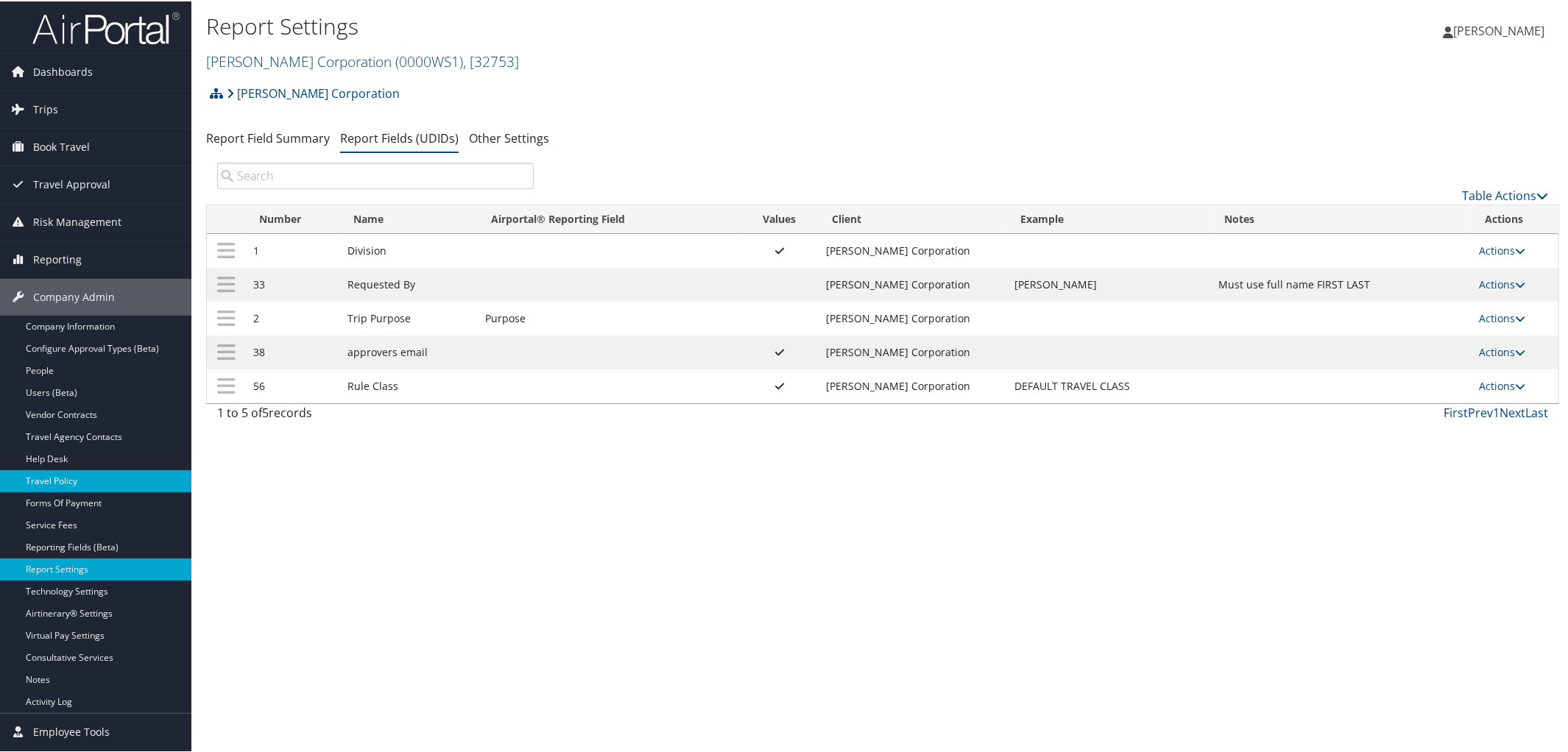
click at [80, 483] on link "Travel Policy" at bounding box center [96, 480] width 191 height 22
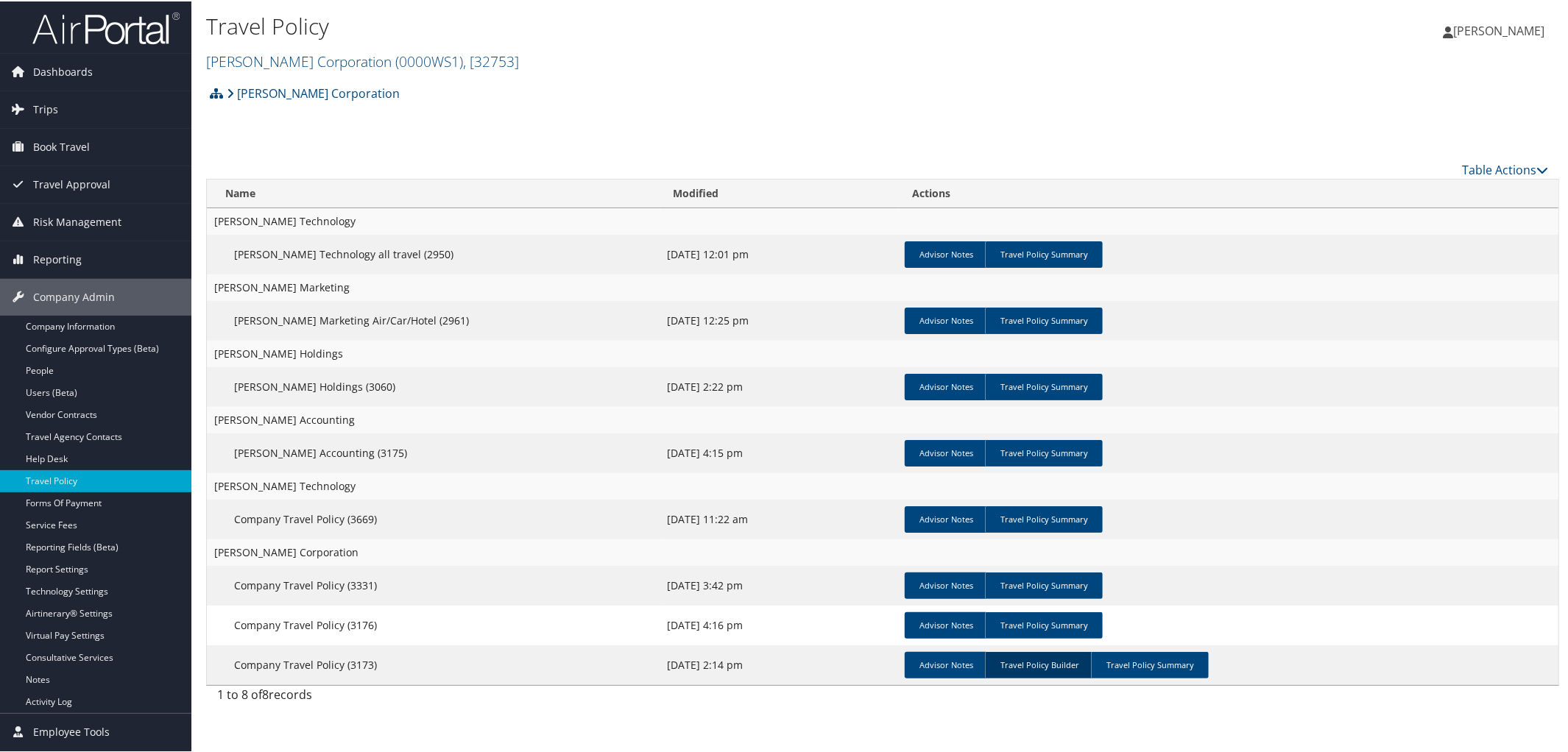
click at [1056, 669] on link "Travel Policy Builder" at bounding box center [1039, 664] width 109 height 27
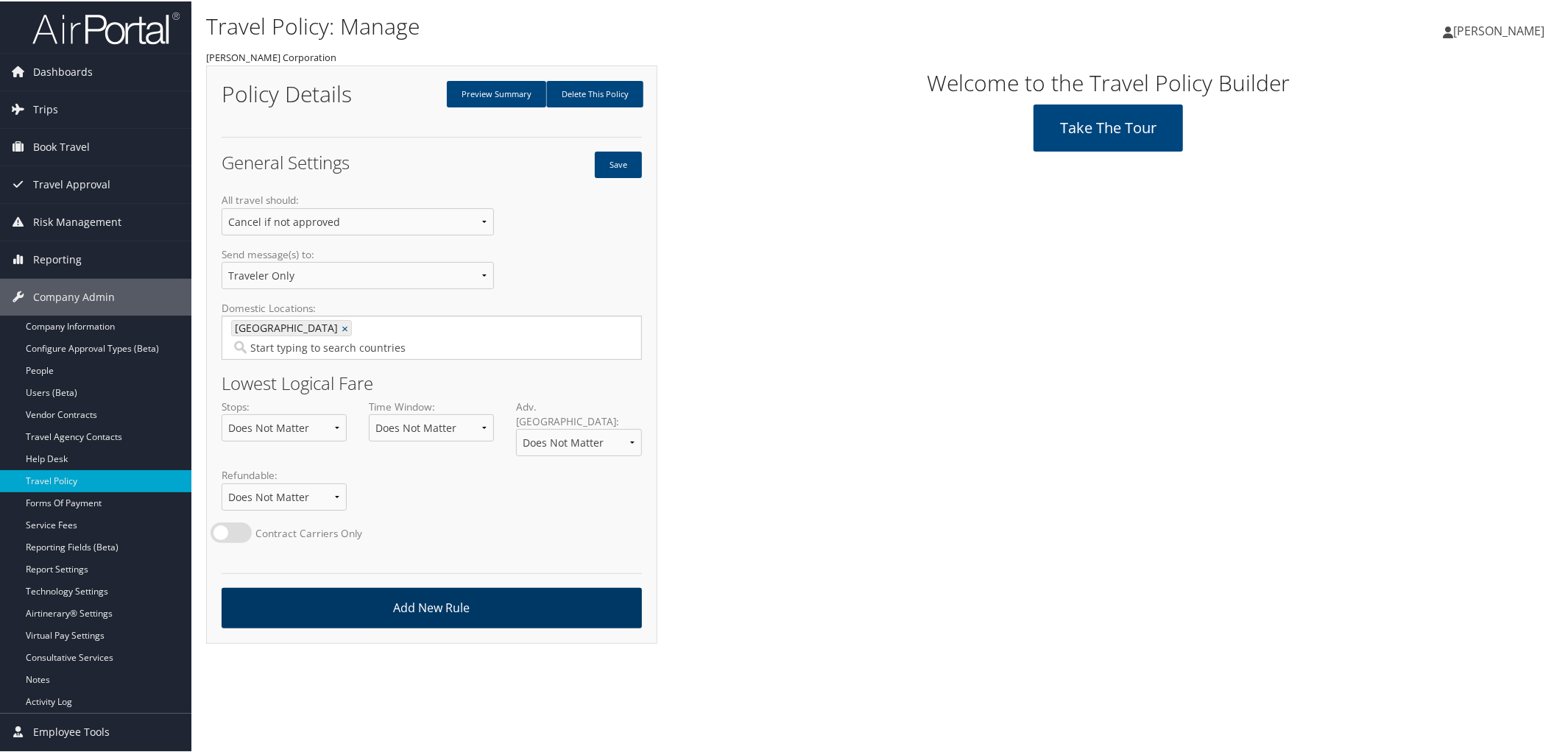
click at [517, 594] on link "Add New Rule" at bounding box center [431, 607] width 420 height 40
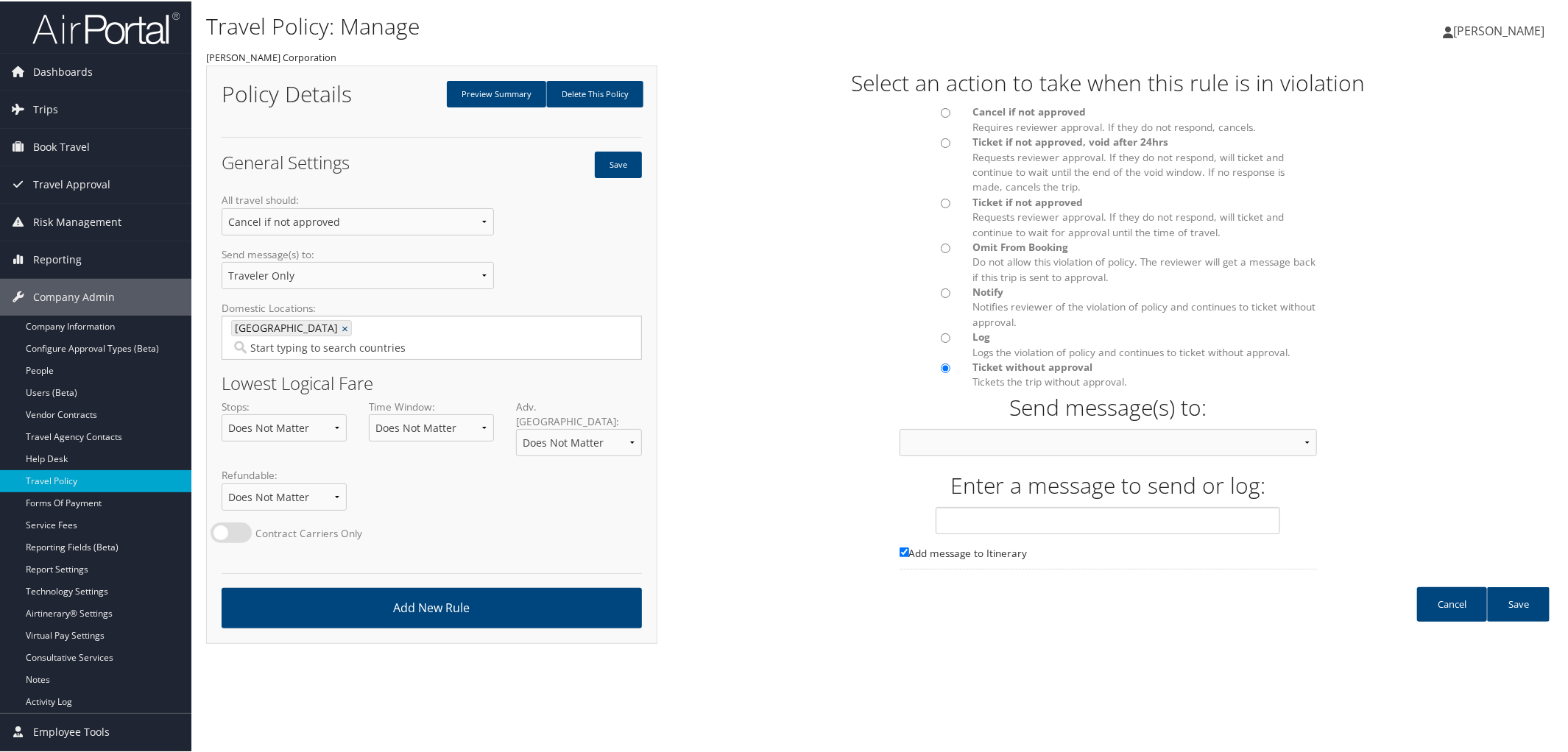
click at [941, 109] on input "Cancel if not approved Requires reviewer approval. If they do not respond, canc…" at bounding box center [945, 111] width 9 height 9
radio input "true"
click at [1299, 440] on select "Approver then Traveler Traveler & Approver Person Calling In Traveler Only Appr…" at bounding box center [1109, 441] width 418 height 27
select select "21"
click at [900, 428] on select "Approver then Traveler Traveler & Approver Person Calling In Traveler Only Appr…" at bounding box center [1109, 441] width 418 height 27
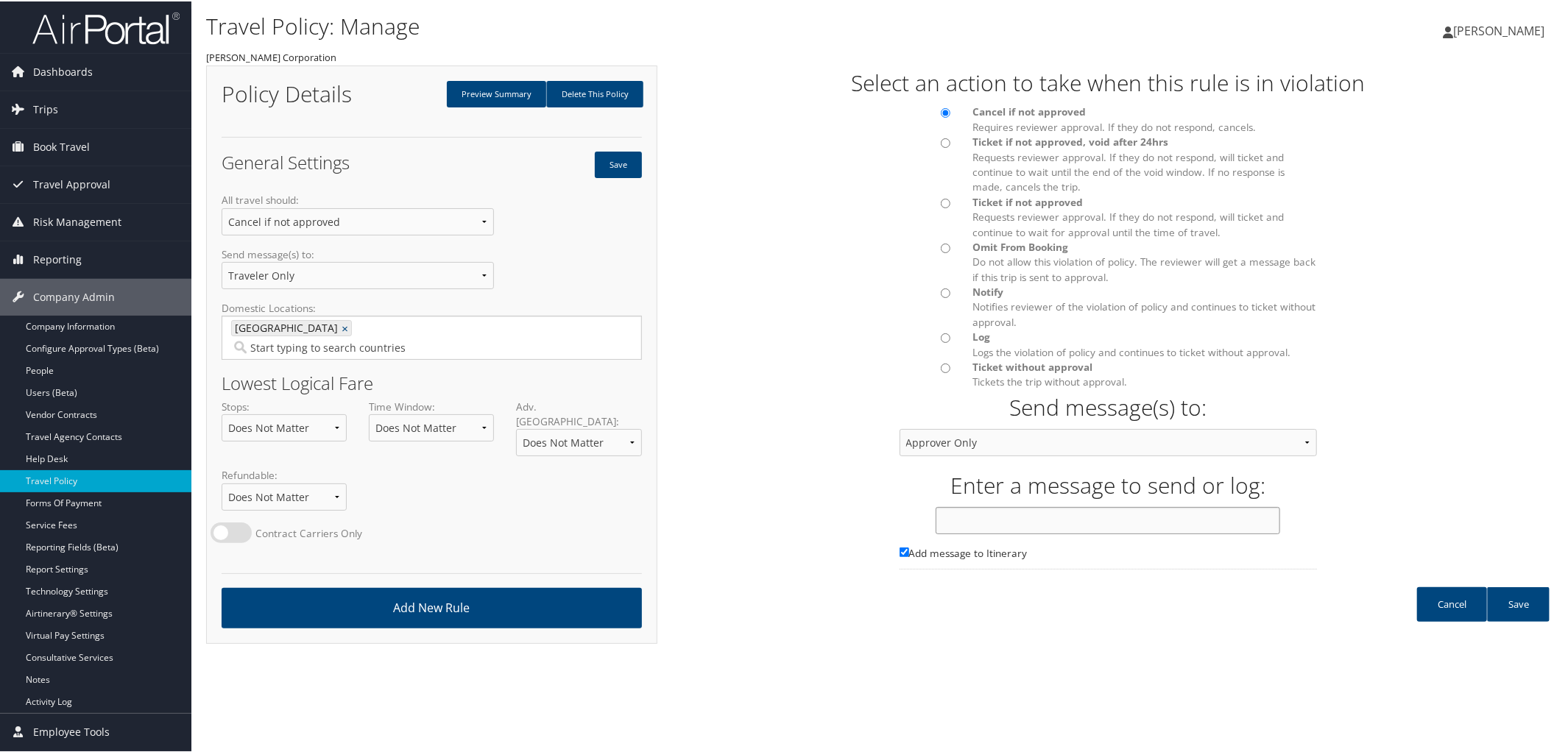
click at [990, 525] on input "text" at bounding box center [1108, 519] width 345 height 27
click at [990, 525] on input "A" at bounding box center [1108, 519] width 345 height 27
type input "Approval Required Based on Flight Time and Duration"
click at [1518, 604] on link "Save" at bounding box center [1518, 603] width 63 height 34
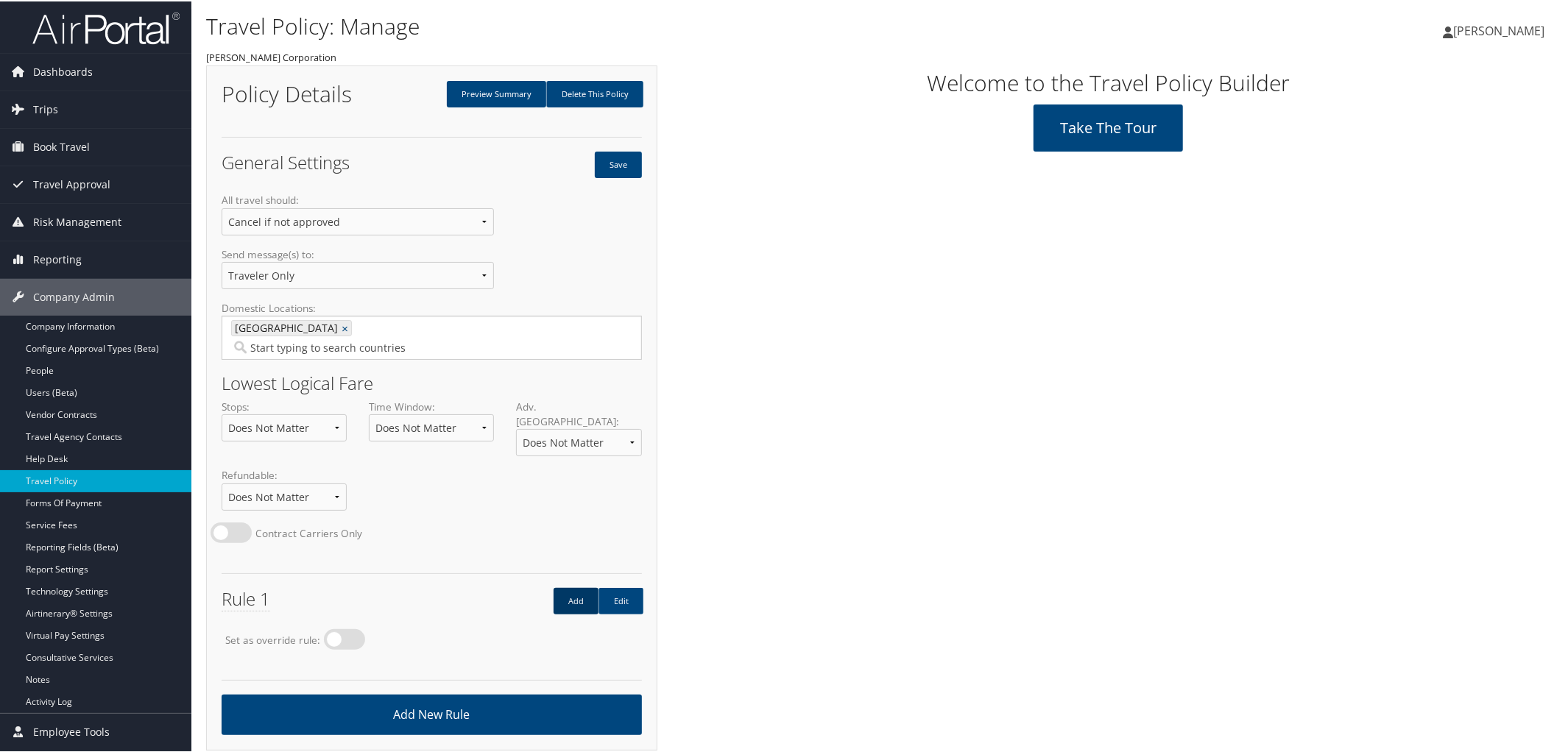
click at [571, 587] on link "Add" at bounding box center [576, 600] width 45 height 27
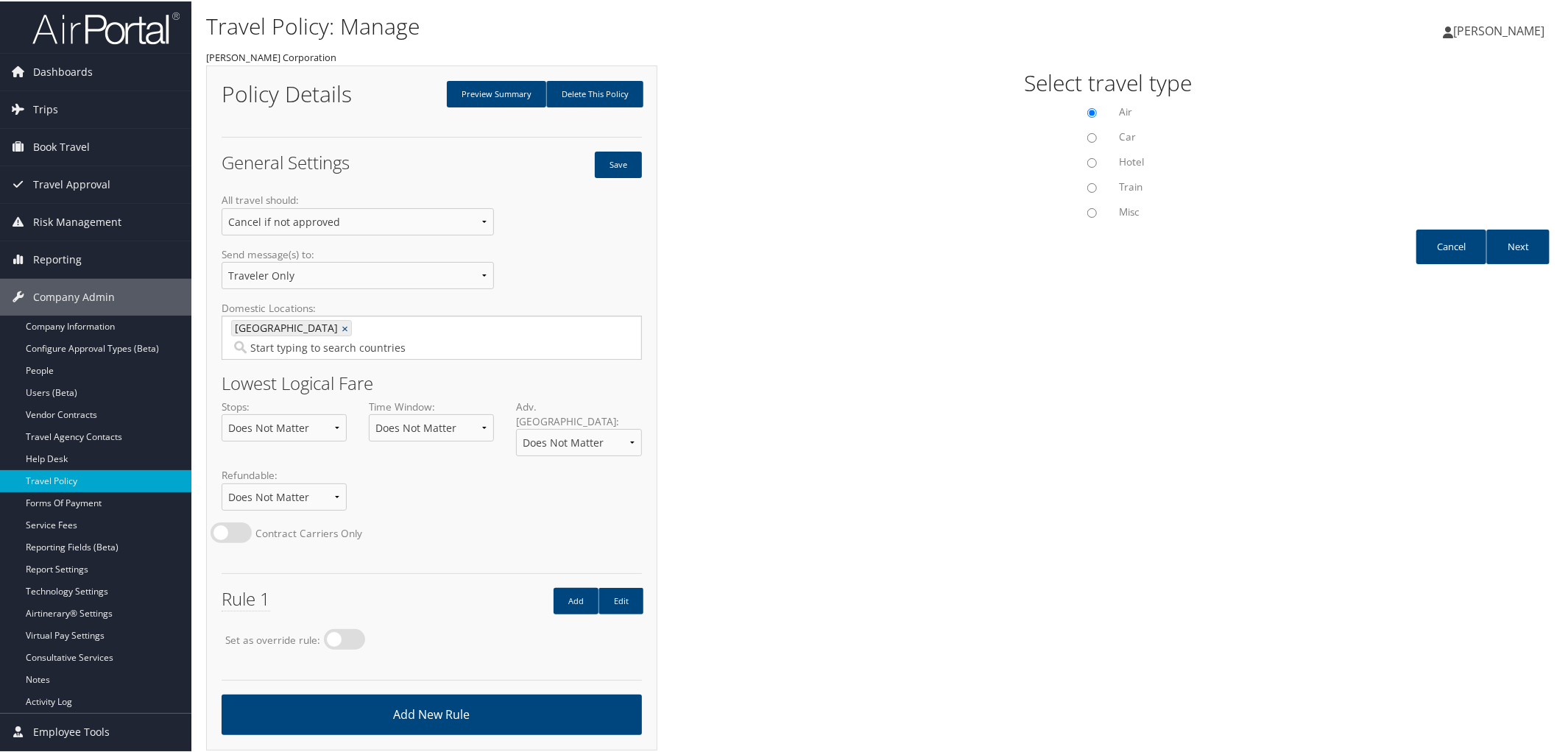
click at [1088, 214] on input "Misc" at bounding box center [1091, 211] width 9 height 9
radio input "true"
click at [1508, 253] on link "Next" at bounding box center [1517, 245] width 63 height 34
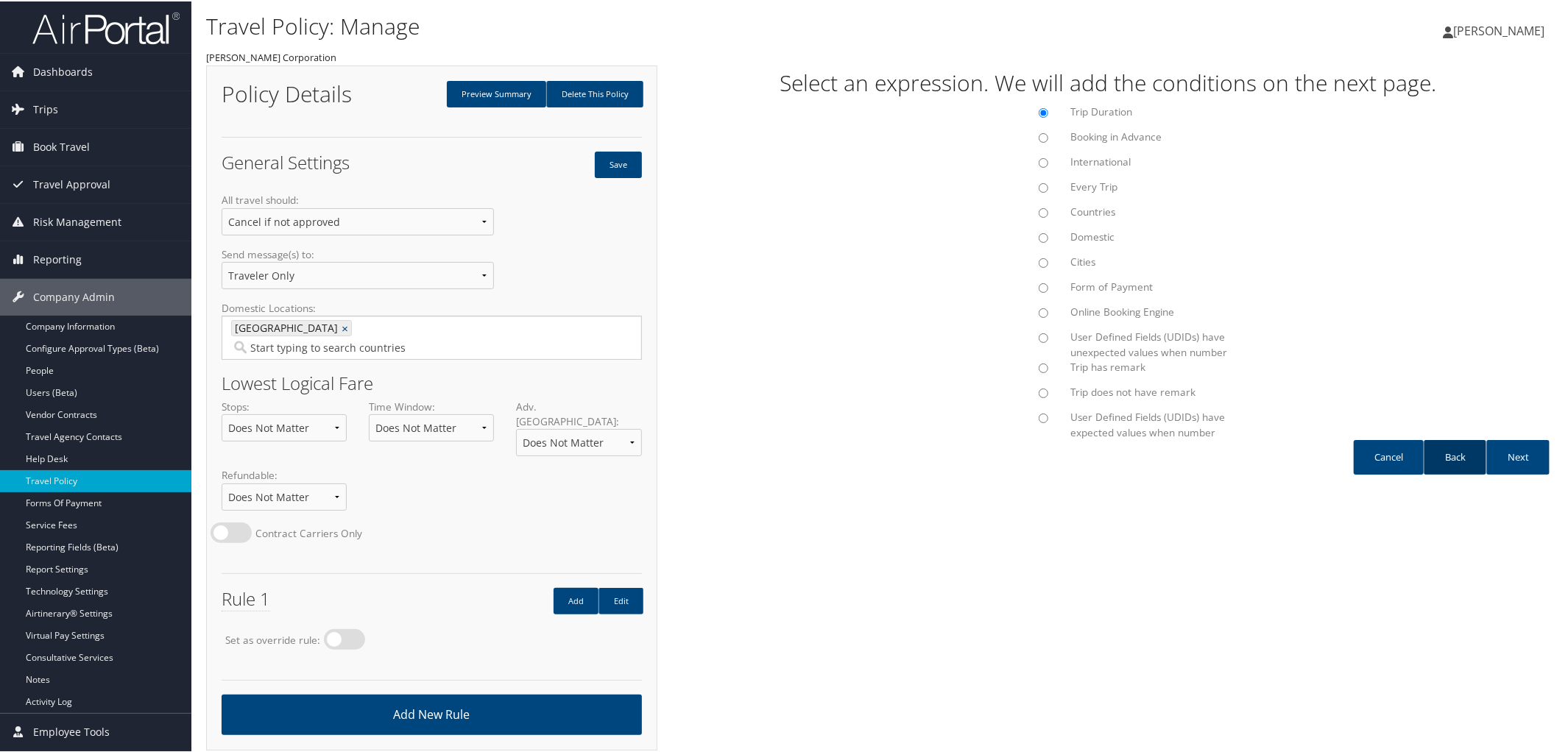
click at [1447, 455] on link "Back" at bounding box center [1454, 455] width 63 height 34
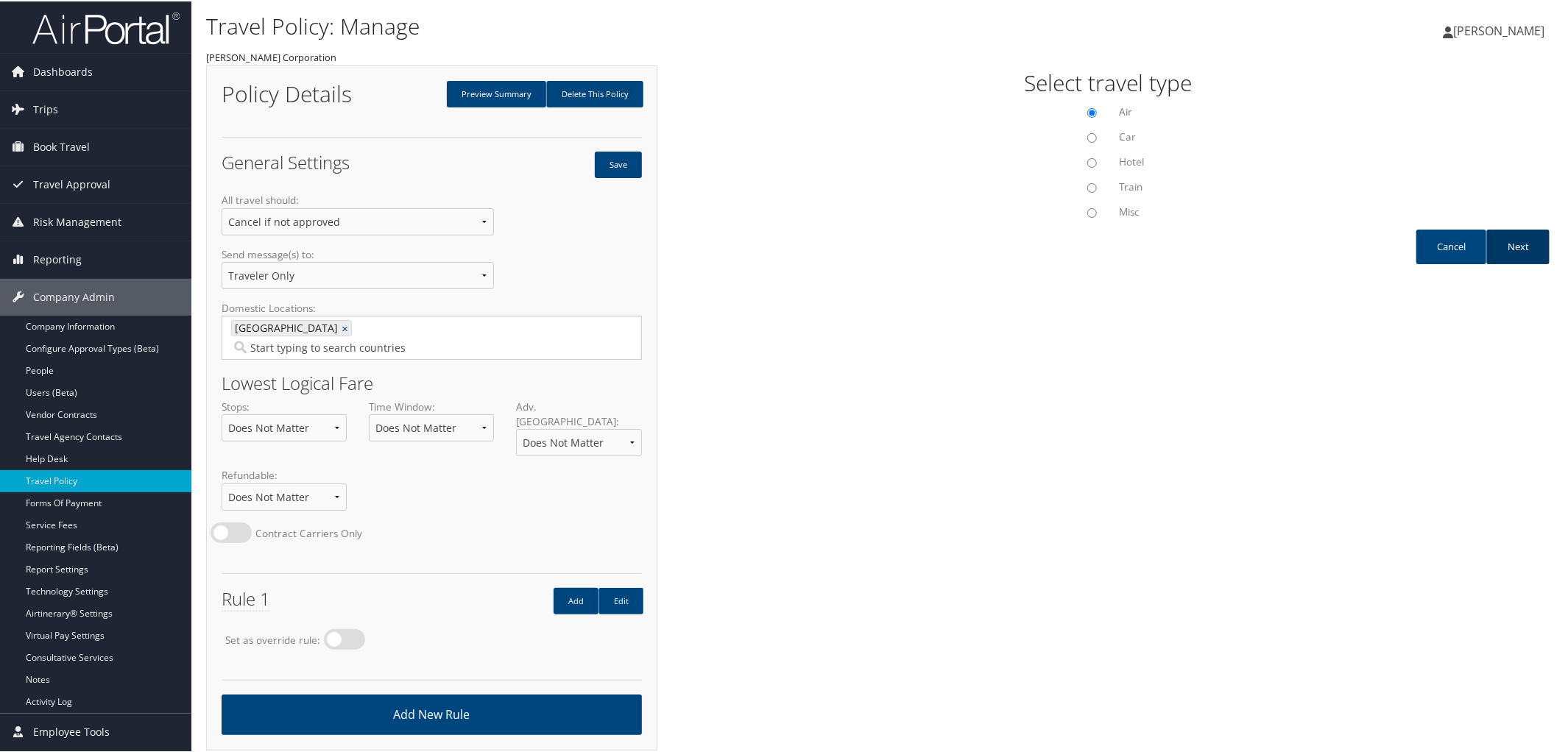
click at [1522, 235] on link "Next" at bounding box center [1517, 245] width 63 height 34
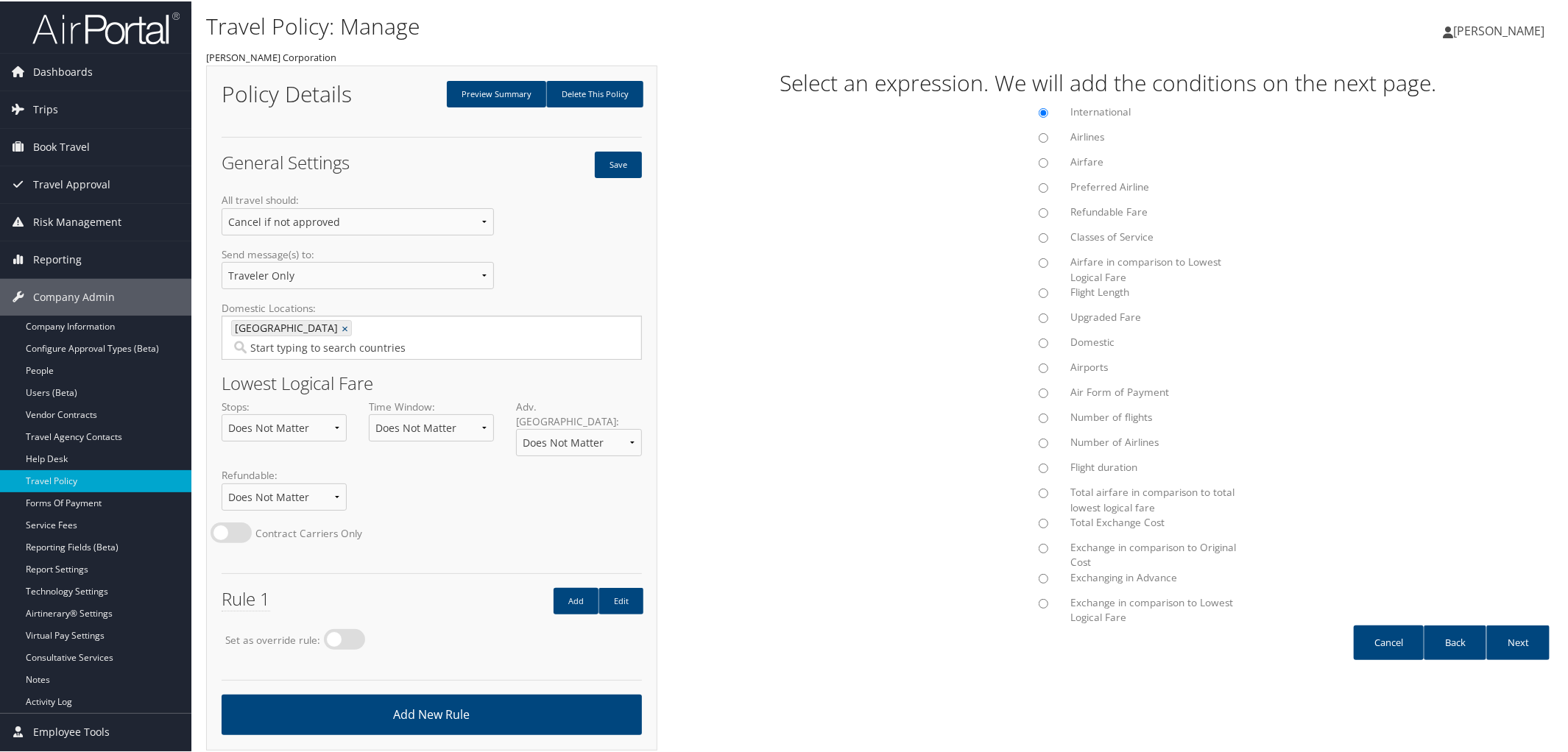
click at [1038, 287] on input "Flight Length" at bounding box center [1042, 291] width 9 height 9
radio input "true"
click at [1518, 632] on link "Next" at bounding box center [1517, 640] width 63 height 34
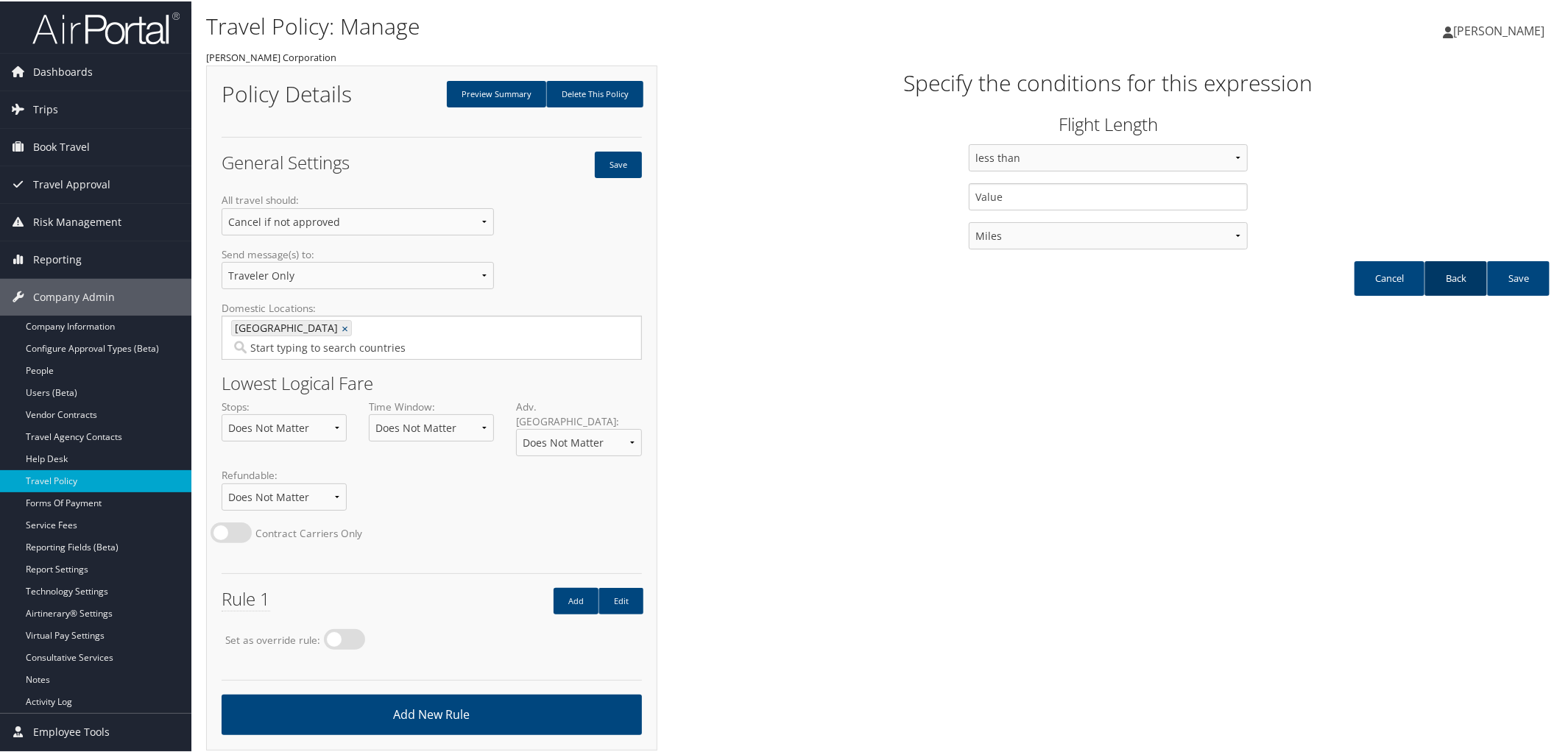
click at [1453, 273] on link "Back" at bounding box center [1455, 277] width 63 height 34
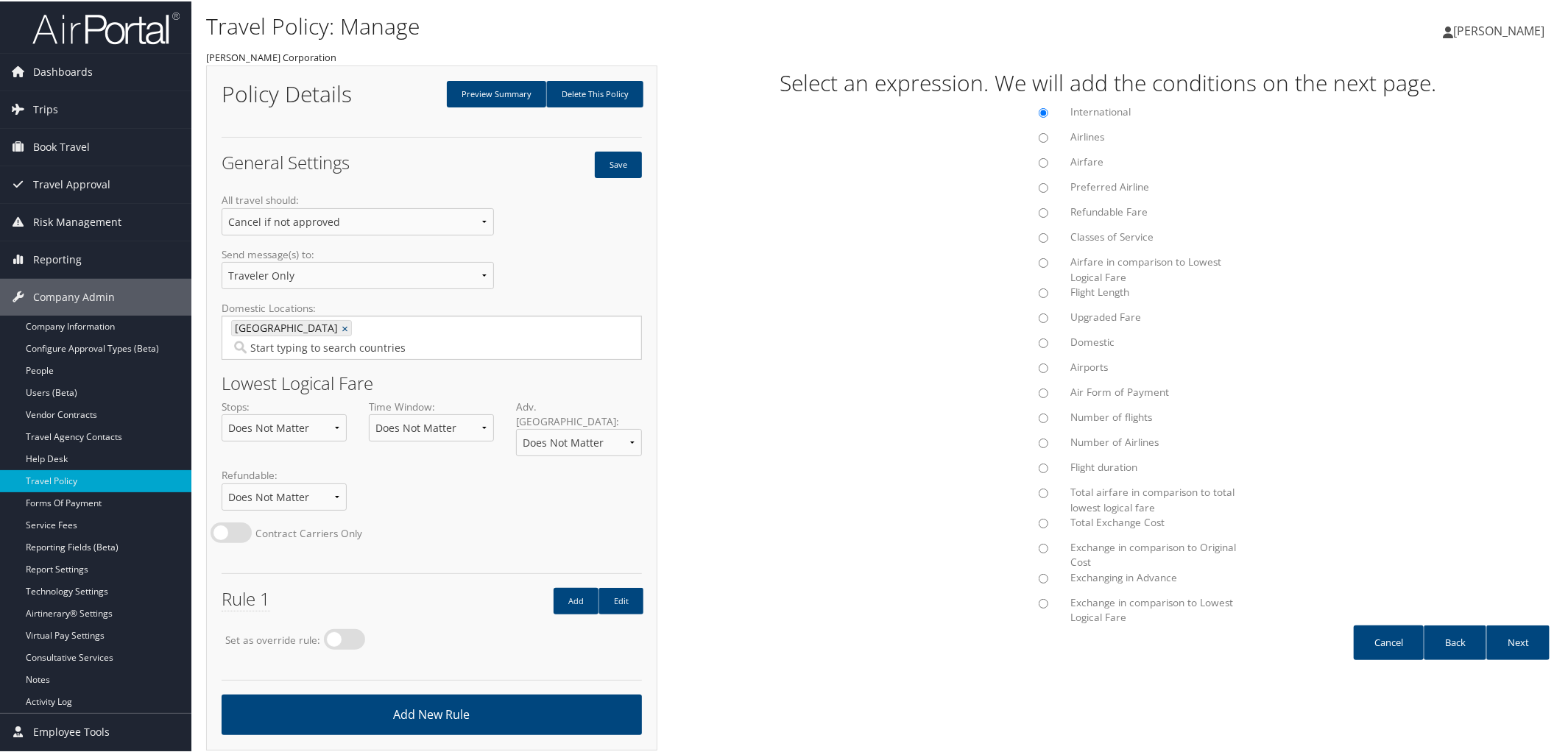
click at [1040, 468] on input "Flight duration" at bounding box center [1042, 466] width 9 height 9
radio input "true"
click at [1518, 638] on link "Next" at bounding box center [1517, 640] width 63 height 34
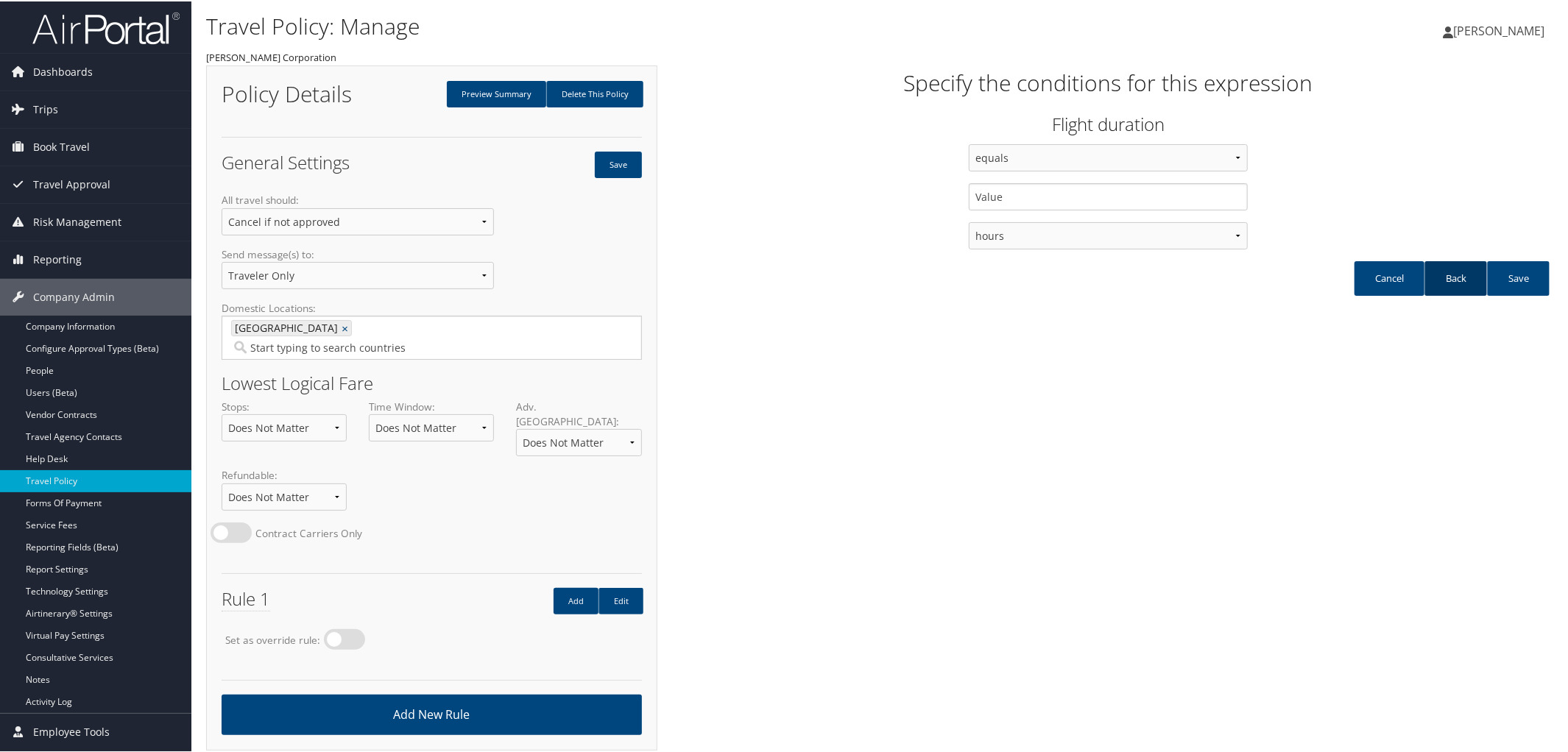
click at [1454, 276] on link "Back" at bounding box center [1455, 277] width 63 height 34
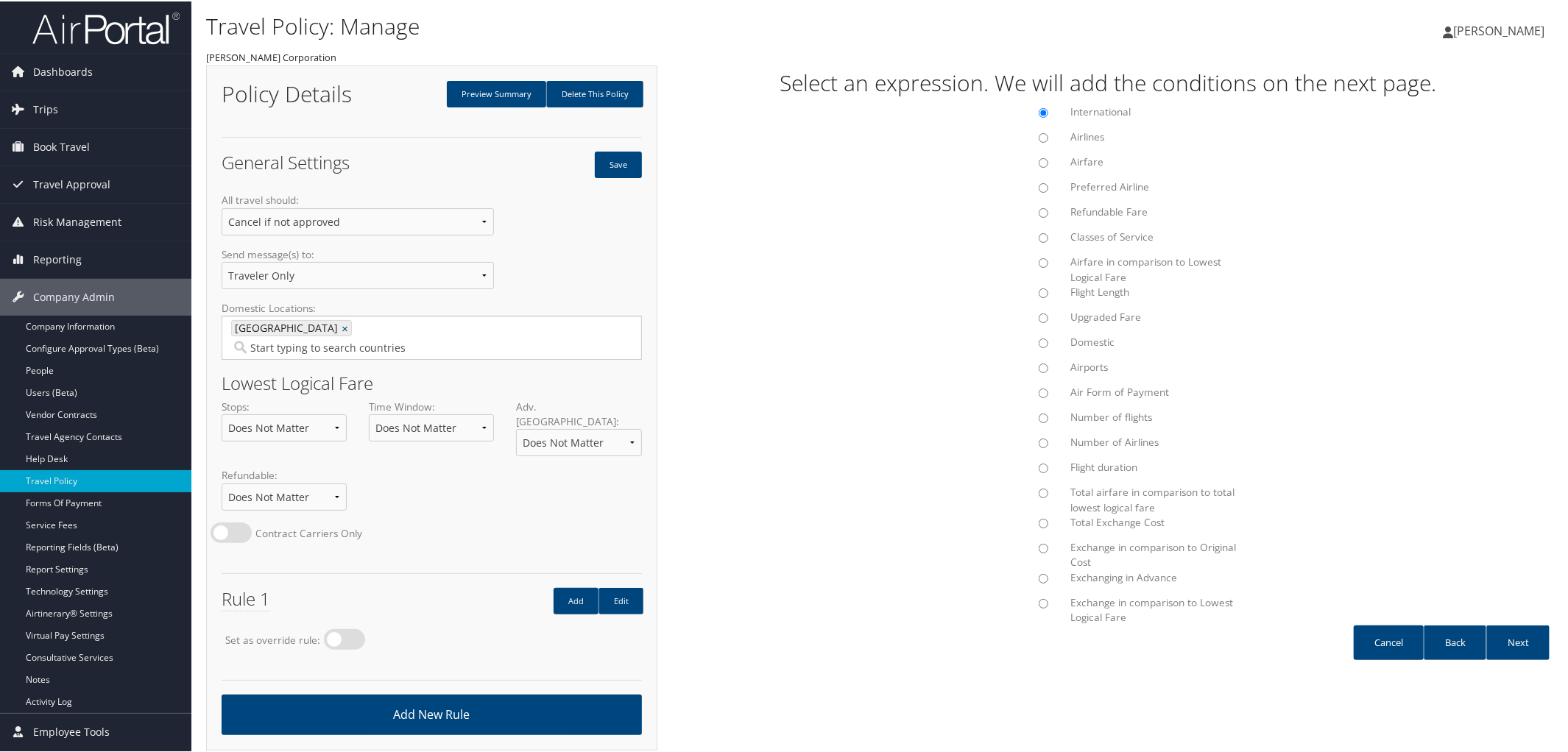
click at [1038, 466] on input "Flight duration" at bounding box center [1042, 466] width 9 height 9
radio input "true"
click at [1510, 637] on link "Next" at bounding box center [1517, 640] width 63 height 34
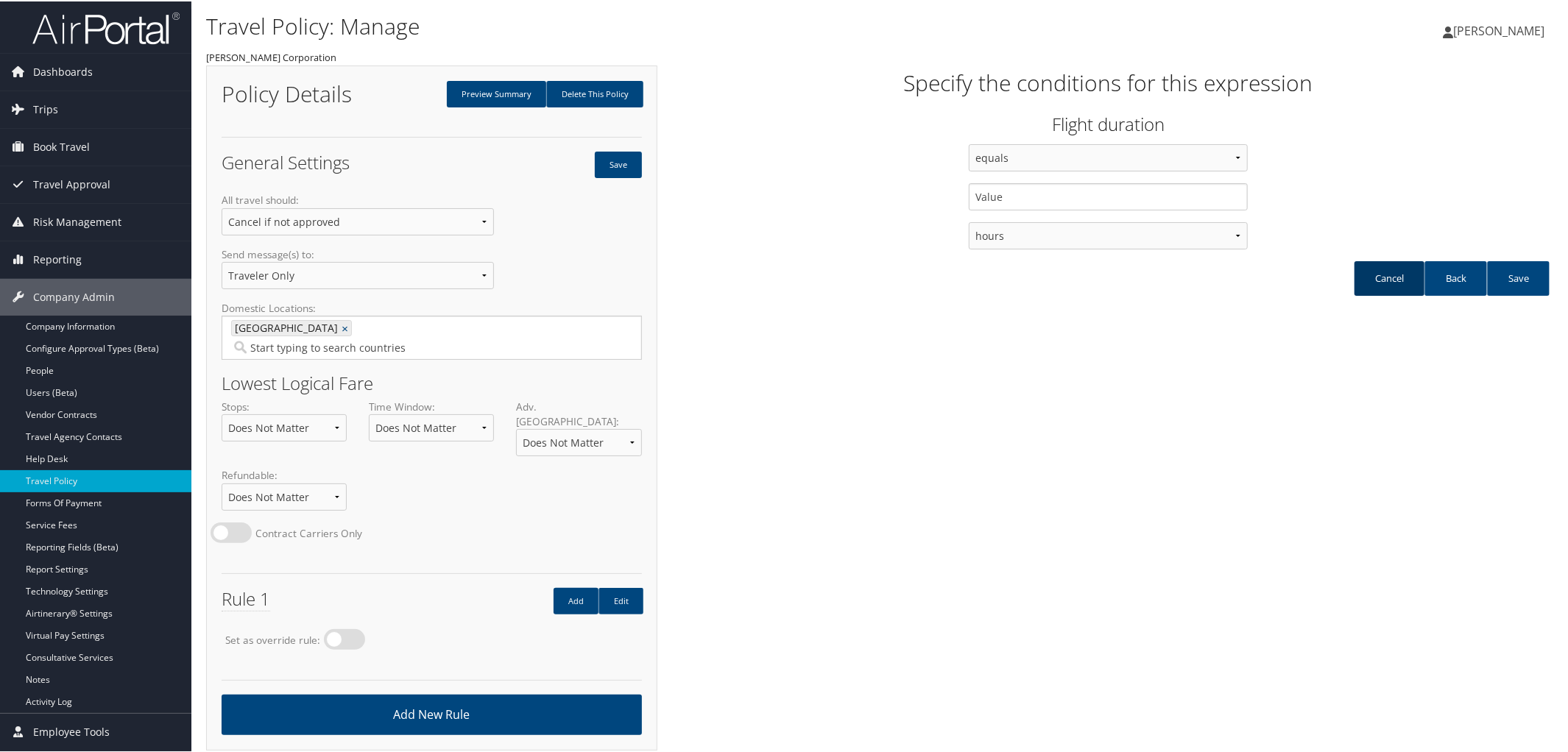
click at [1368, 286] on link "Cancel" at bounding box center [1389, 277] width 70 height 34
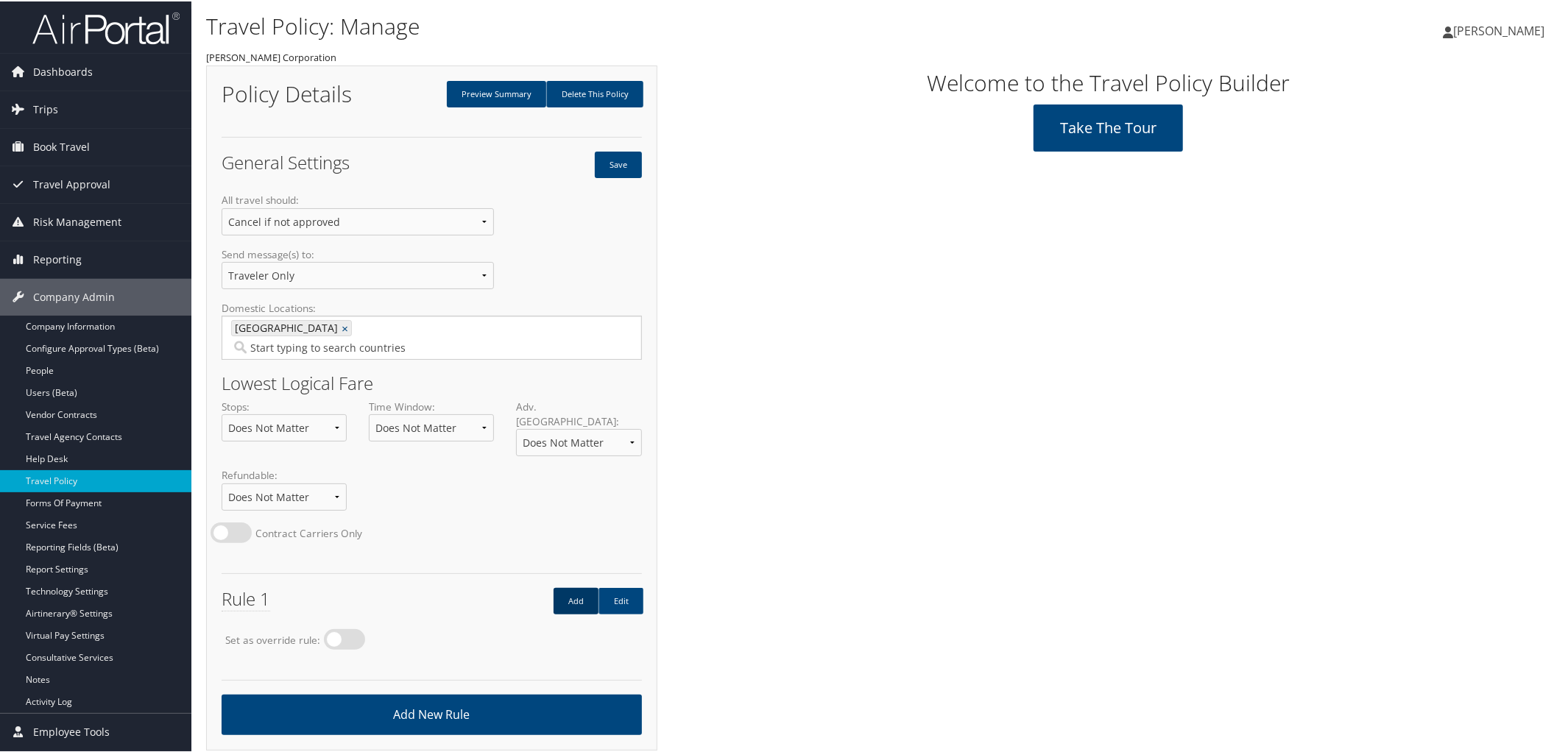
click at [574, 587] on link "Add" at bounding box center [576, 600] width 45 height 27
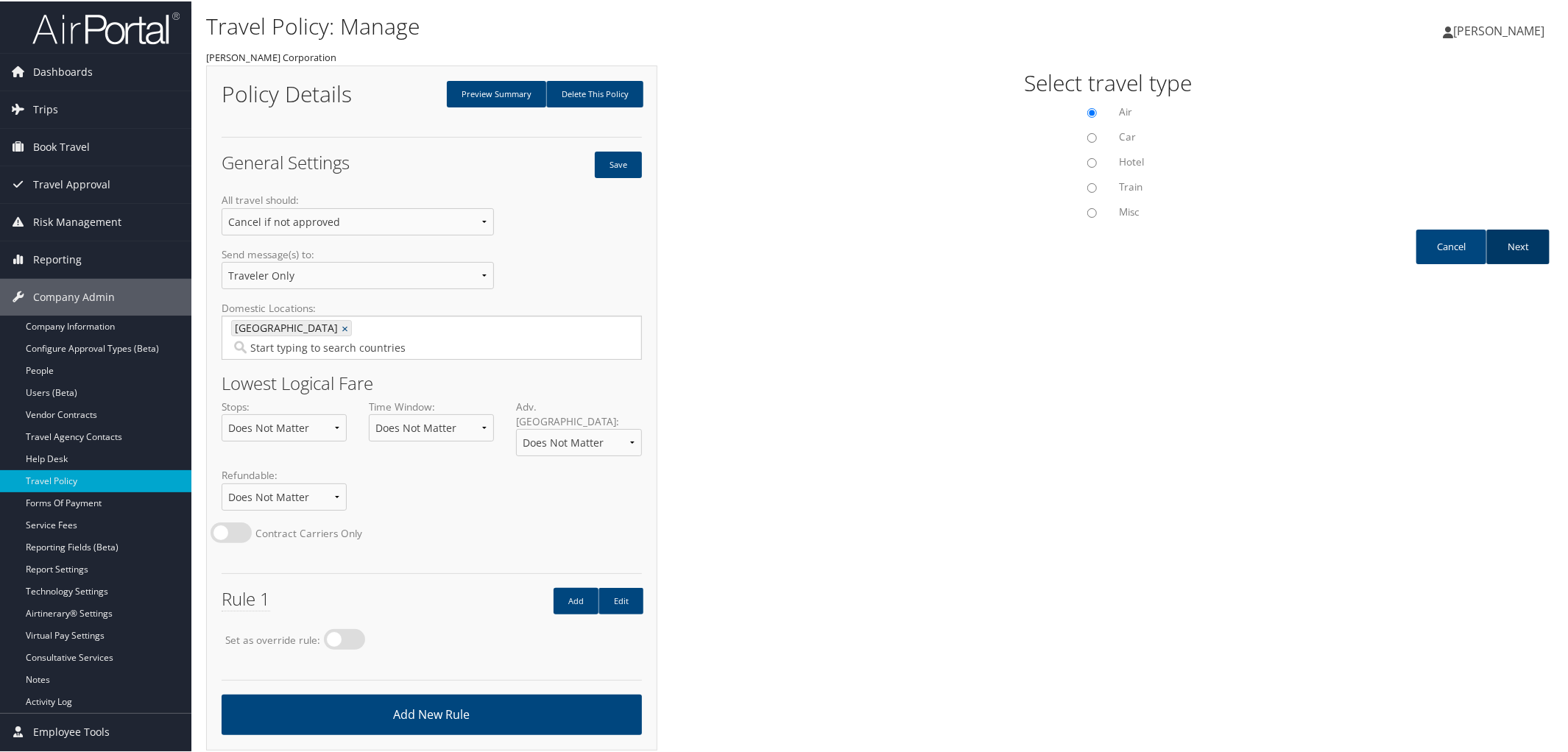
click at [1514, 246] on link "Next" at bounding box center [1517, 245] width 63 height 34
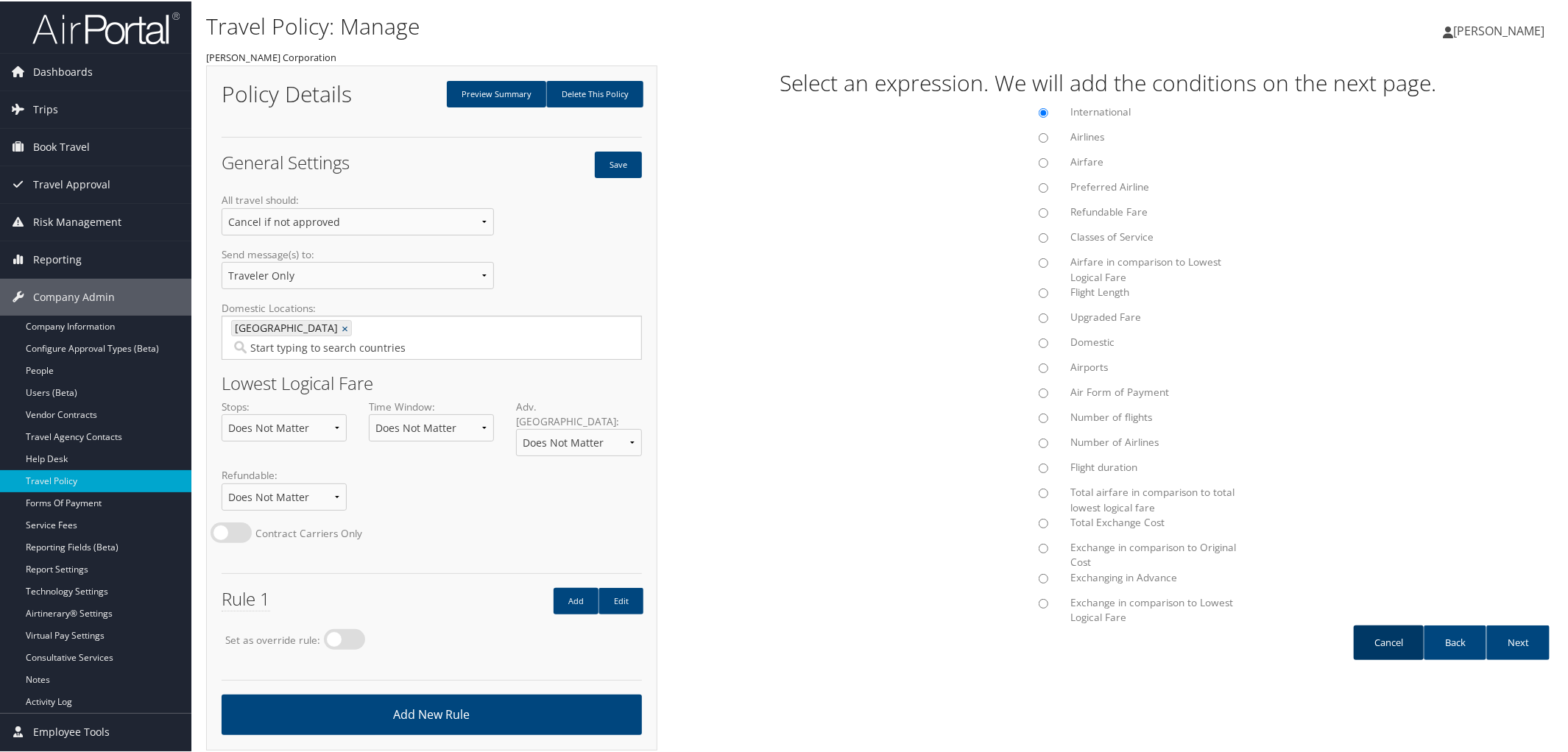
click at [1373, 650] on link "Cancel" at bounding box center [1388, 640] width 70 height 34
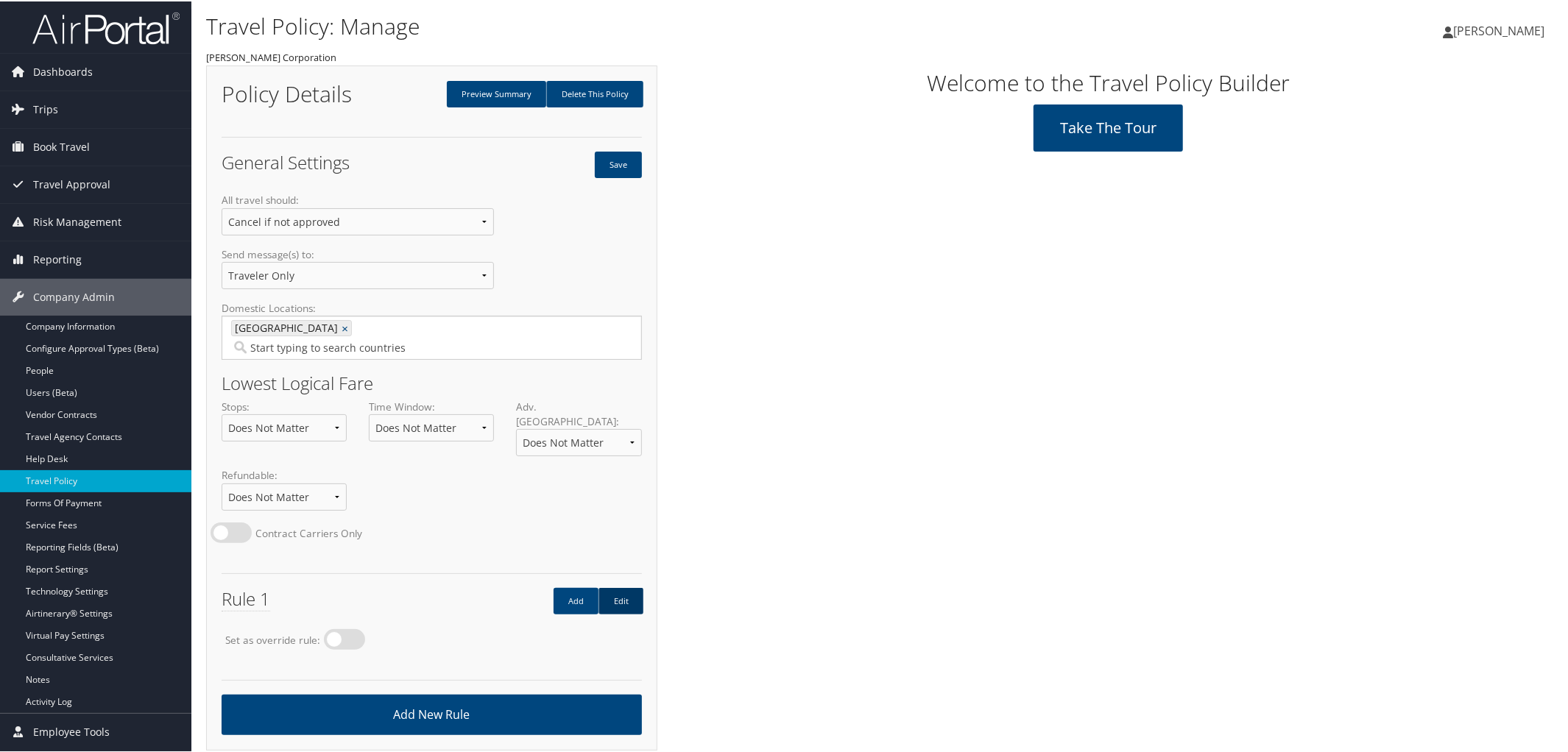
click at [629, 587] on link "Edit" at bounding box center [621, 600] width 45 height 27
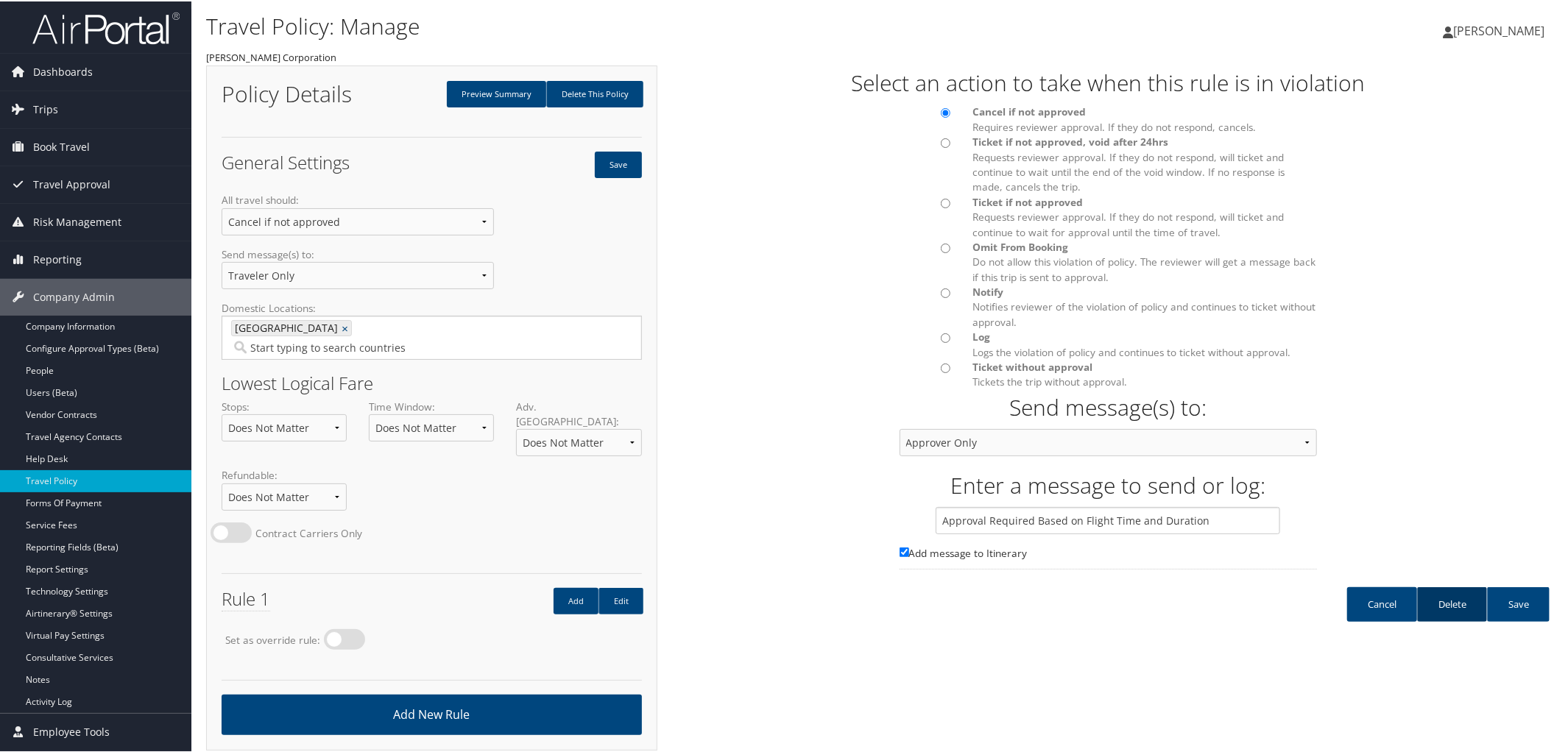
click at [1441, 606] on link "Delete" at bounding box center [1451, 603] width 70 height 34
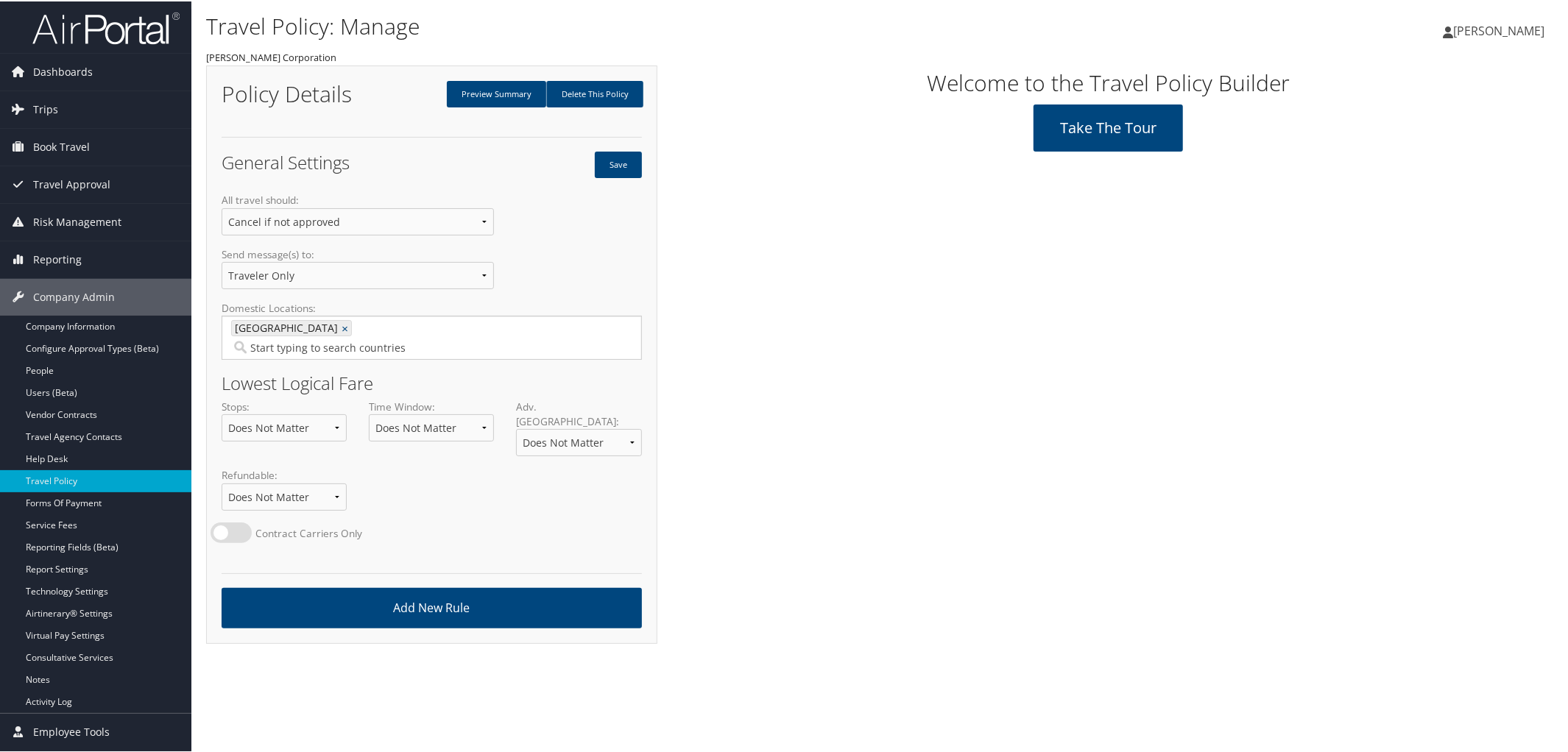
click at [1489, 31] on span "[PERSON_NAME]" at bounding box center [1498, 29] width 91 height 16
click at [1404, 266] on link "Sign Out" at bounding box center [1460, 265] width 164 height 25
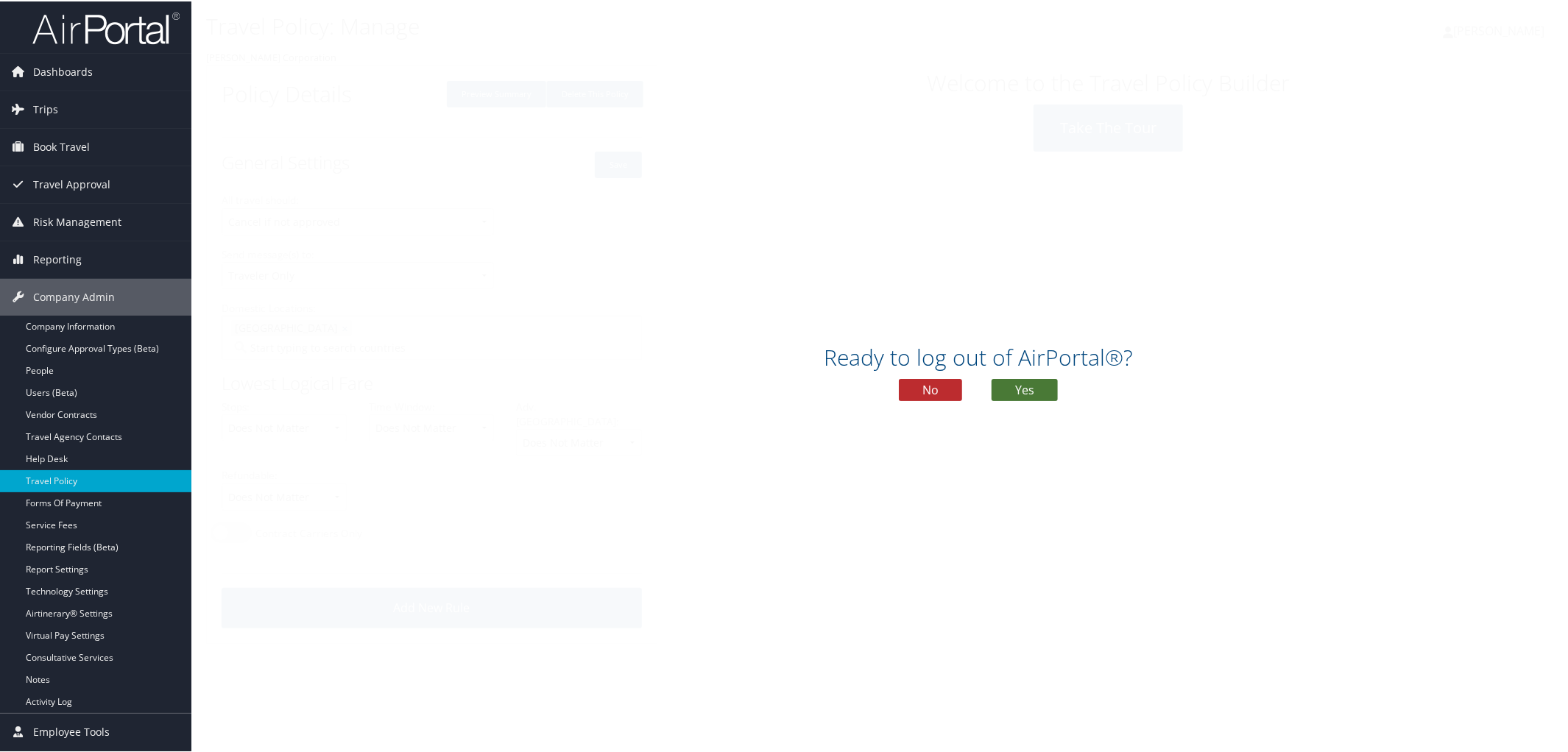
click at [1038, 391] on button "Yes" at bounding box center [1024, 388] width 66 height 22
